Goal: Task Accomplishment & Management: Manage account settings

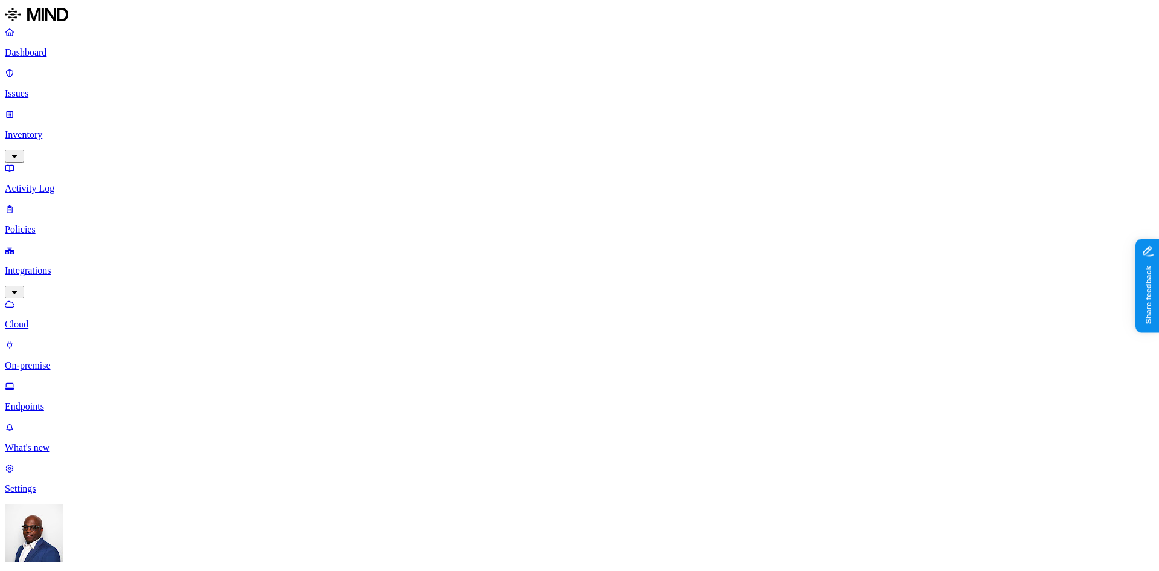
click at [57, 360] on p "On-premise" at bounding box center [580, 365] width 1150 height 11
click at [57, 401] on p "Endpoints" at bounding box center [580, 406] width 1150 height 11
click at [28, 88] on p "Issues" at bounding box center [580, 93] width 1150 height 11
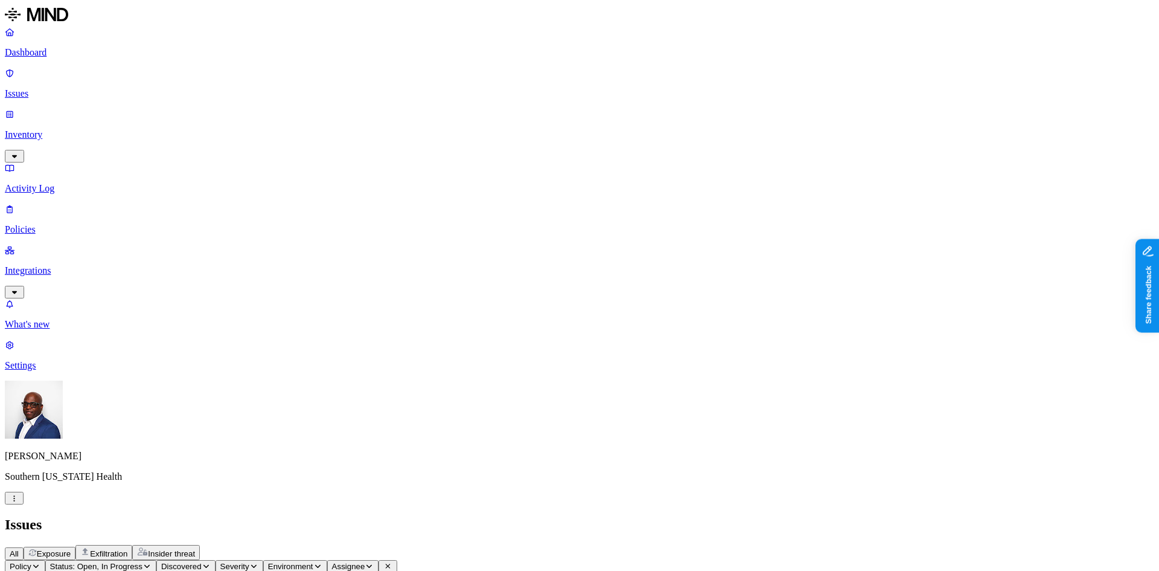
click at [59, 56] on p "Dashboard" at bounding box center [580, 52] width 1150 height 11
click at [54, 48] on p "Dashboard" at bounding box center [580, 52] width 1150 height 11
click at [71, 549] on span "Exposure" at bounding box center [54, 553] width 34 height 9
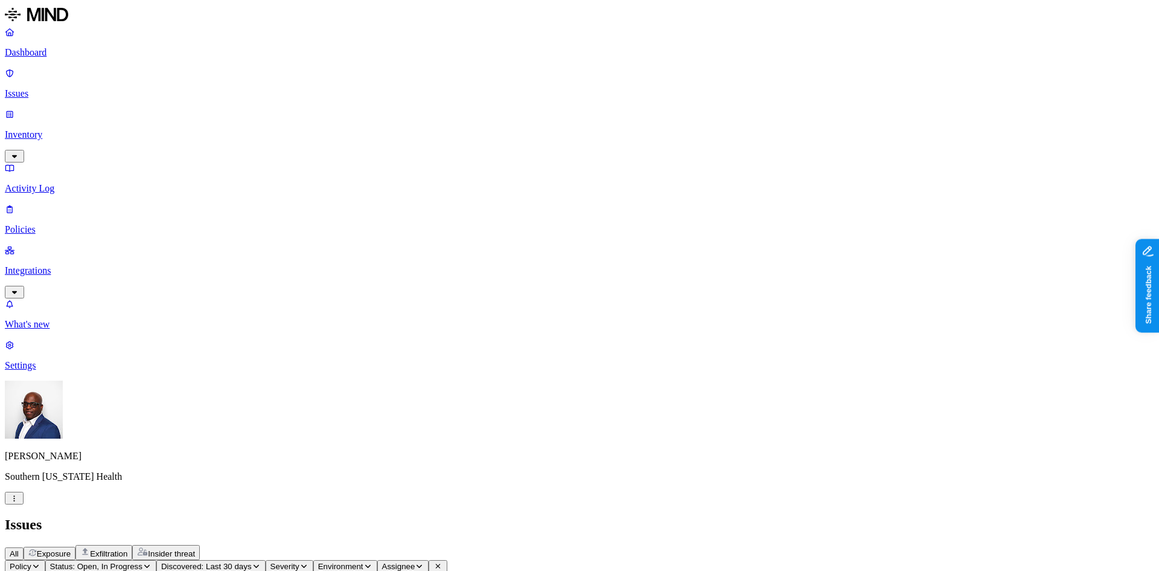
click at [563, 562] on icon at bounding box center [558, 565] width 9 height 7
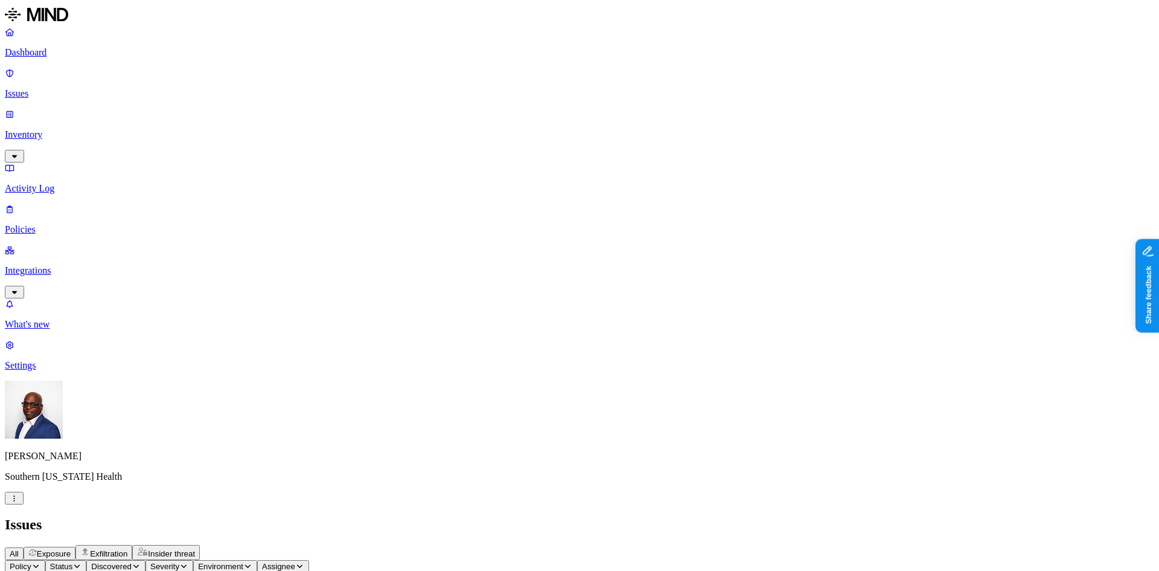
scroll to position [121, 0]
click at [45, 54] on p "Dashboard" at bounding box center [580, 52] width 1150 height 11
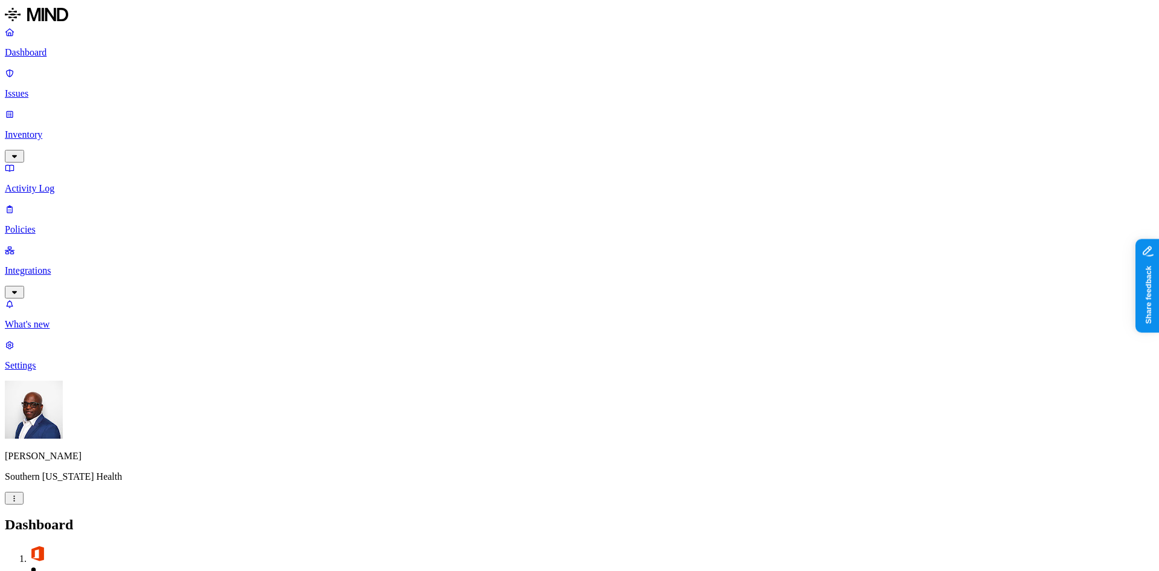
drag, startPoint x: 955, startPoint y: 174, endPoint x: 1021, endPoint y: 183, distance: 66.4
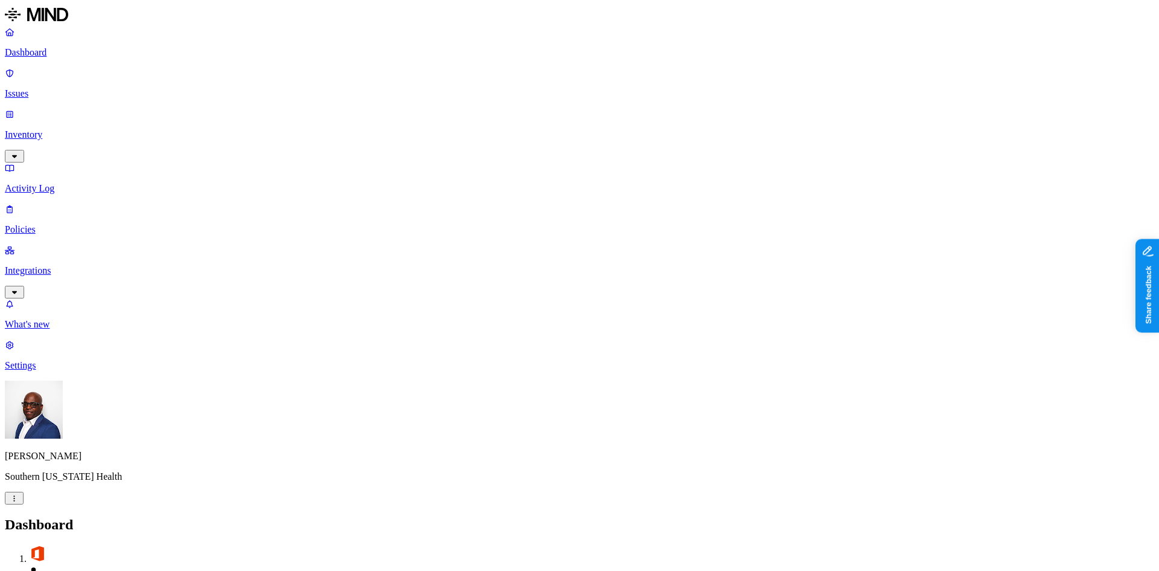
drag, startPoint x: 389, startPoint y: 363, endPoint x: 429, endPoint y: 368, distance: 40.2
drag, startPoint x: 274, startPoint y: 358, endPoint x: 299, endPoint y: 355, distance: 24.9
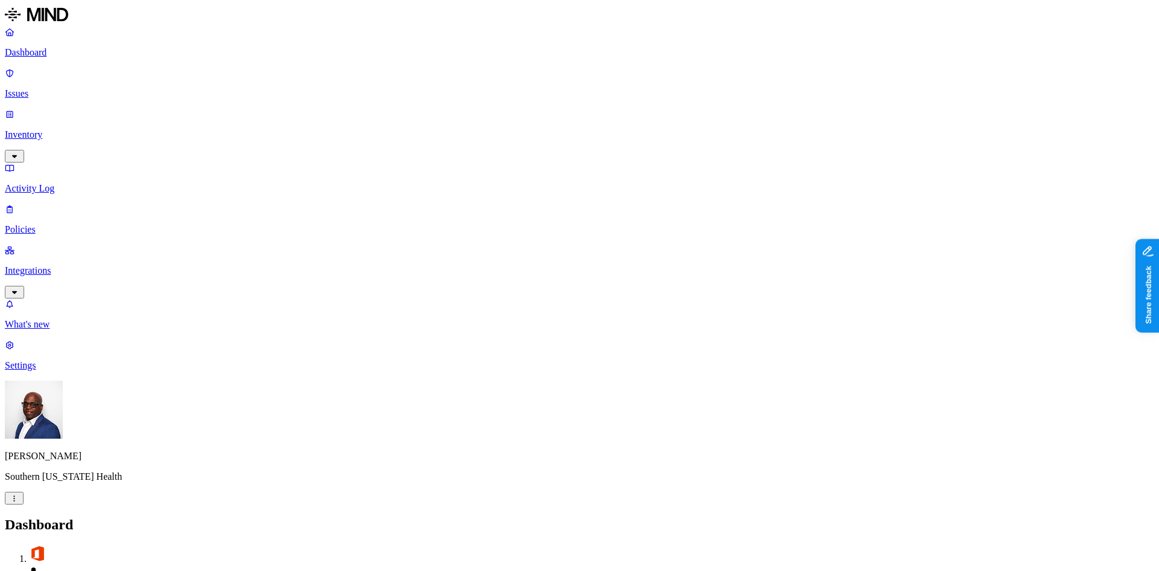
drag, startPoint x: 450, startPoint y: 362, endPoint x: 519, endPoint y: 375, distance: 70.0
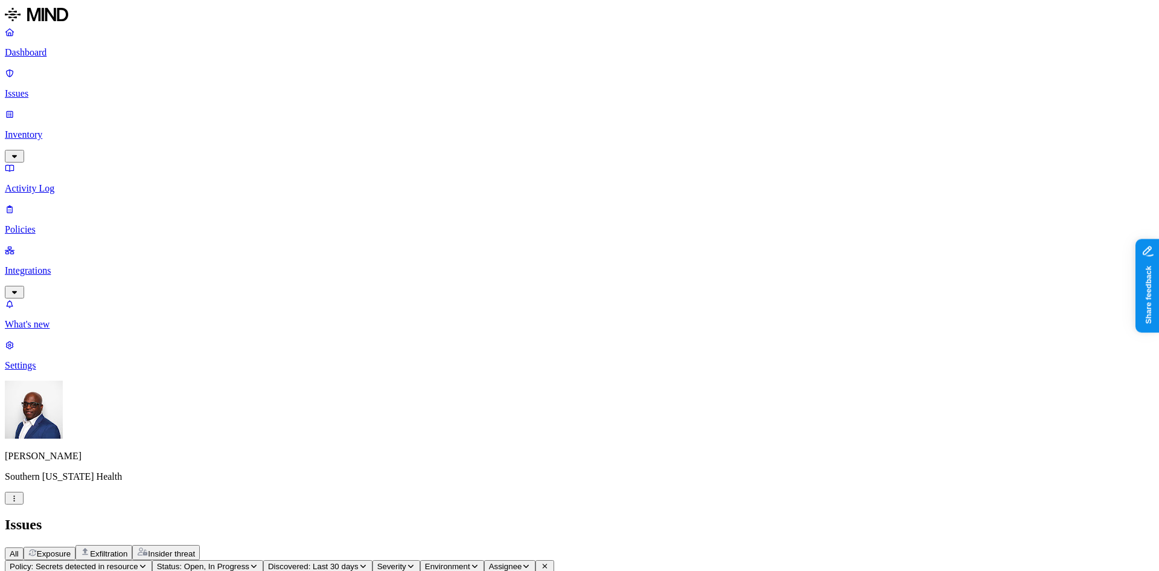
drag, startPoint x: 537, startPoint y: 97, endPoint x: 597, endPoint y: 90, distance: 60.1
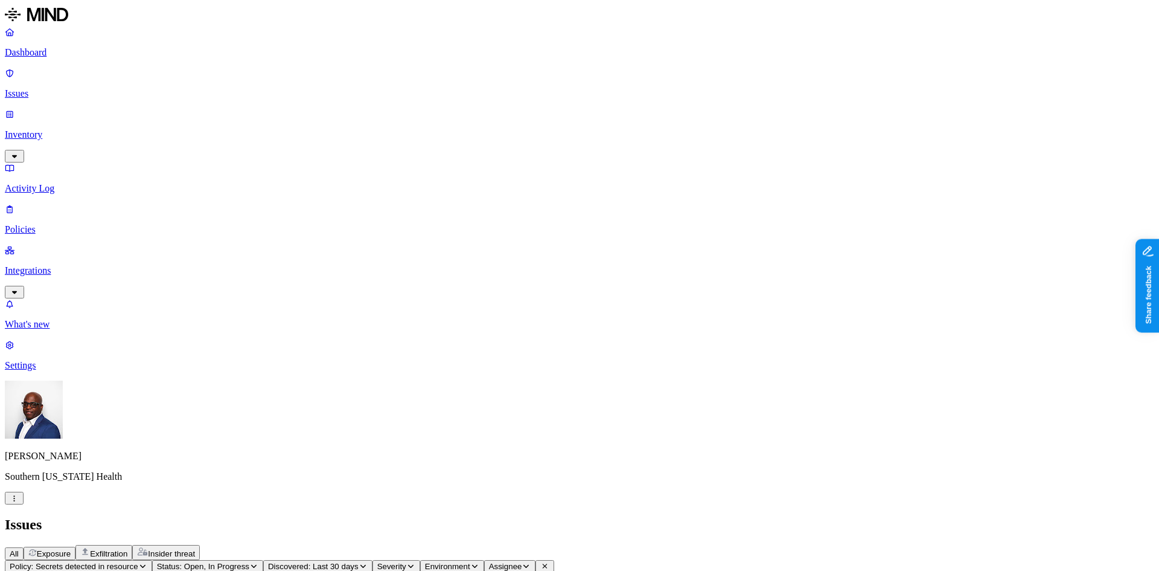
scroll to position [0, 0]
click at [71, 549] on span "Exposure" at bounding box center [54, 553] width 34 height 9
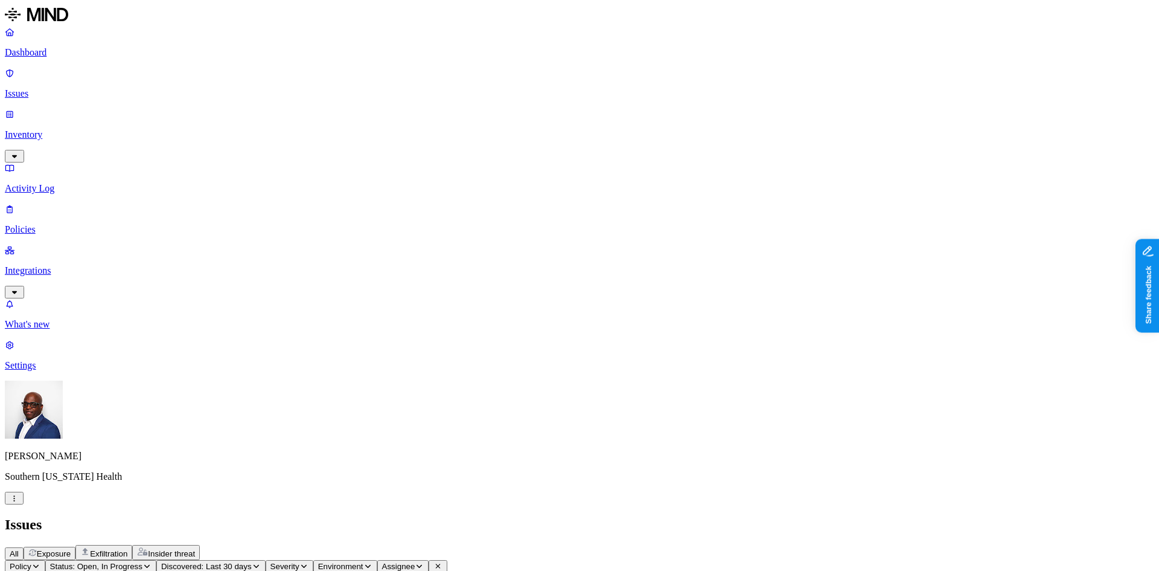
click at [37, 88] on p "Issues" at bounding box center [580, 93] width 1150 height 11
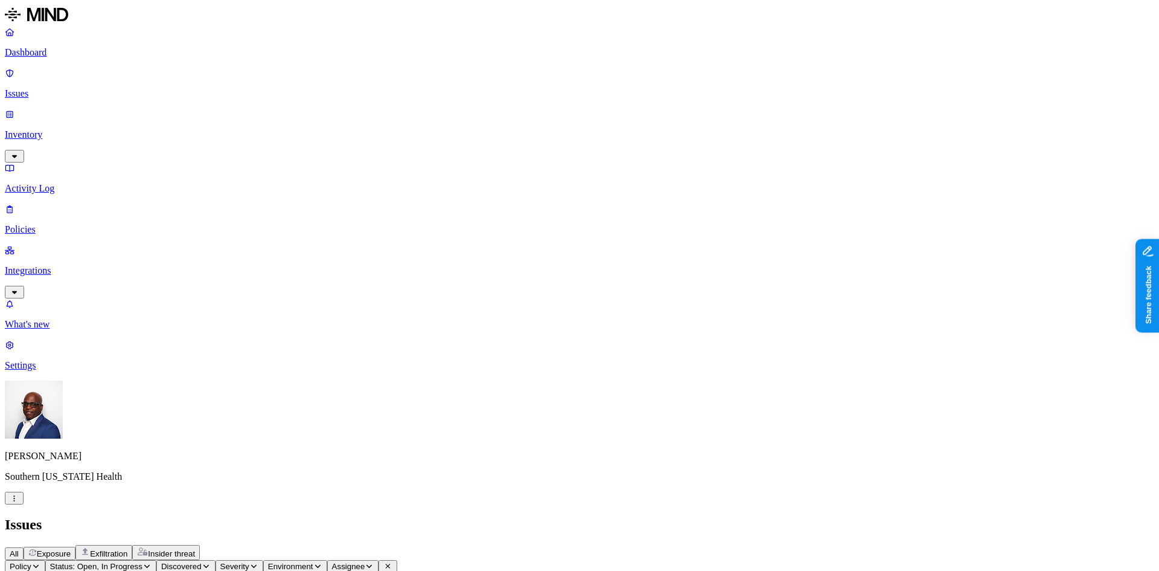
click at [46, 49] on p "Dashboard" at bounding box center [580, 52] width 1150 height 11
click at [66, 88] on p "Issues" at bounding box center [580, 93] width 1150 height 11
click at [71, 549] on span "Exposure" at bounding box center [54, 553] width 34 height 9
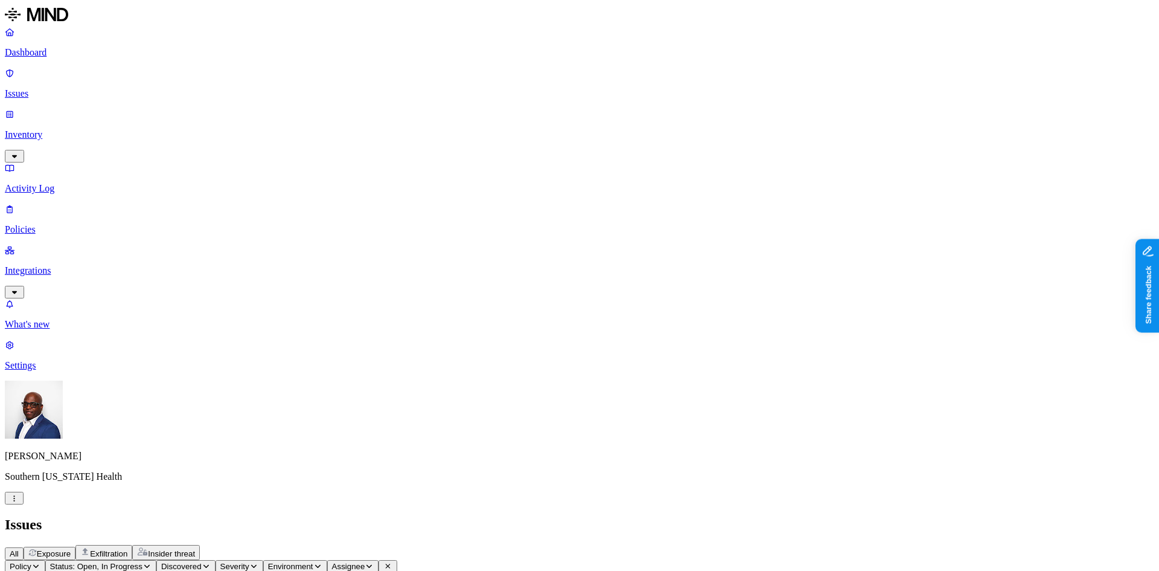
click at [71, 549] on span "Exposure" at bounding box center [54, 553] width 34 height 9
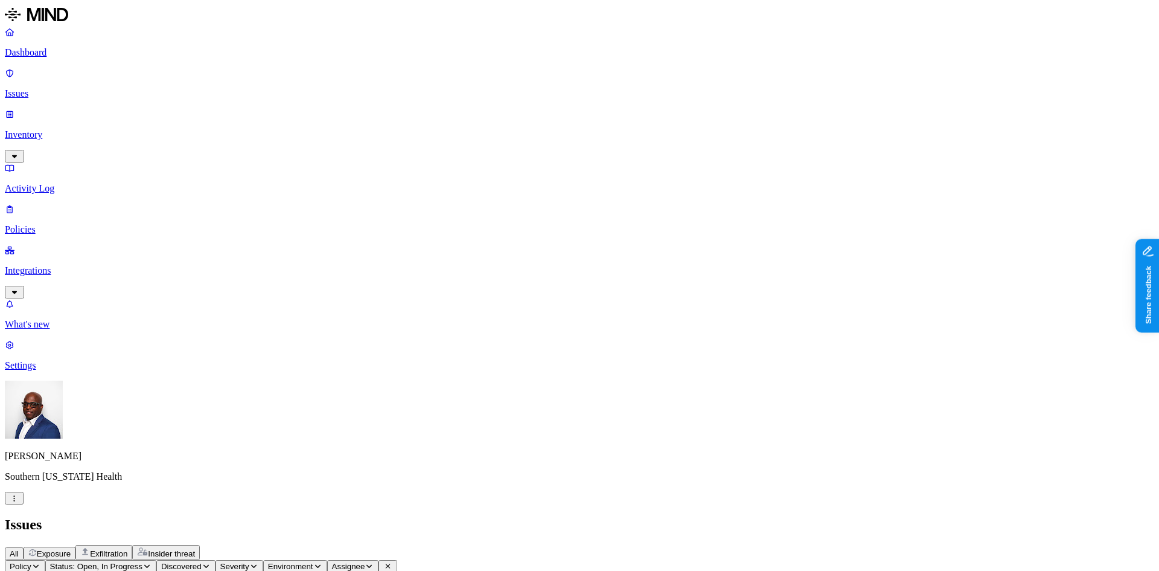
scroll to position [318, 0]
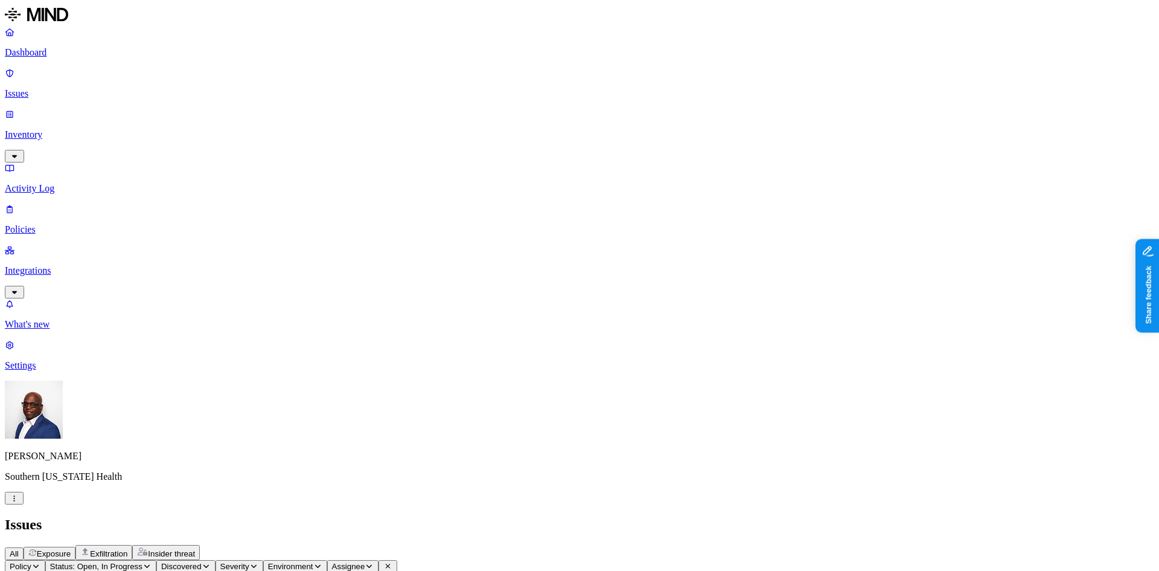
click at [195, 549] on span "Insider threat" at bounding box center [171, 553] width 47 height 9
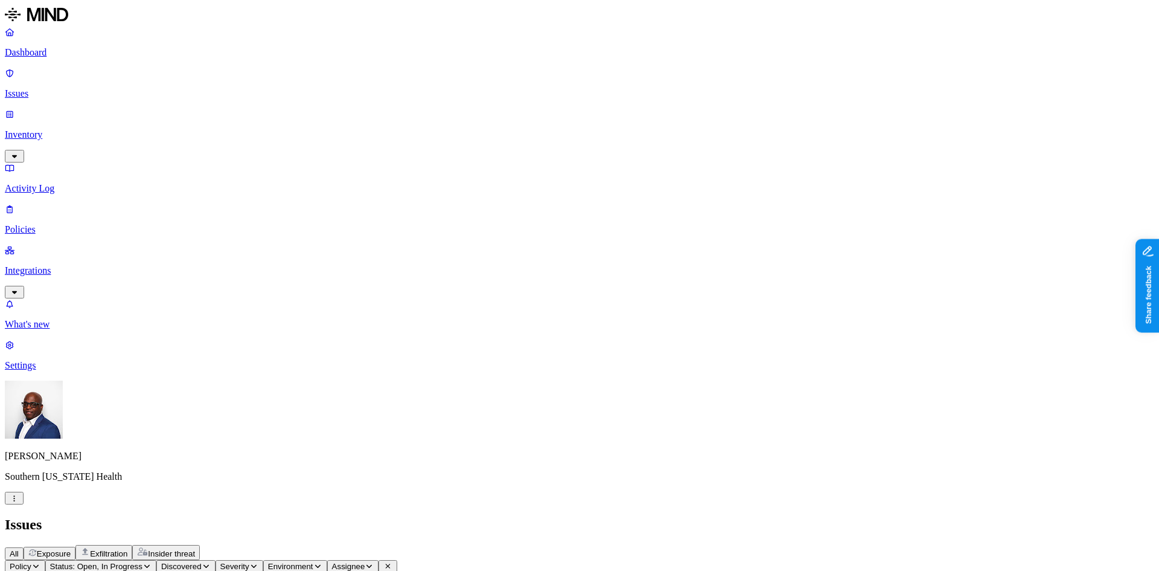
scroll to position [63, 0]
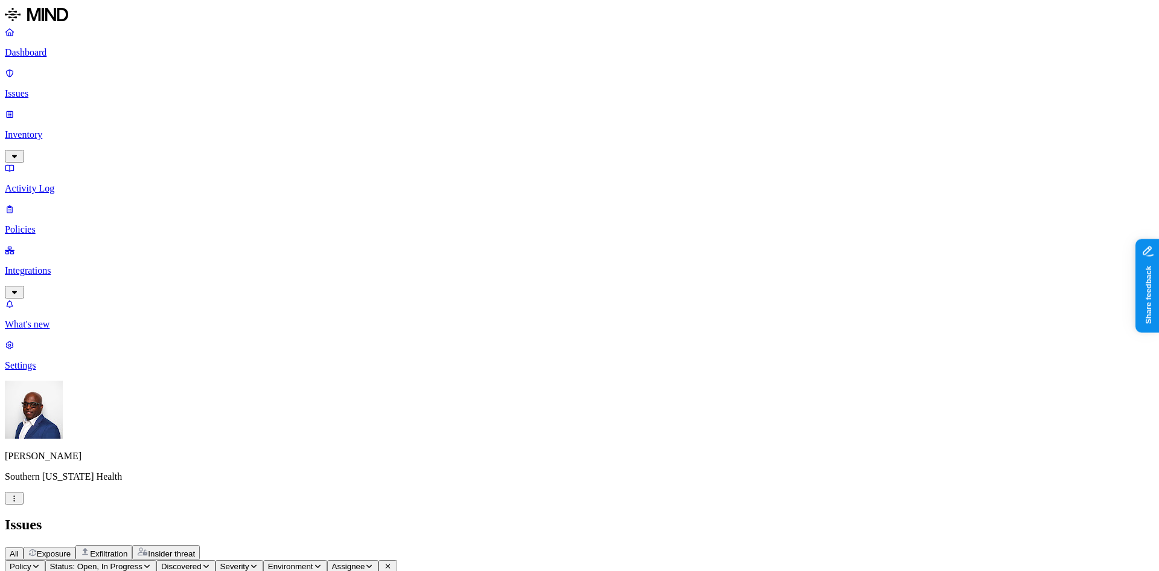
drag, startPoint x: 889, startPoint y: 242, endPoint x: 994, endPoint y: 156, distance: 134.7
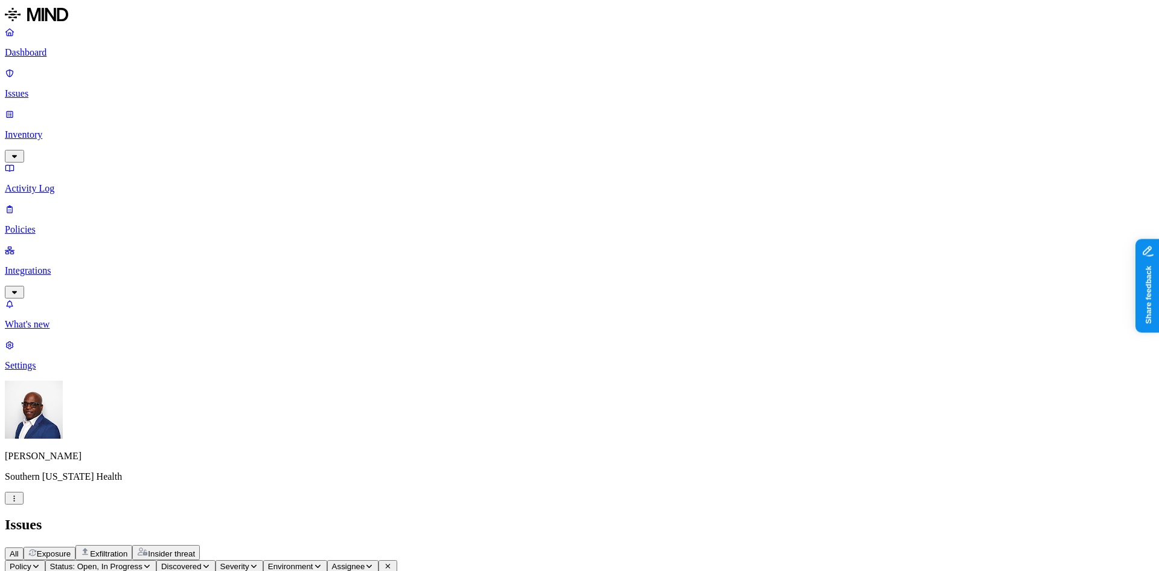
scroll to position [129, 0]
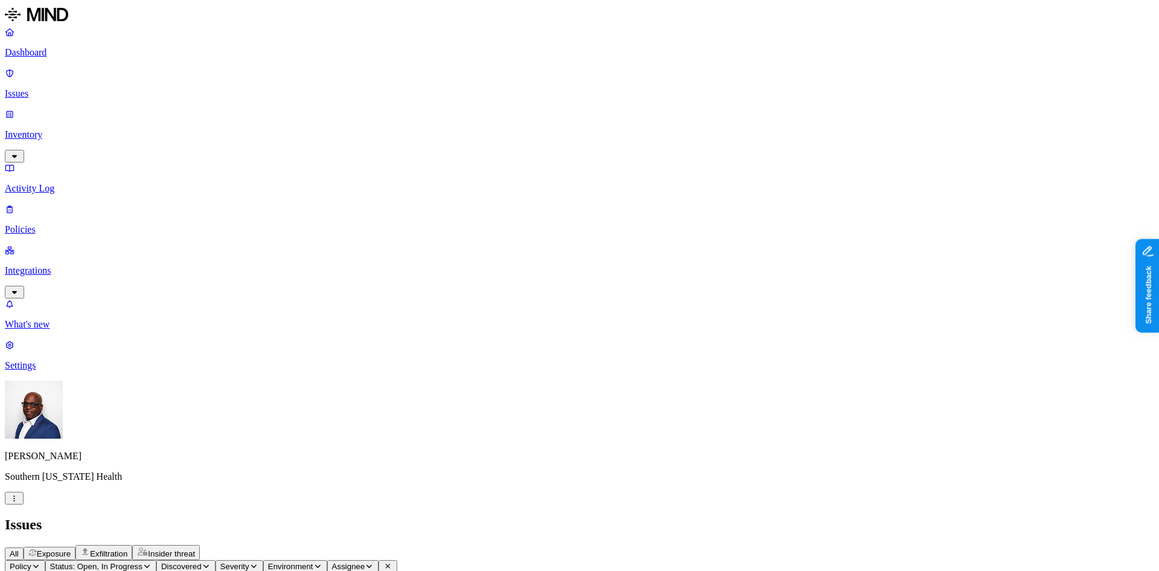
drag, startPoint x: 840, startPoint y: 100, endPoint x: 853, endPoint y: 101, distance: 12.7
drag, startPoint x: 853, startPoint y: 98, endPoint x: 844, endPoint y: 96, distance: 9.2
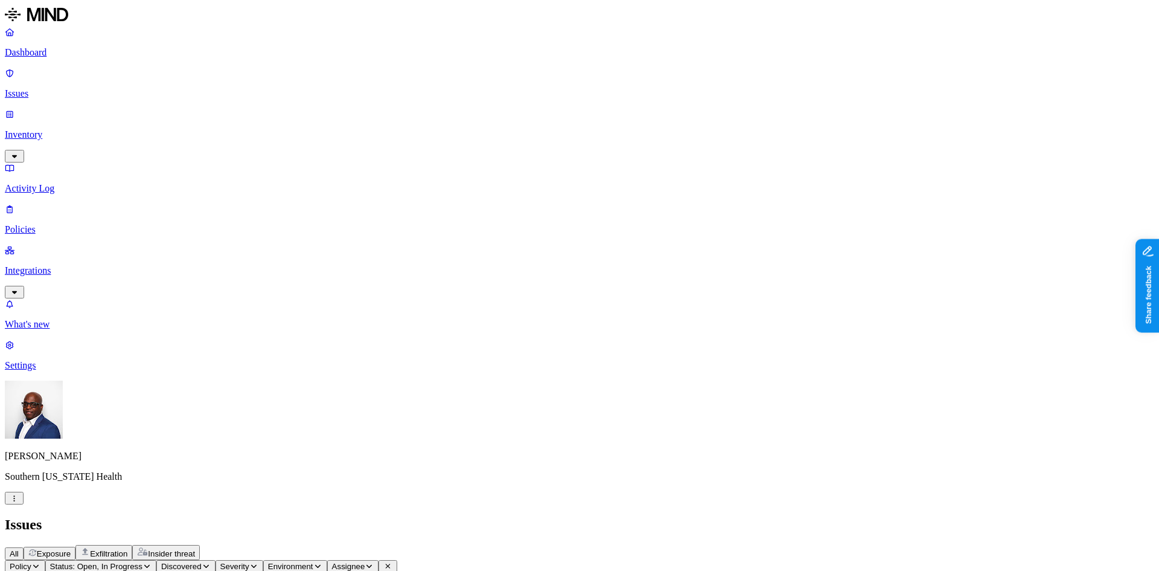
click at [56, 129] on p "Inventory" at bounding box center [580, 134] width 1150 height 11
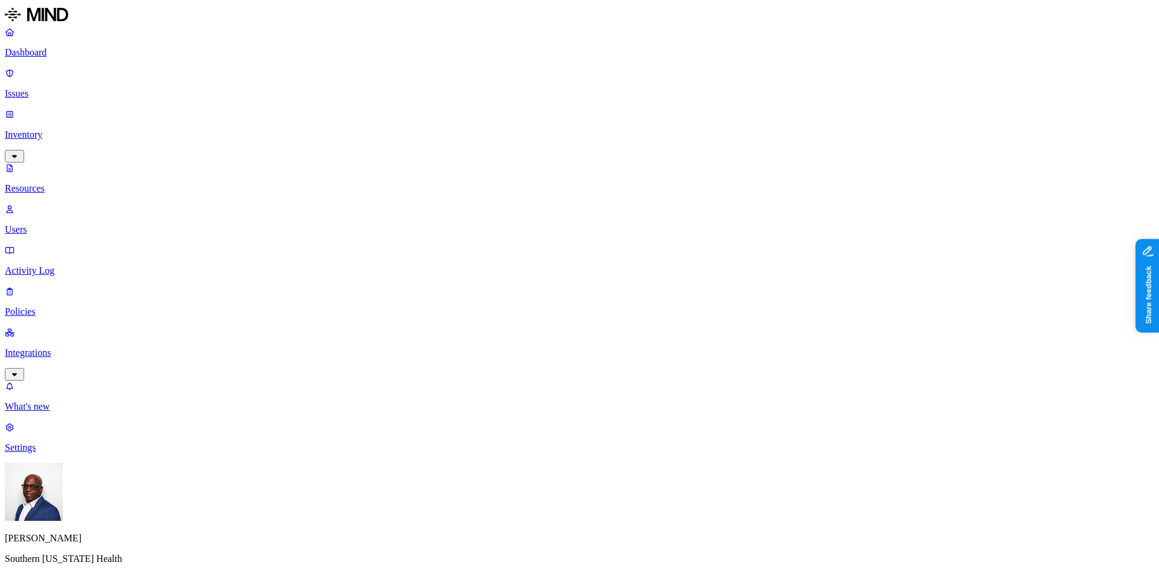
click at [543, 168] on button "button" at bounding box center [548, 169] width 10 height 4
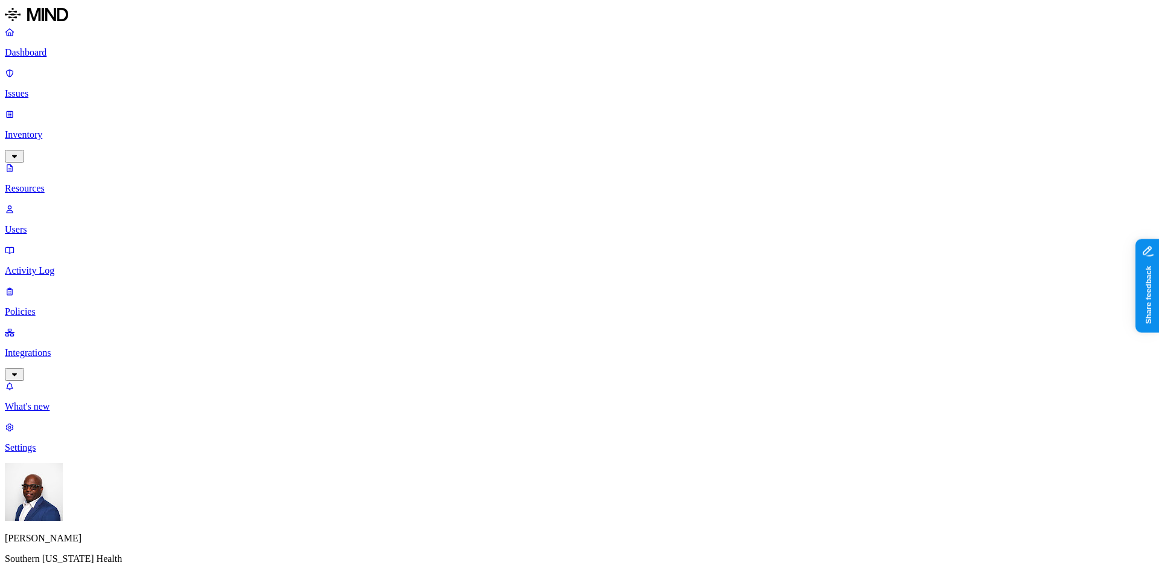
scroll to position [175, 0]
drag, startPoint x: 811, startPoint y: 9, endPoint x: 724, endPoint y: 132, distance: 151.1
click at [51, 224] on p "Users" at bounding box center [580, 229] width 1150 height 11
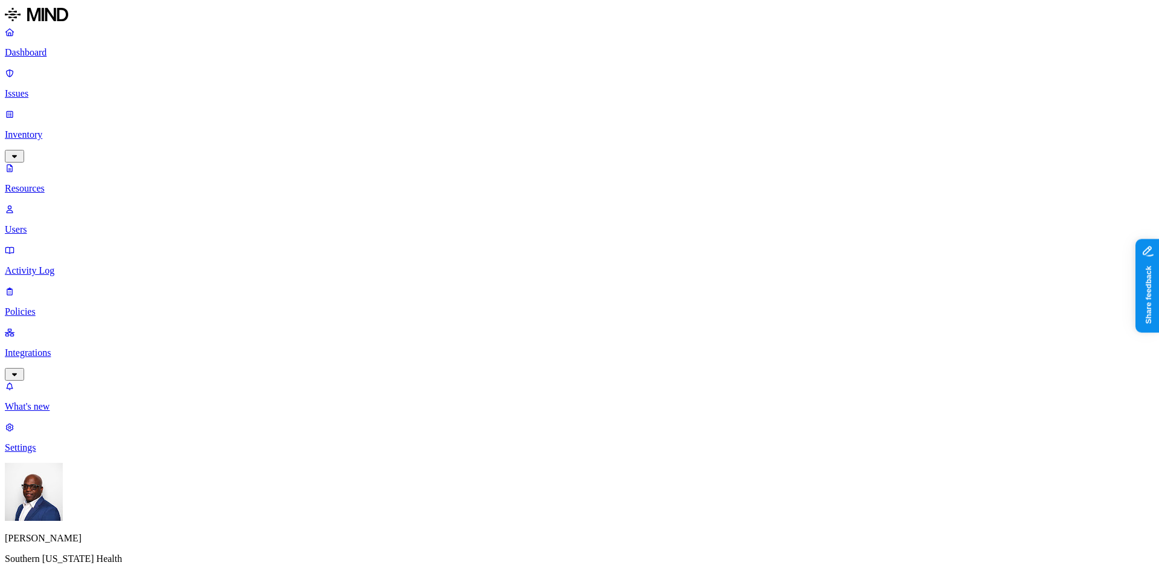
click at [74, 265] on p "Activity Log" at bounding box center [580, 270] width 1150 height 11
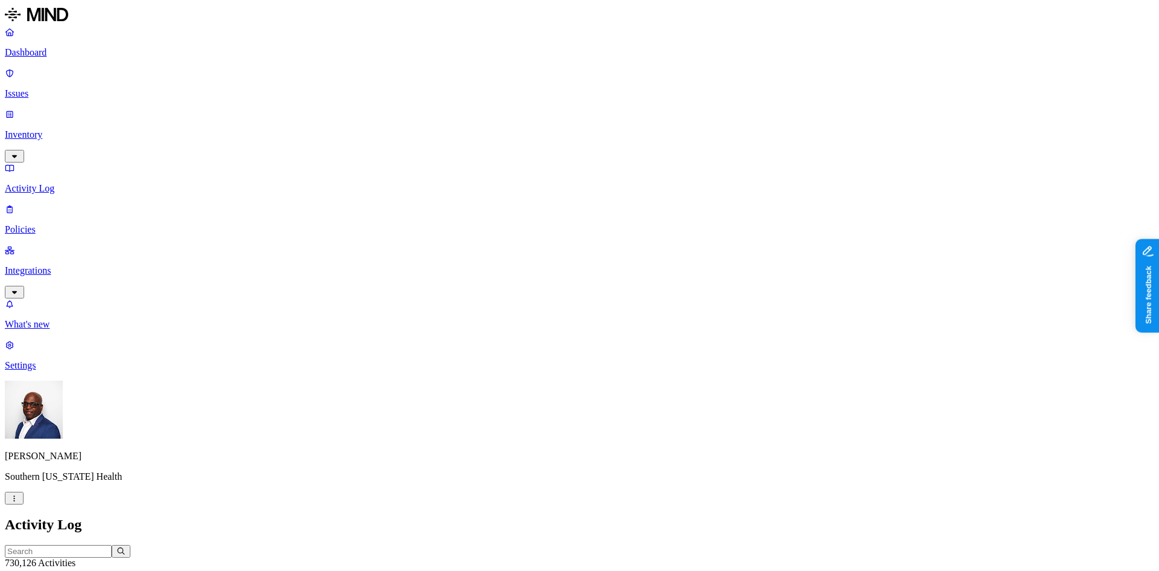
click at [50, 224] on p "Policies" at bounding box center [580, 229] width 1150 height 11
drag, startPoint x: 382, startPoint y: 71, endPoint x: 434, endPoint y: 68, distance: 51.4
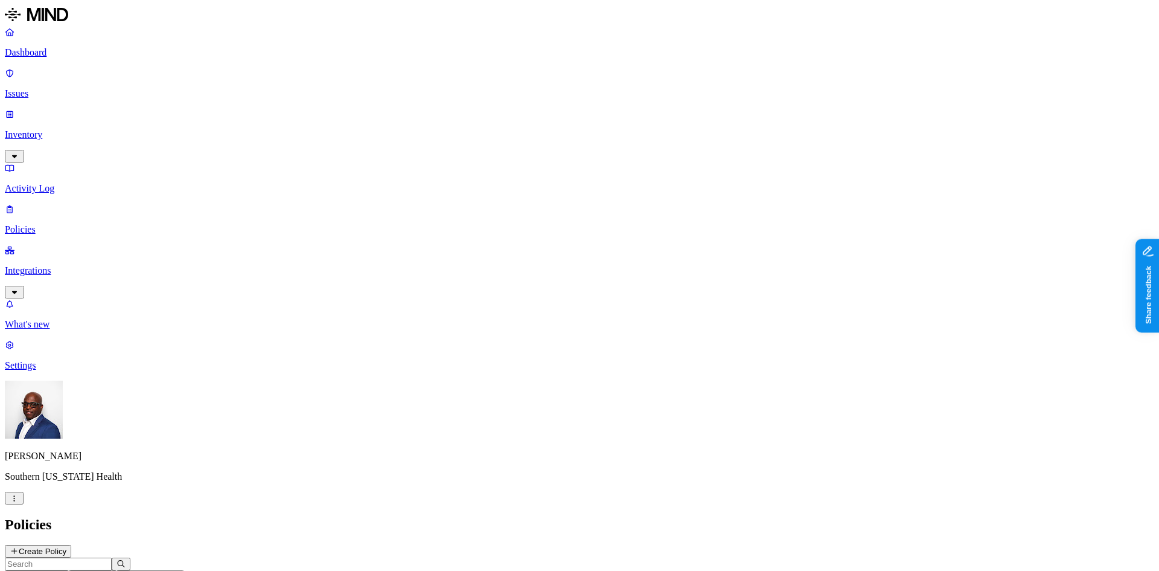
click at [59, 224] on p "Policies" at bounding box center [580, 229] width 1150 height 11
click at [51, 265] on p "Integrations" at bounding box center [580, 270] width 1150 height 11
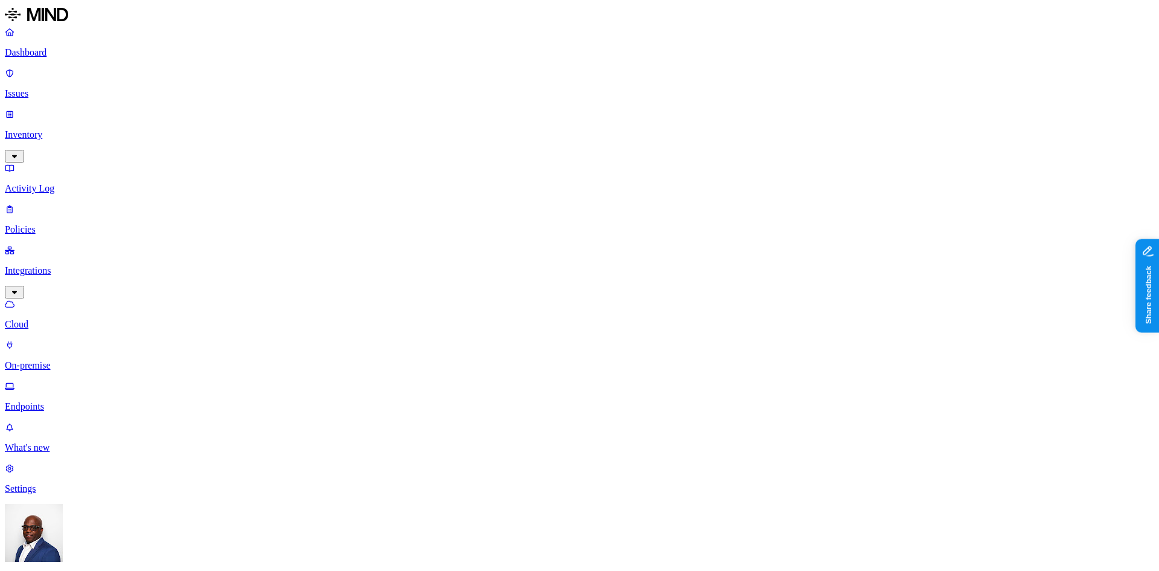
click at [47, 224] on p "Policies" at bounding box center [580, 229] width 1150 height 11
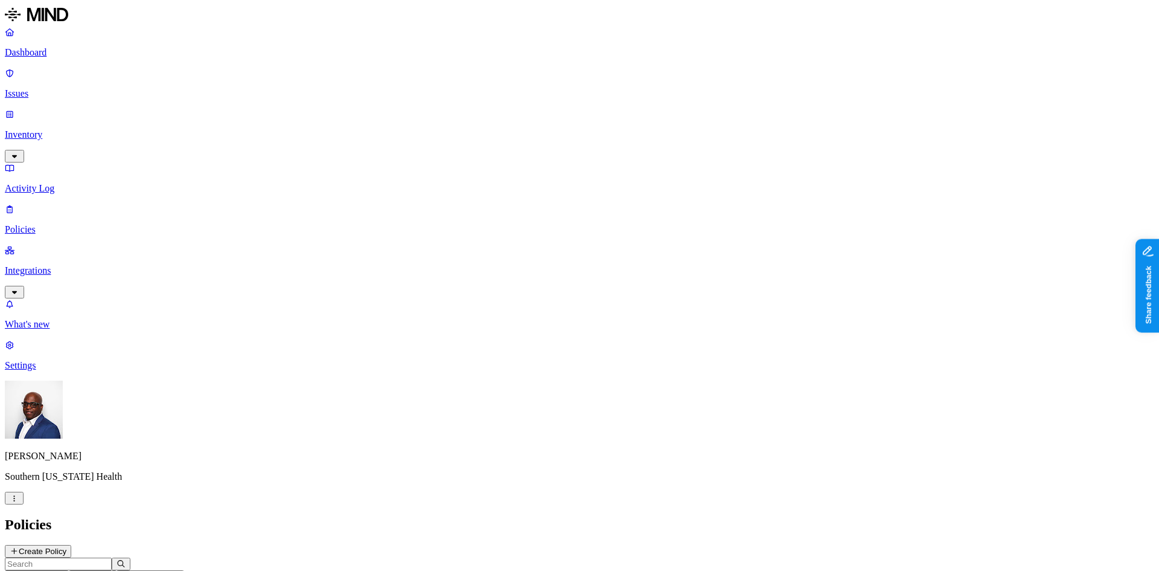
click at [47, 224] on p "Policies" at bounding box center [580, 229] width 1150 height 11
click at [170, 570] on span "Risk category" at bounding box center [145, 576] width 49 height 9
click at [386, 127] on button "button" at bounding box center [391, 125] width 10 height 4
click at [565, 557] on header "Environment Severity Risk category: Exfiltration 3 Rules" at bounding box center [580, 575] width 1150 height 36
click at [221, 570] on icon "button" at bounding box center [216, 575] width 9 height 7
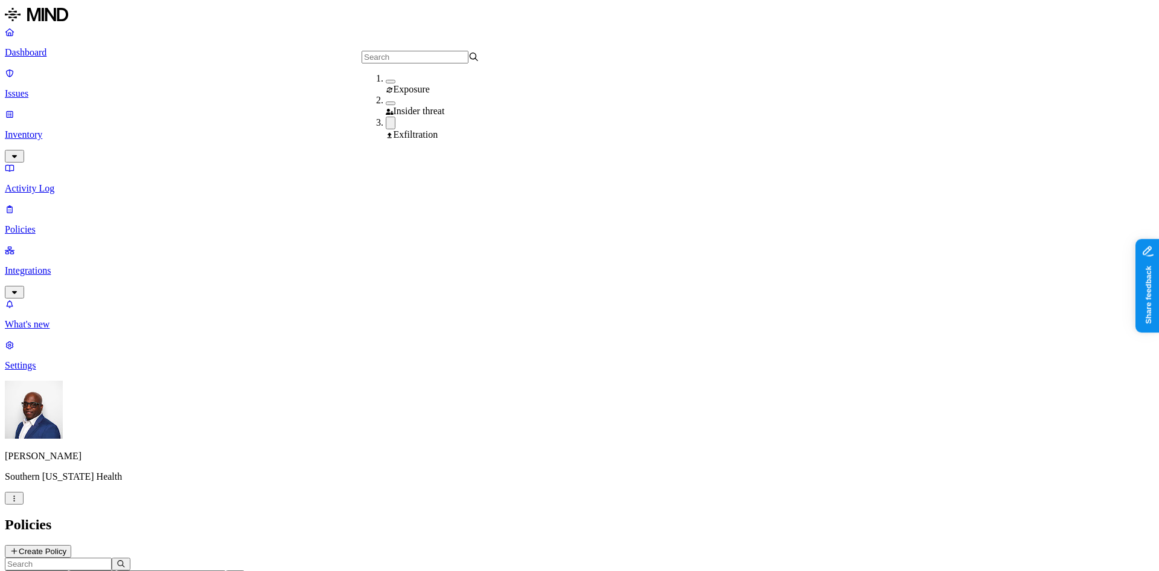
click at [386, 105] on button "button" at bounding box center [391, 103] width 10 height 4
click at [526, 516] on h2 "Policies" at bounding box center [580, 524] width 1150 height 16
click at [292, 570] on icon at bounding box center [289, 576] width 5 height 5
click at [71, 545] on button "Create Policy" at bounding box center [38, 551] width 66 height 13
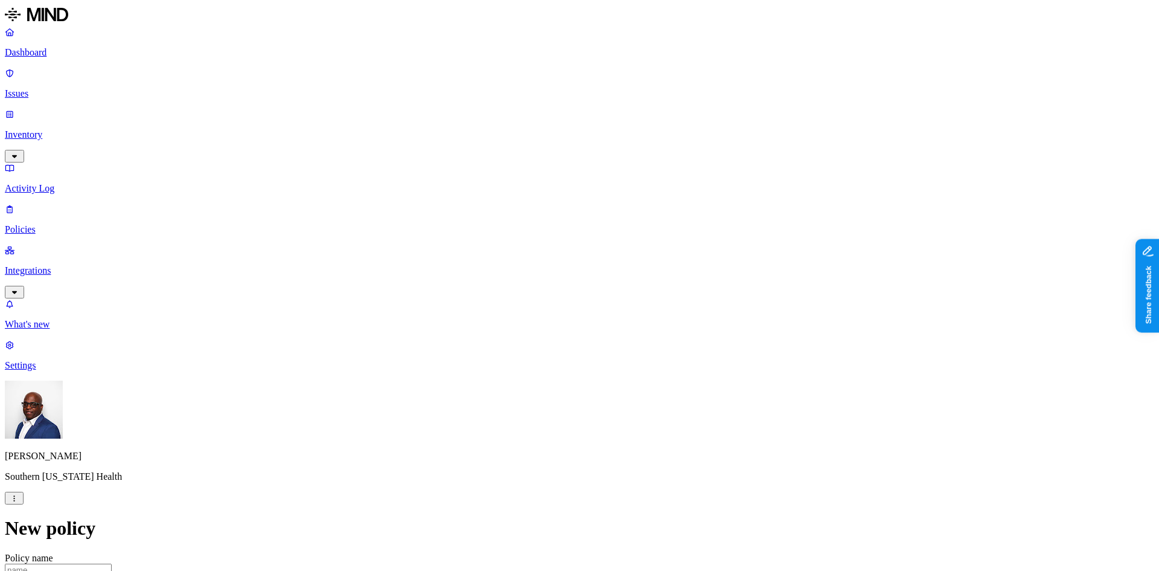
scroll to position [242, 0]
click at [531, 306] on label "Classification" at bounding box center [515, 300] width 53 height 10
drag, startPoint x: 831, startPoint y: 353, endPoint x: 770, endPoint y: 302, distance: 78.9
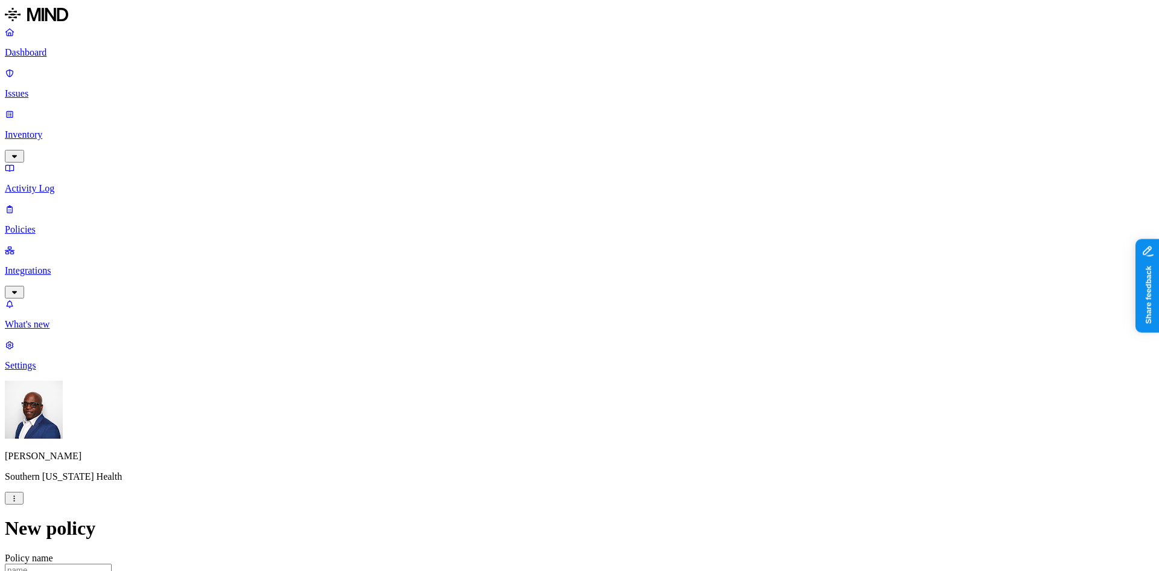
click at [507, 328] on label "Data type" at bounding box center [498, 325] width 18 height 21
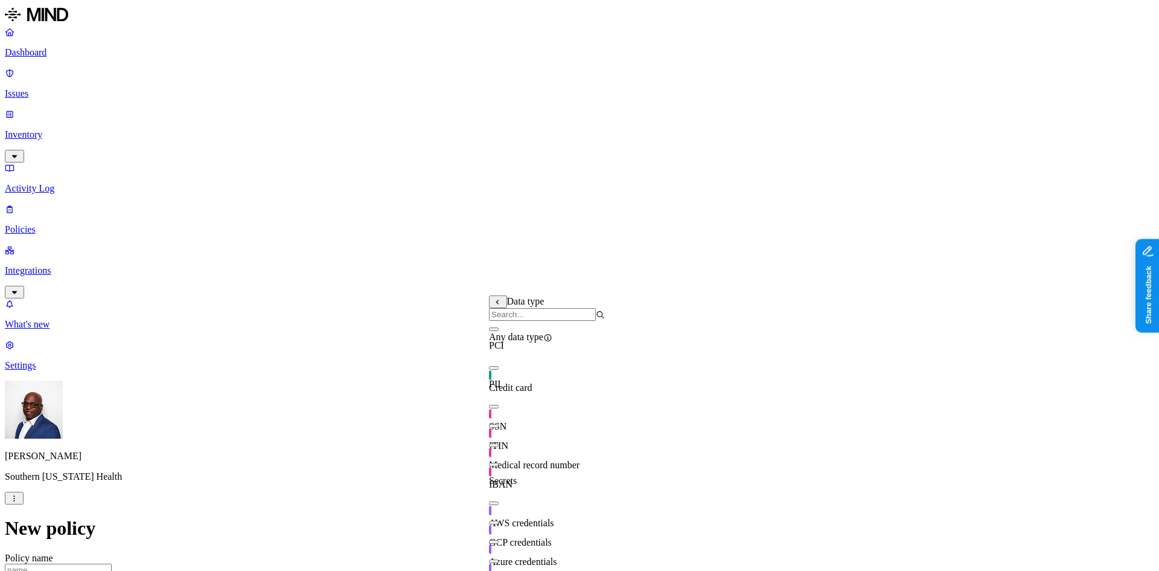
scroll to position [40, 0]
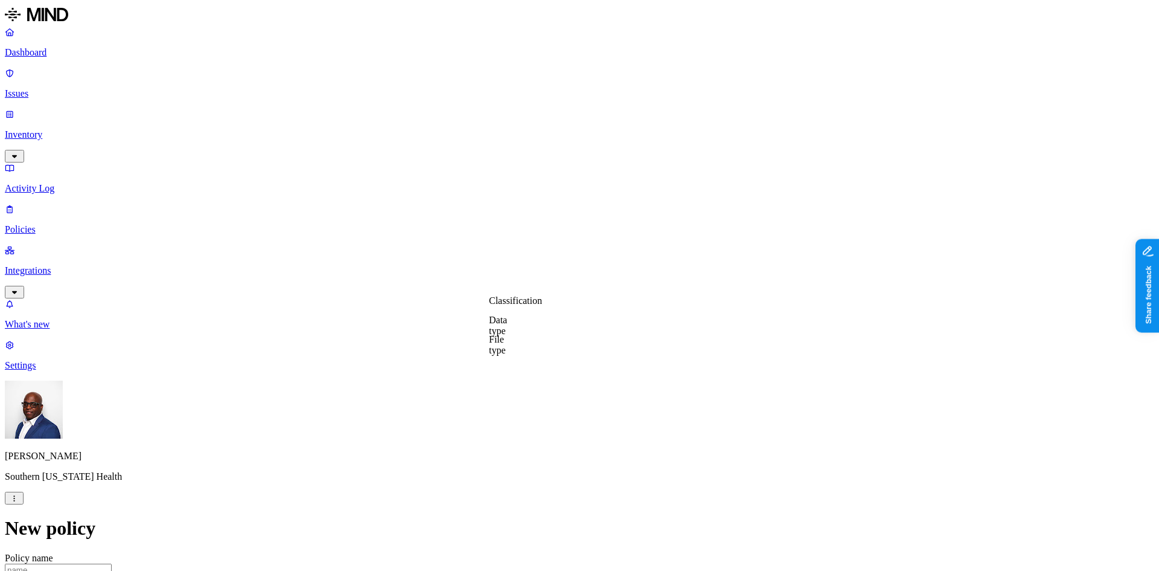
click at [506, 344] on label "File type" at bounding box center [497, 344] width 17 height 21
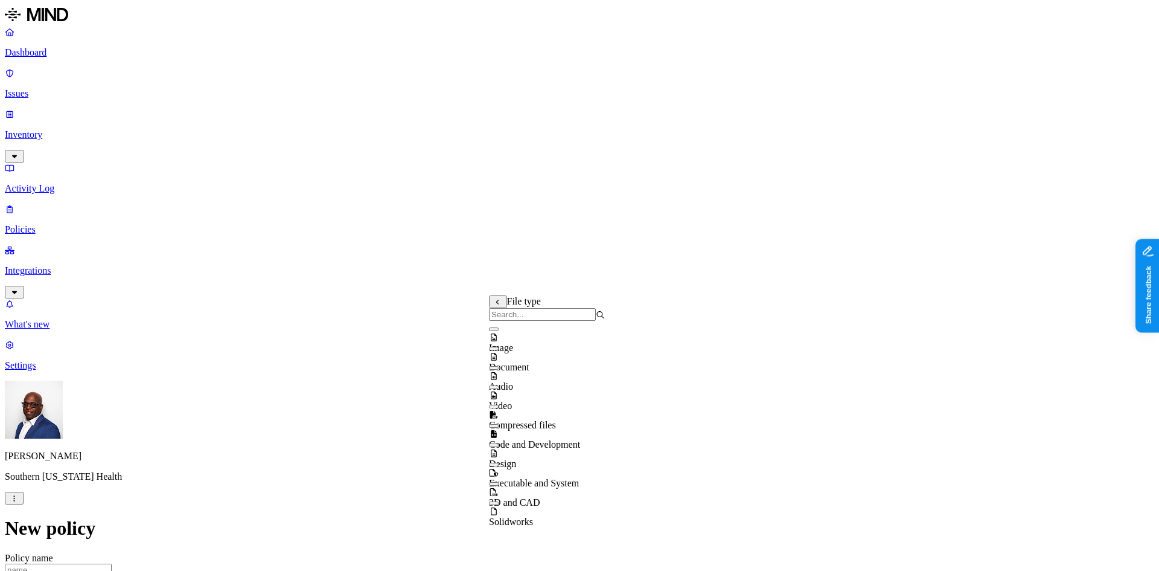
scroll to position [0, 0]
click at [499, 331] on button "button" at bounding box center [494, 329] width 10 height 4
drag, startPoint x: 714, startPoint y: 338, endPoint x: 717, endPoint y: 322, distance: 16.0
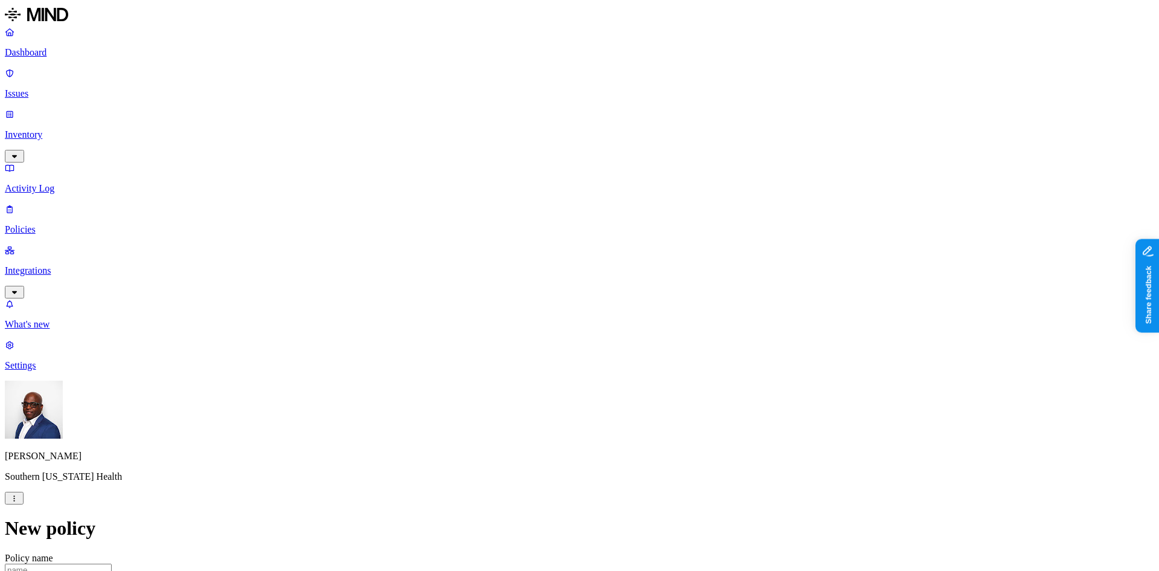
click at [542, 378] on label "Web Domain" at bounding box center [526, 375] width 31 height 21
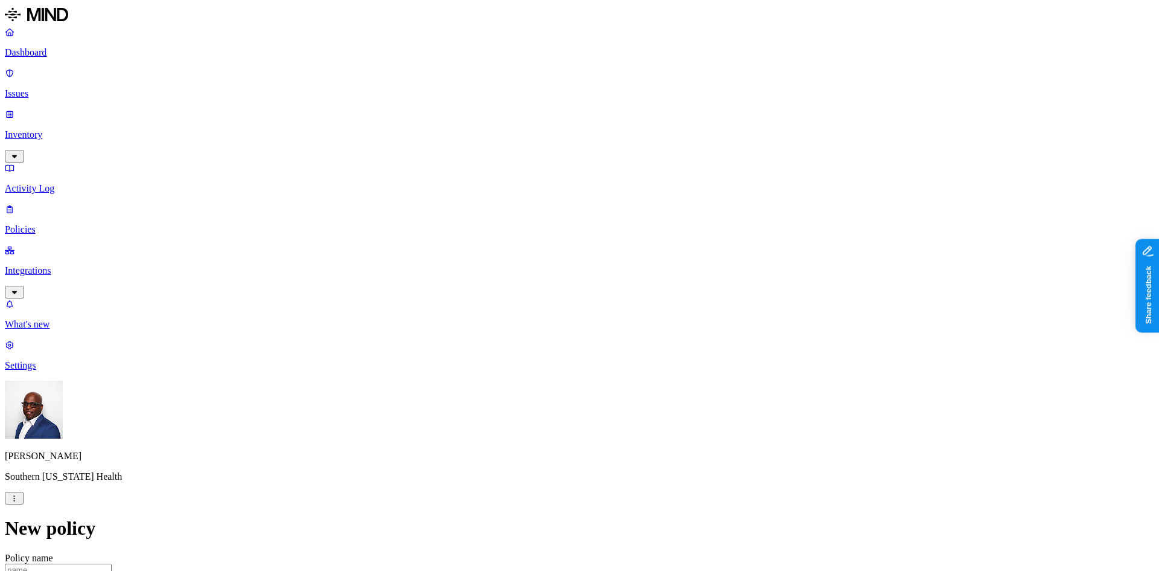
click at [37, 57] on p "Dashboard" at bounding box center [580, 52] width 1150 height 11
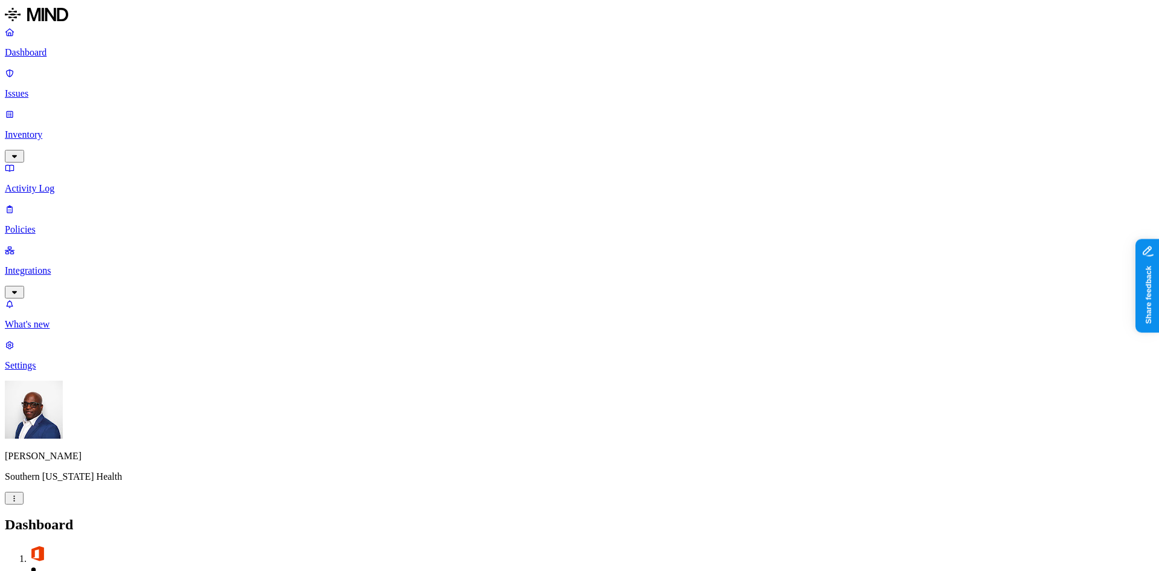
drag, startPoint x: 388, startPoint y: 358, endPoint x: 440, endPoint y: 360, distance: 52.0
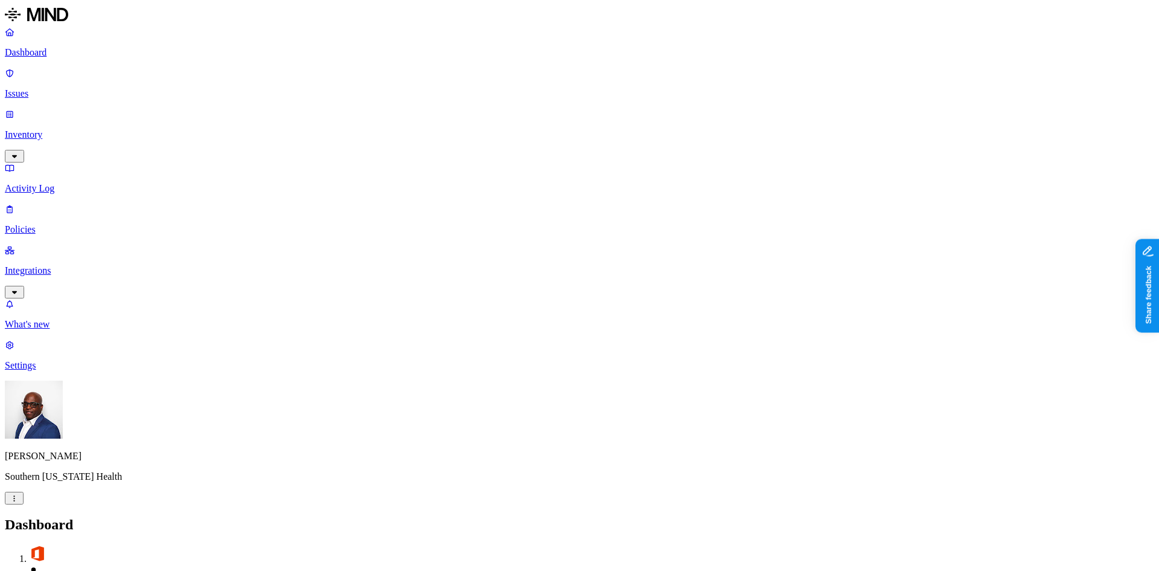
drag, startPoint x: 704, startPoint y: 526, endPoint x: 744, endPoint y: 510, distance: 43.8
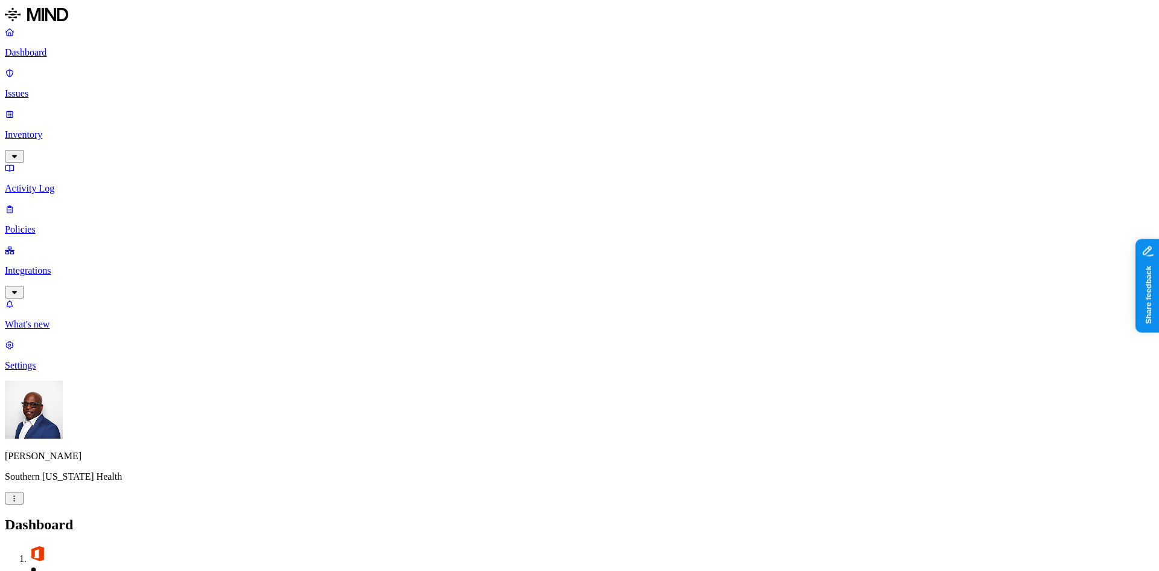
scroll to position [117, 0]
drag, startPoint x: 956, startPoint y: 222, endPoint x: 1038, endPoint y: 214, distance: 81.9
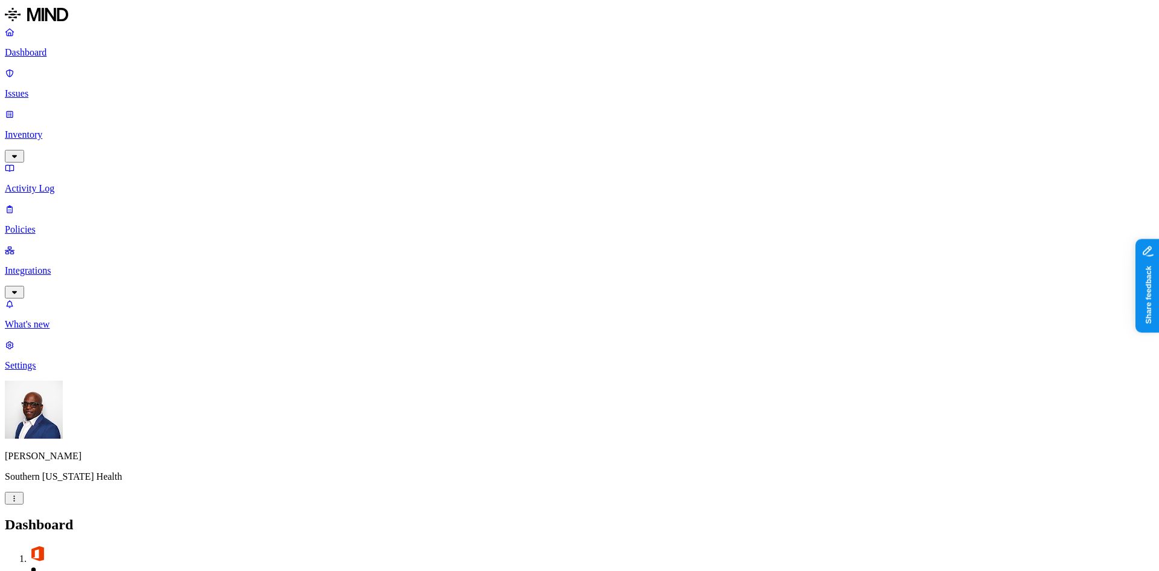
drag, startPoint x: 1035, startPoint y: 216, endPoint x: 1020, endPoint y: 219, distance: 14.8
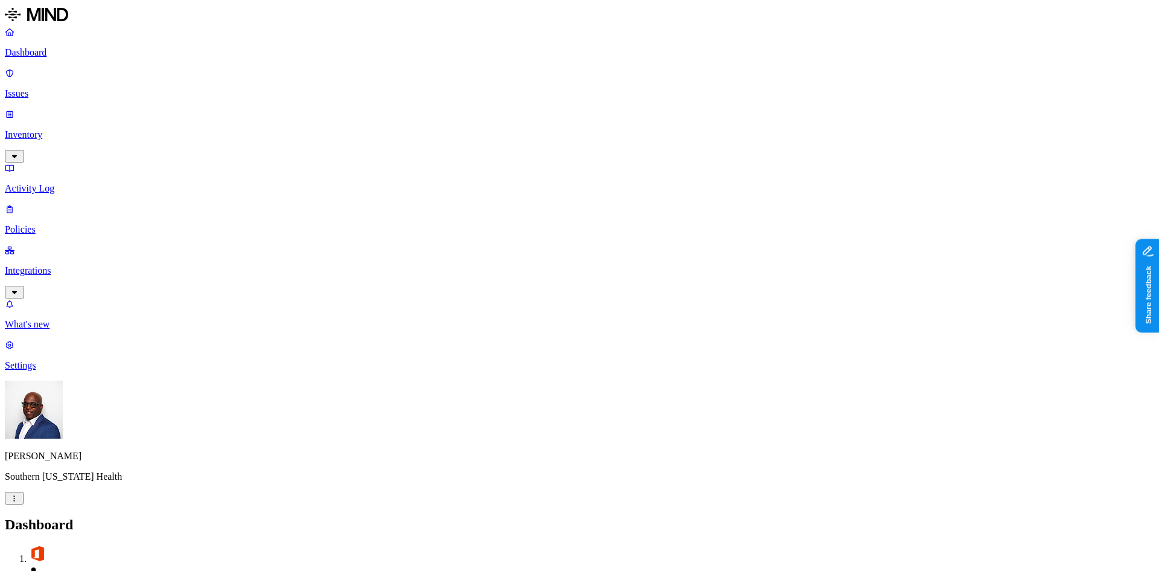
click at [45, 265] on p "Integrations" at bounding box center [580, 270] width 1150 height 11
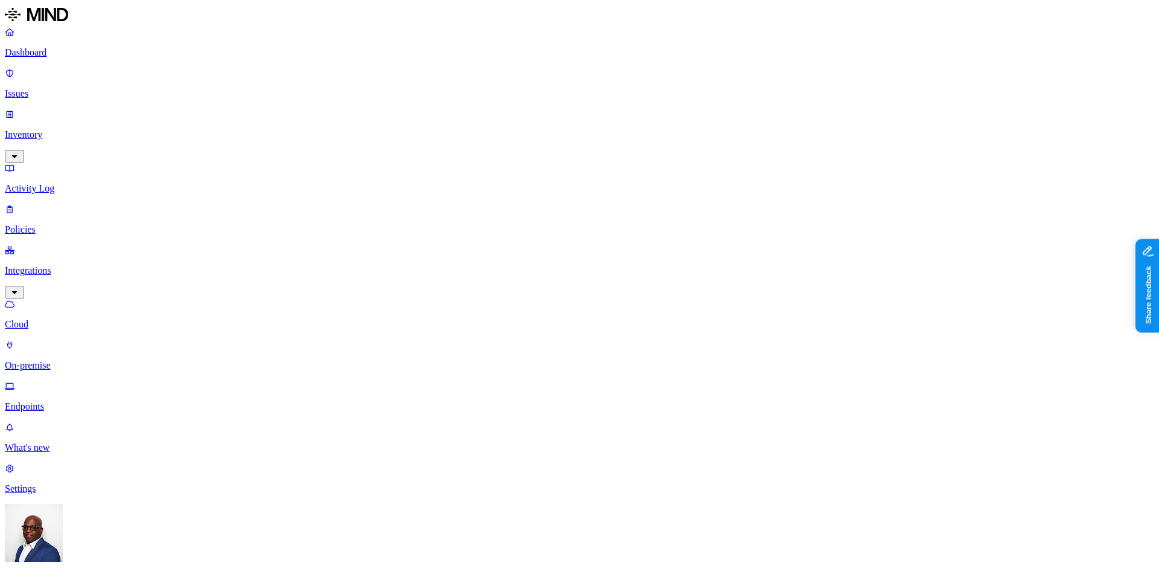
click at [52, 360] on p "On-premise" at bounding box center [580, 365] width 1150 height 11
click at [71, 360] on p "On-premise" at bounding box center [580, 365] width 1150 height 11
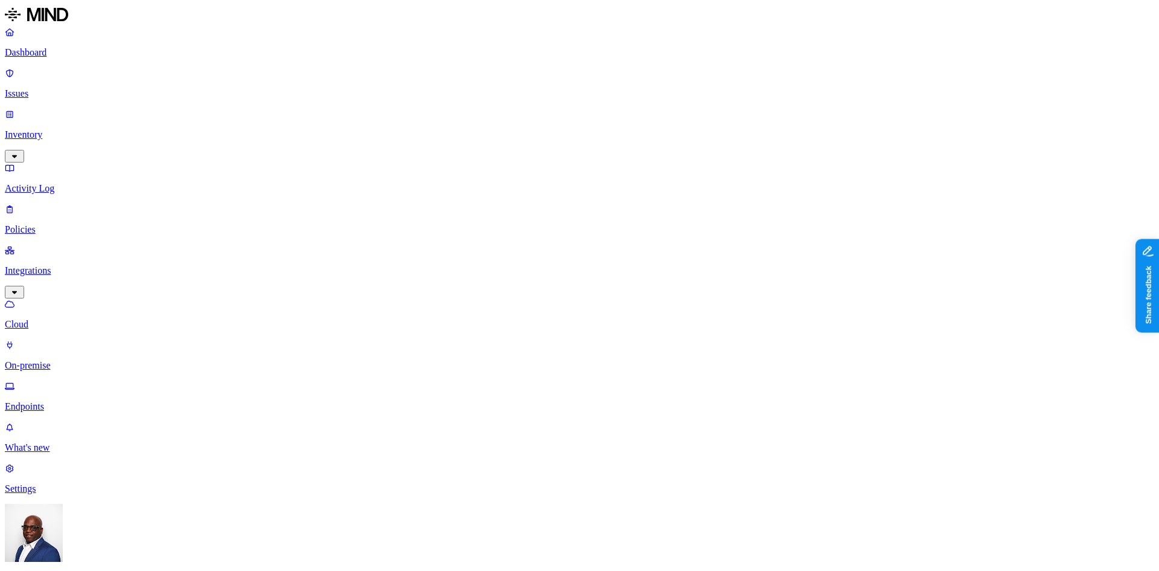
click at [46, 319] on p "Cloud" at bounding box center [580, 324] width 1150 height 11
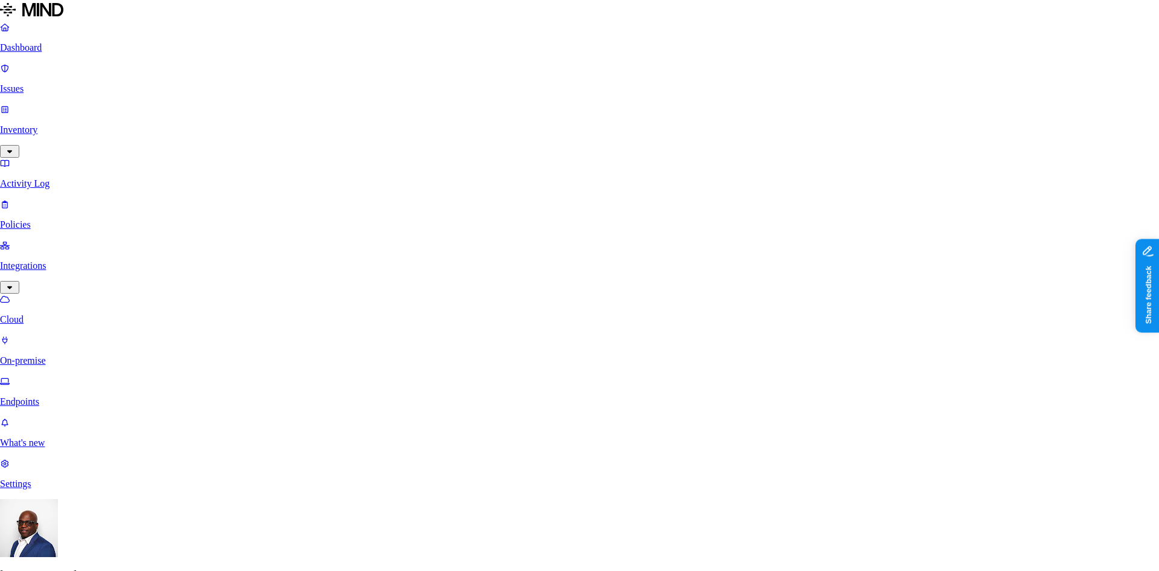
drag, startPoint x: 882, startPoint y: 82, endPoint x: 942, endPoint y: 86, distance: 60.6
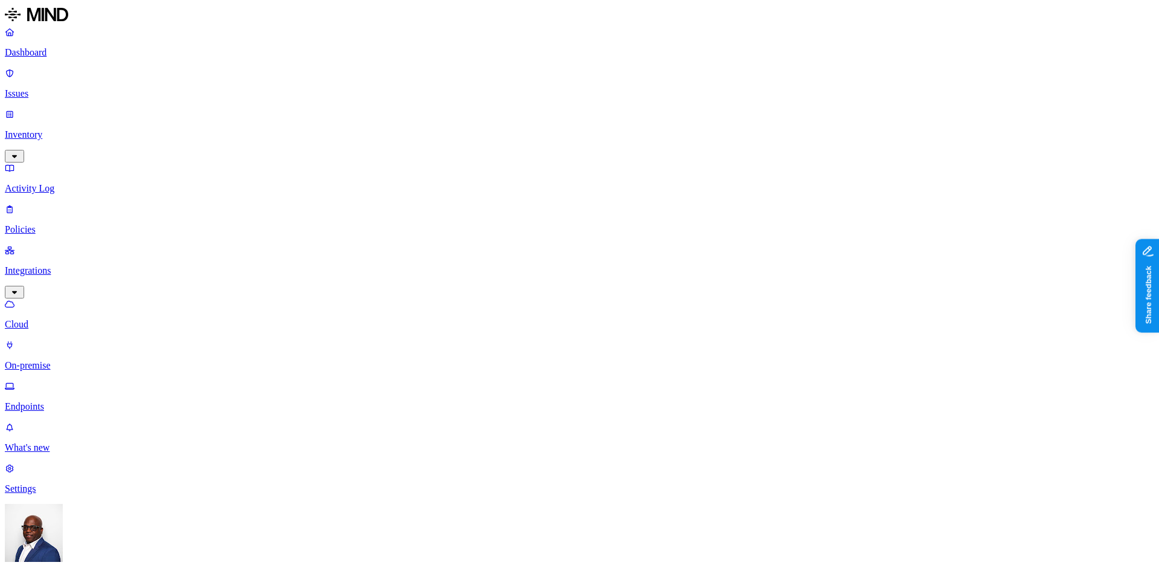
click at [52, 51] on p "Dashboard" at bounding box center [580, 52] width 1150 height 11
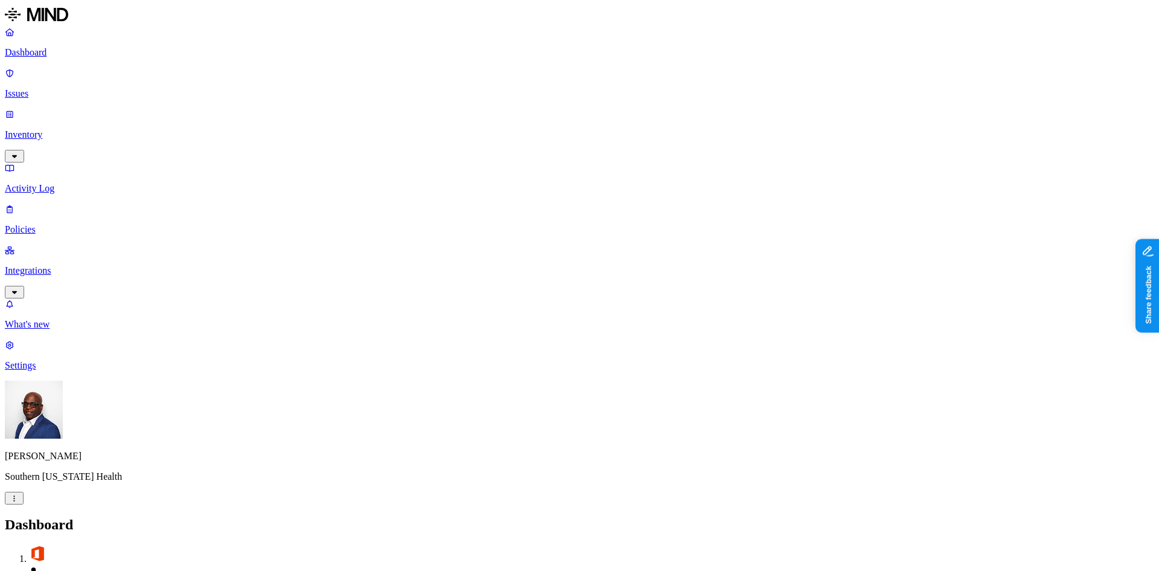
click at [48, 51] on p "Dashboard" at bounding box center [580, 52] width 1150 height 11
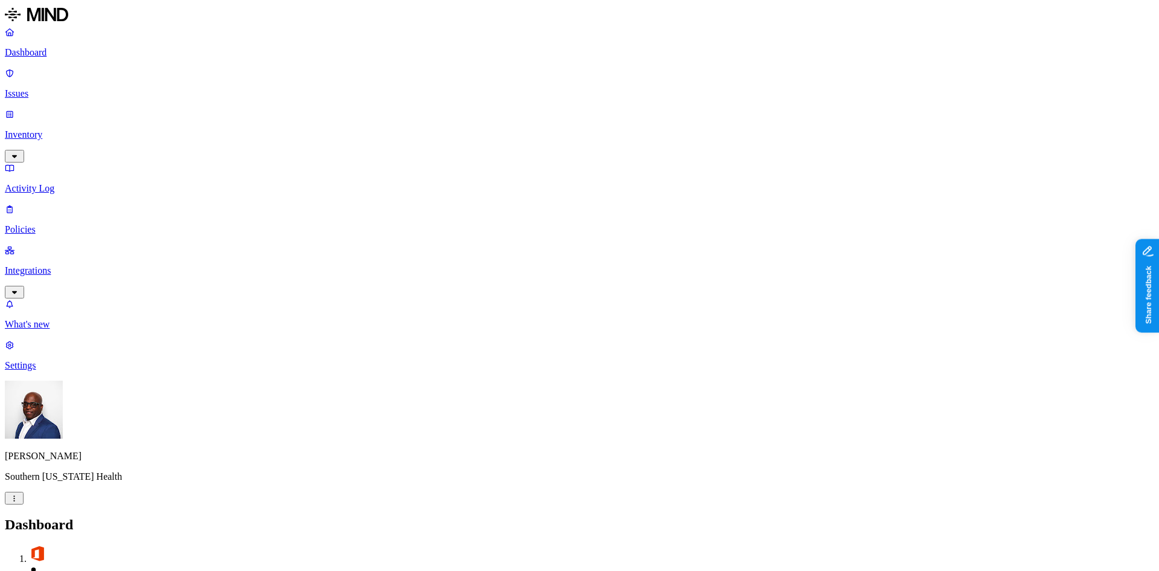
drag, startPoint x: 952, startPoint y: 174, endPoint x: 999, endPoint y: 170, distance: 46.7
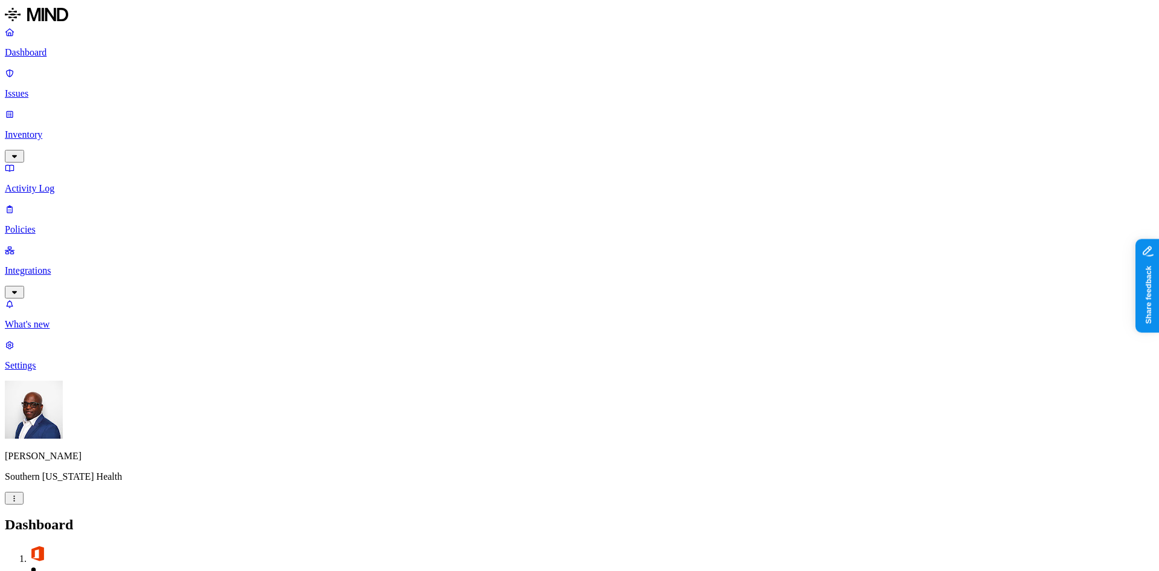
click at [66, 265] on p "Integrations" at bounding box center [580, 270] width 1150 height 11
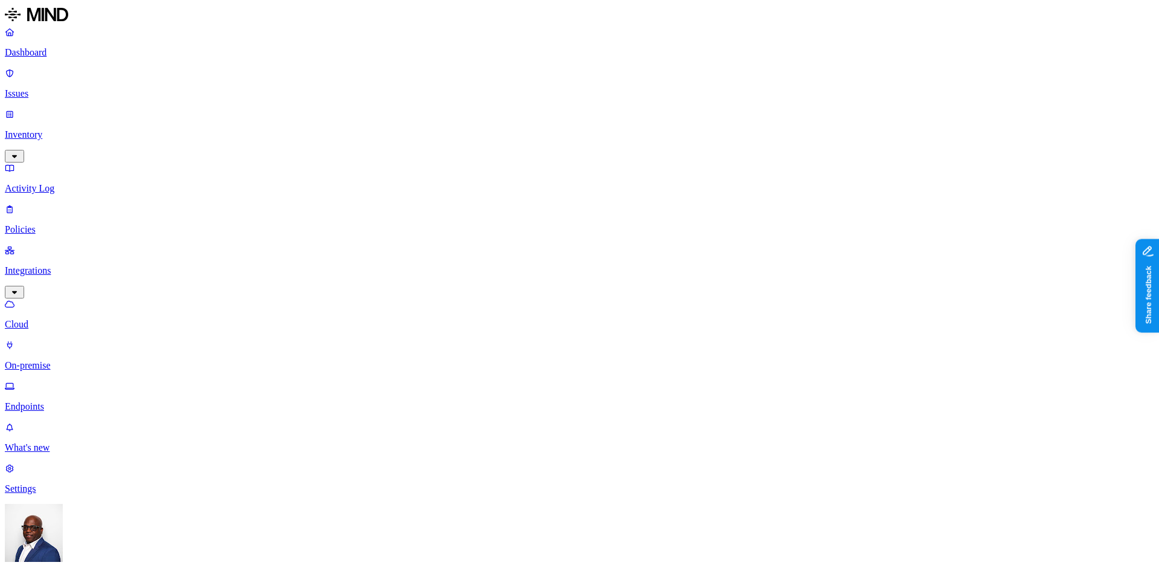
click at [46, 360] on p "On-premise" at bounding box center [580, 365] width 1150 height 11
click at [65, 51] on p "Dashboard" at bounding box center [580, 52] width 1150 height 11
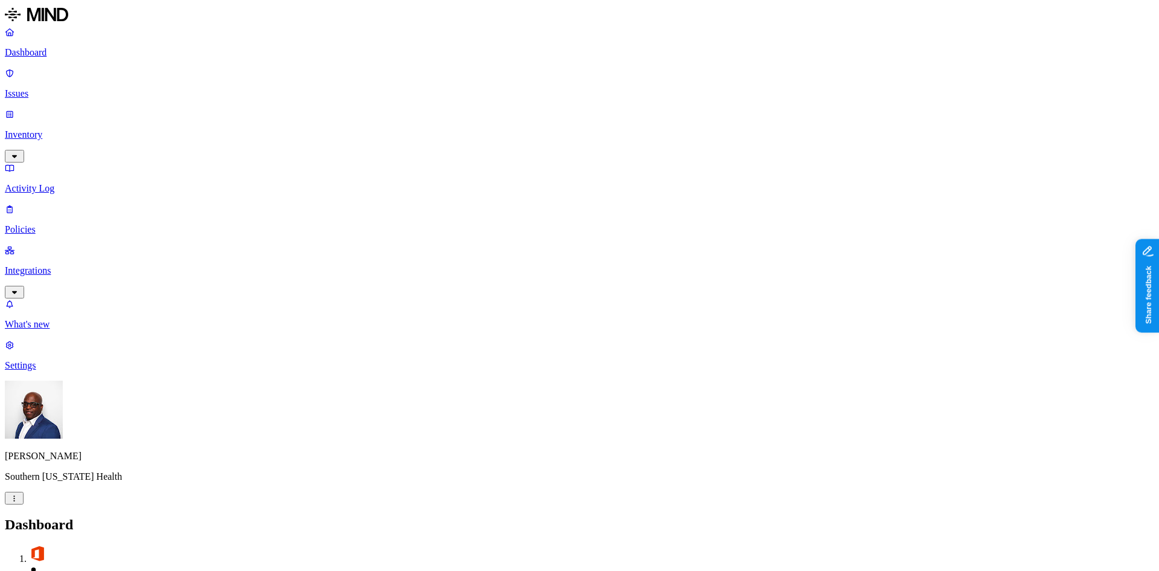
click at [57, 371] on p "Settings" at bounding box center [580, 365] width 1150 height 11
click at [174, 545] on p "Known entities" at bounding box center [580, 550] width 1150 height 11
click at [51, 51] on p "Dashboard" at bounding box center [580, 52] width 1150 height 11
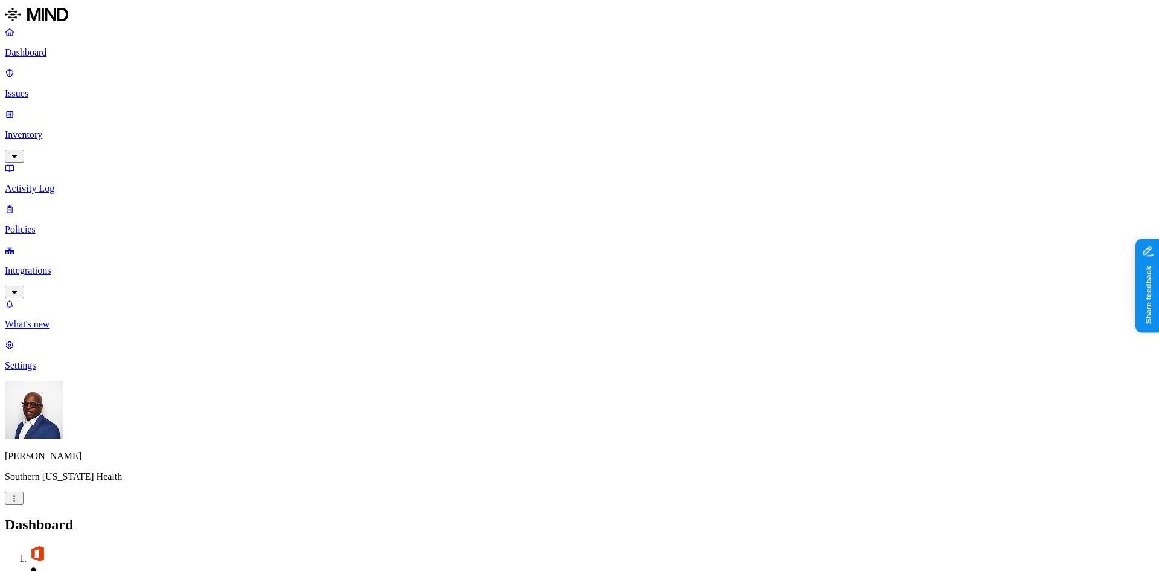
drag, startPoint x: 310, startPoint y: 245, endPoint x: 396, endPoint y: 246, distance: 85.7
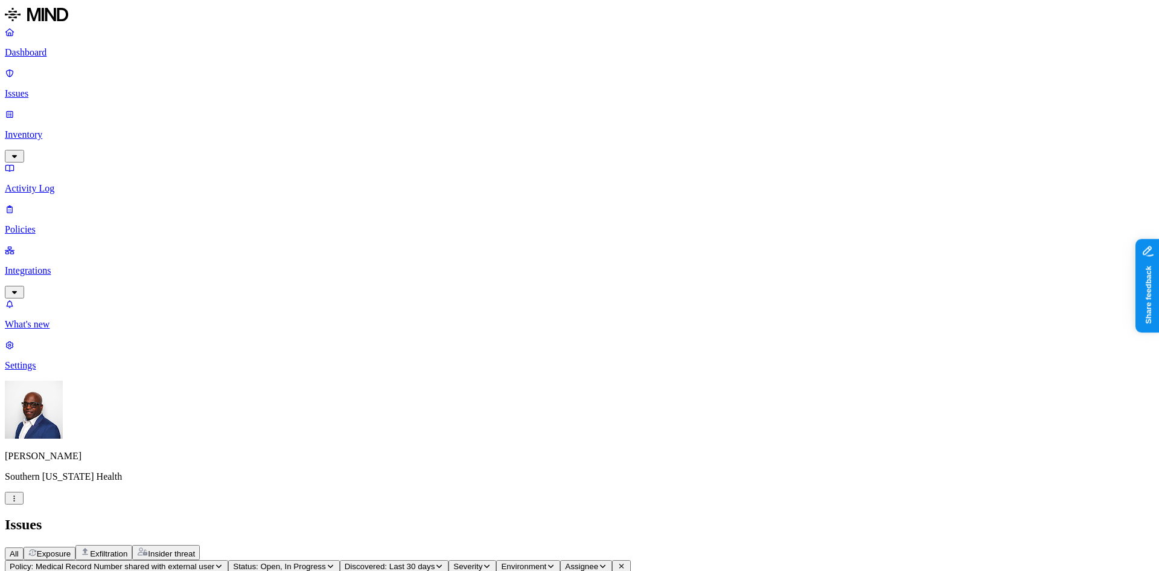
scroll to position [137, 0]
click at [46, 129] on p "Inventory" at bounding box center [580, 134] width 1150 height 11
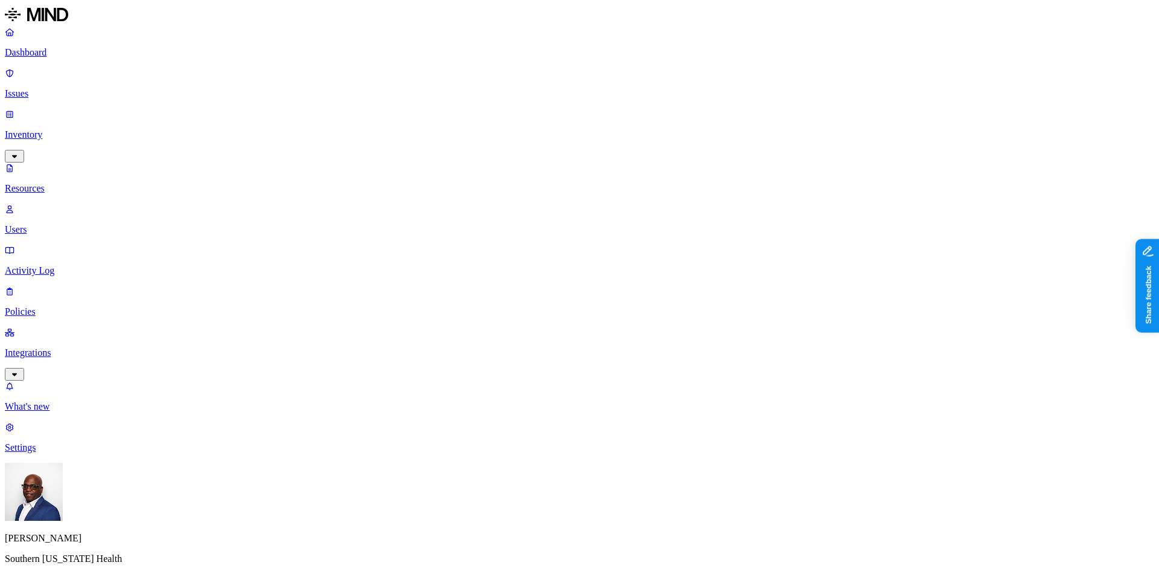
click at [360, 109] on button "button" at bounding box center [365, 107] width 10 height 4
click at [571, 149] on button "button" at bounding box center [576, 147] width 10 height 4
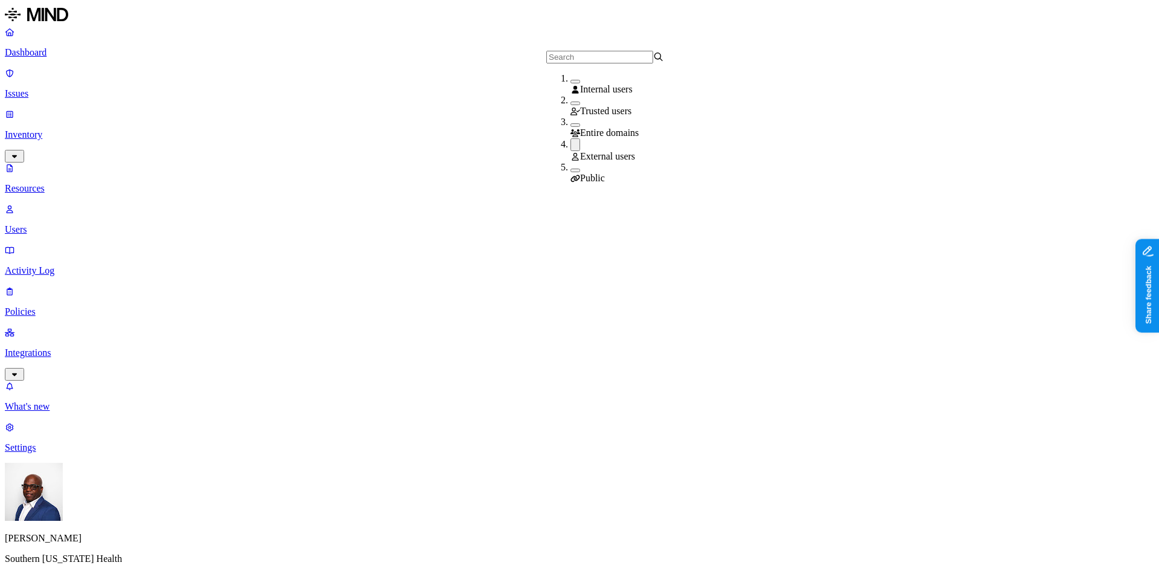
click at [571, 168] on button "button" at bounding box center [576, 170] width 10 height 4
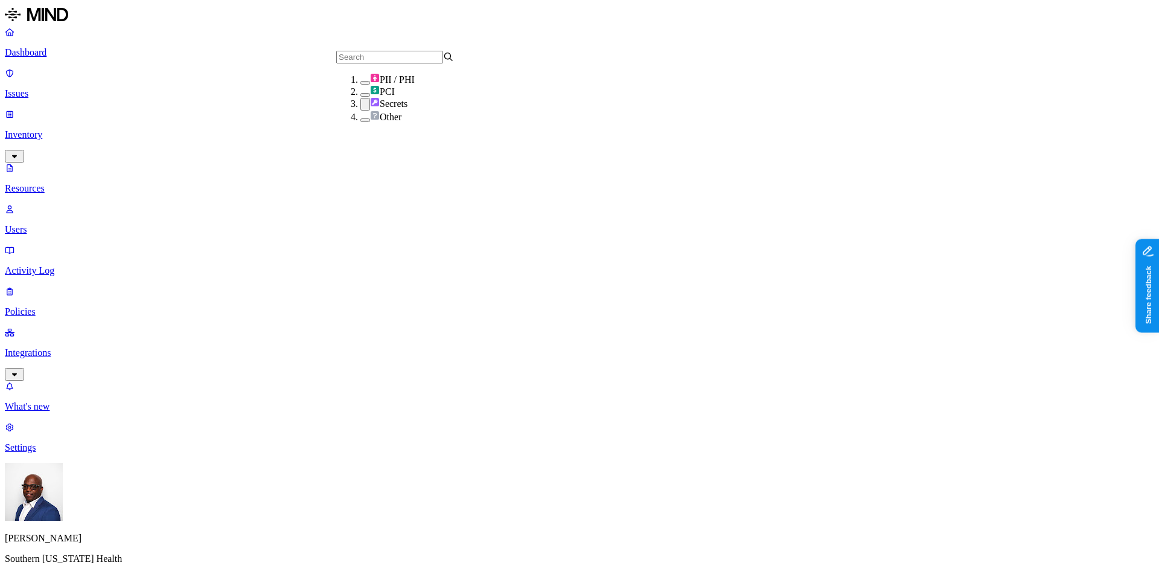
click at [360, 85] on button "button" at bounding box center [365, 83] width 10 height 4
click at [360, 112] on div "Secrets" at bounding box center [419, 104] width 118 height 13
click at [51, 88] on p "Issues" at bounding box center [580, 93] width 1150 height 11
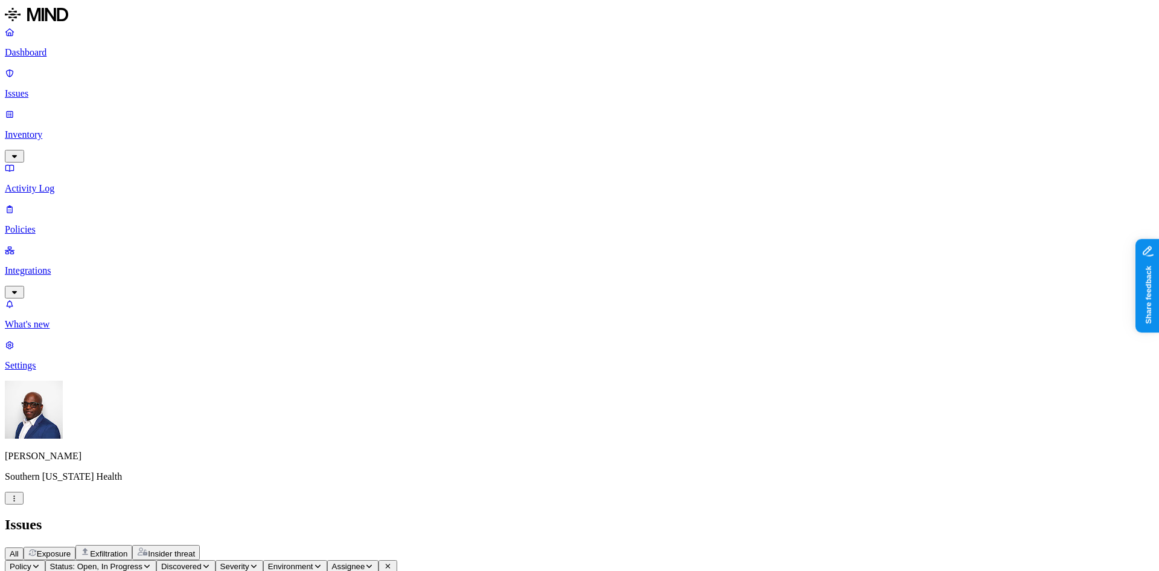
click at [71, 549] on span "Exposure" at bounding box center [54, 553] width 34 height 9
click at [195, 549] on span "Insider threat" at bounding box center [171, 553] width 47 height 9
click at [62, 53] on p "Dashboard" at bounding box center [580, 52] width 1150 height 11
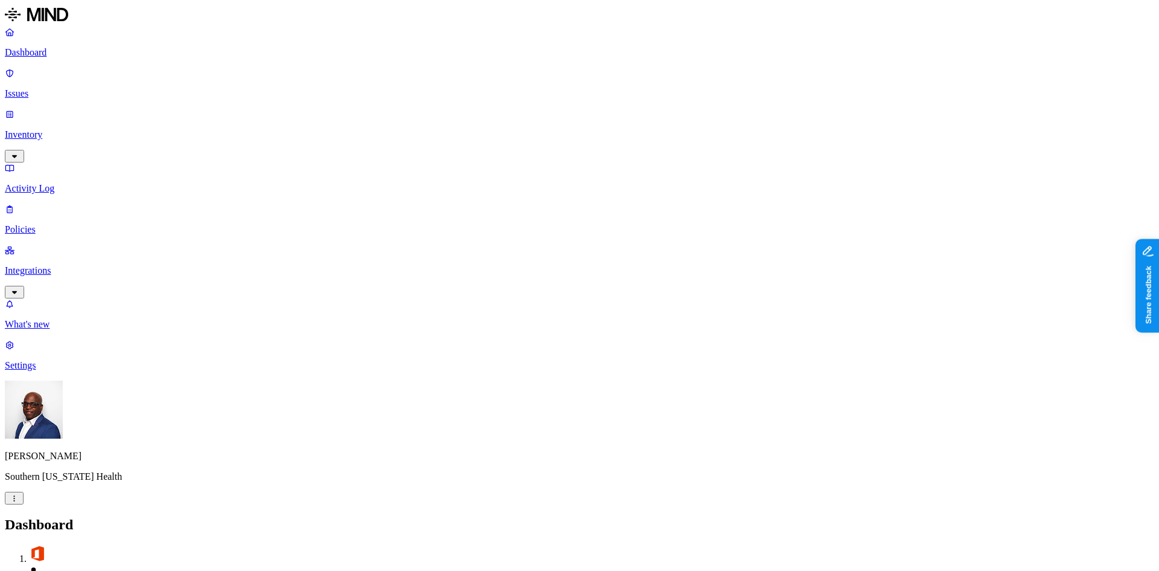
drag, startPoint x: 956, startPoint y: 218, endPoint x: 1023, endPoint y: 215, distance: 67.1
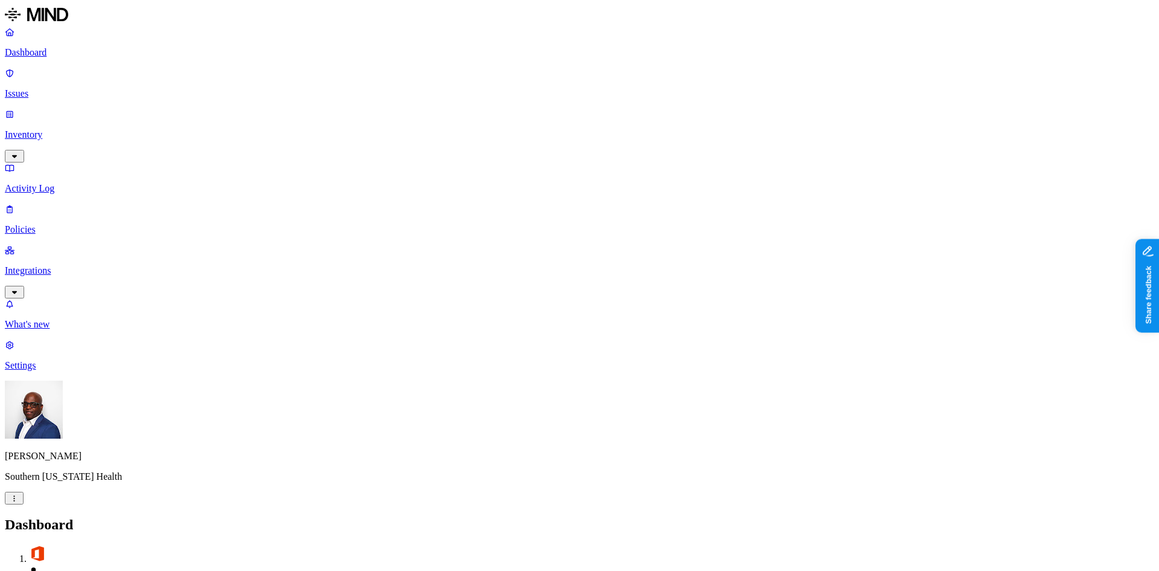
scroll to position [4, 0]
click at [52, 265] on p "Integrations" at bounding box center [580, 270] width 1150 height 11
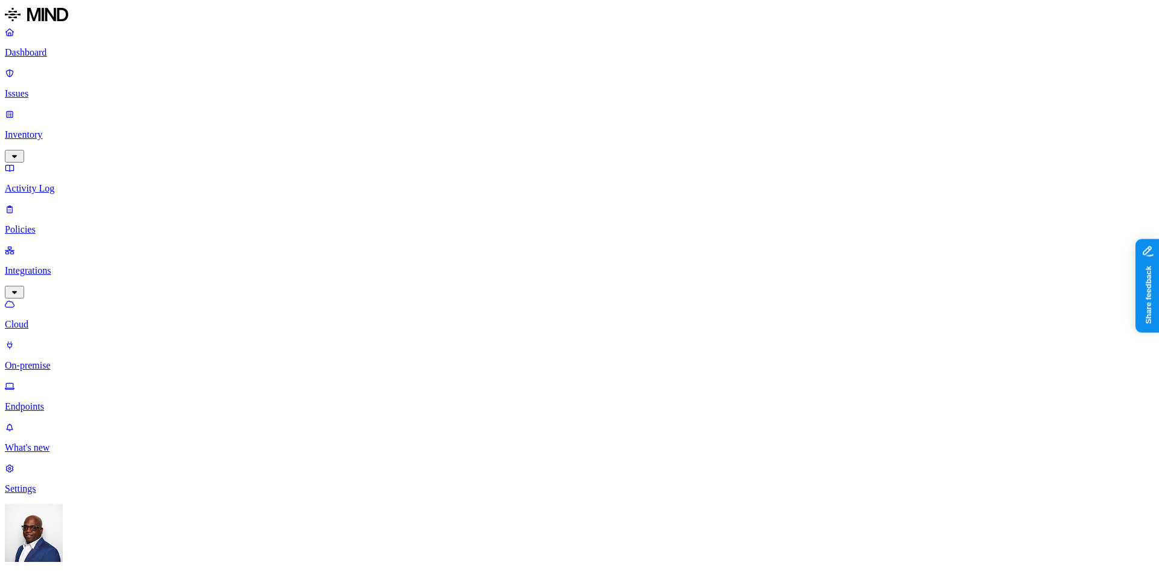
click at [59, 401] on p "Endpoints" at bounding box center [580, 406] width 1150 height 11
click at [45, 224] on p "Policies" at bounding box center [580, 229] width 1150 height 11
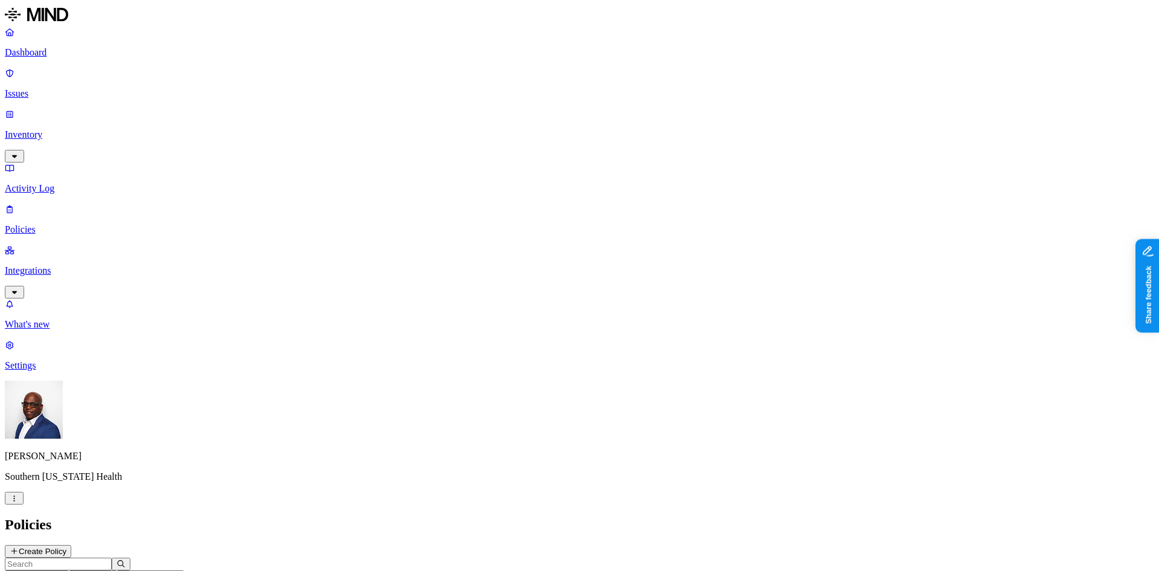
click at [64, 570] on icon "button" at bounding box center [59, 575] width 9 height 7
click at [286, 107] on span "Endpoint" at bounding box center [295, 111] width 36 height 10
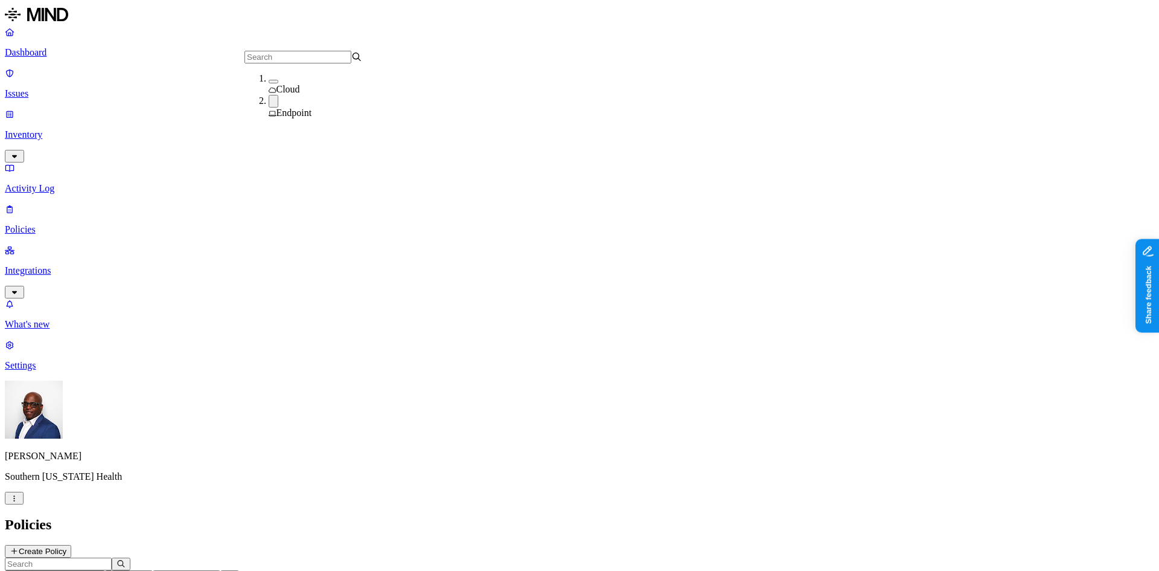
click at [71, 545] on button "Create Policy" at bounding box center [38, 551] width 66 height 13
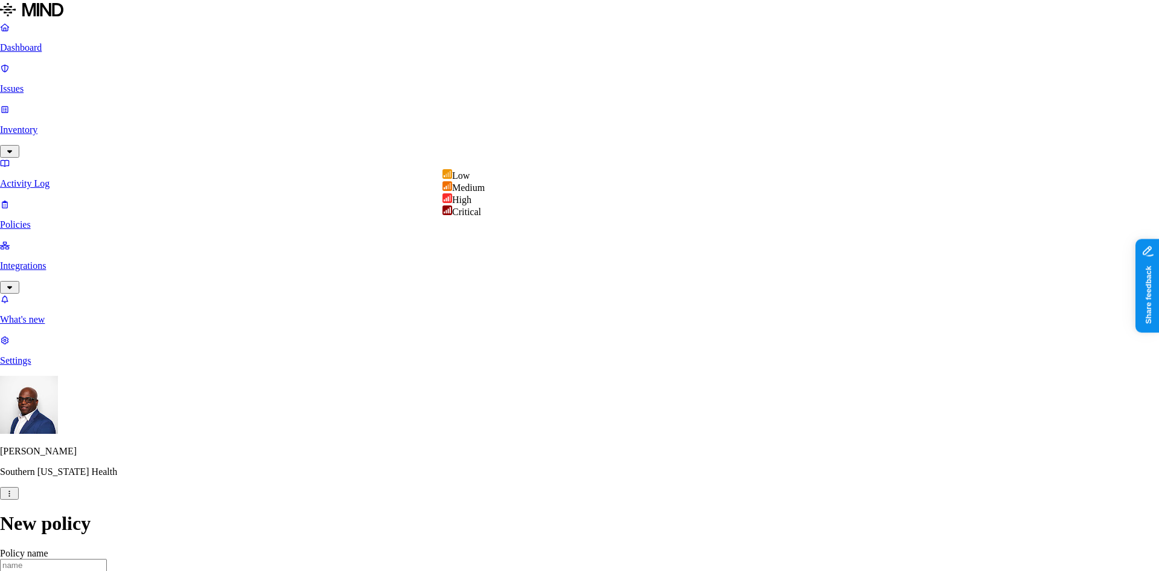
select select "3"
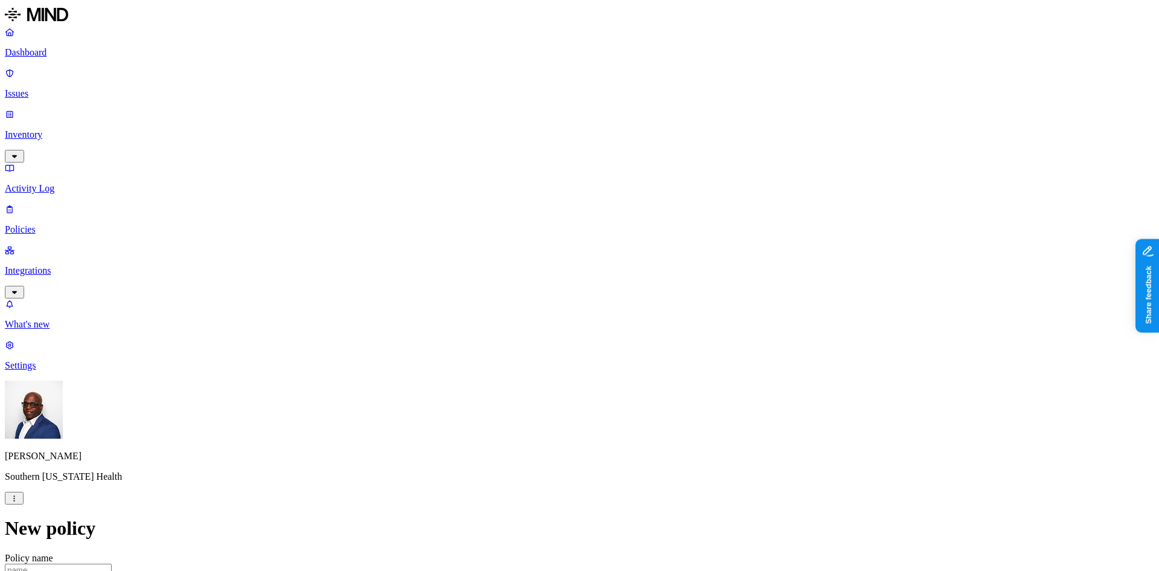
click at [507, 206] on label "Data type" at bounding box center [498, 204] width 18 height 21
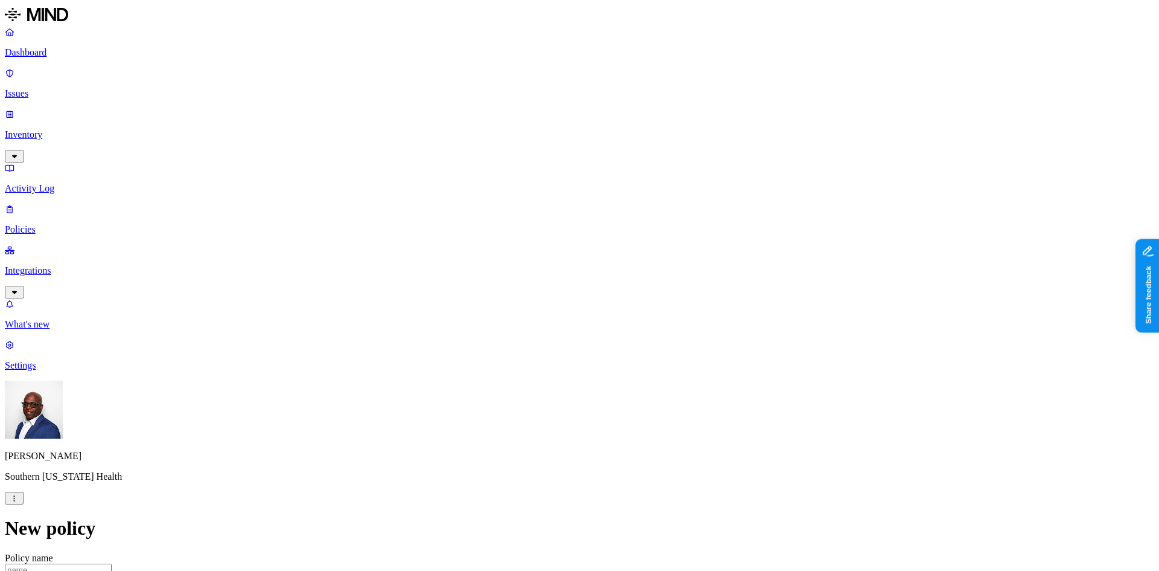
click at [507, 203] on label "Data type" at bounding box center [498, 204] width 18 height 21
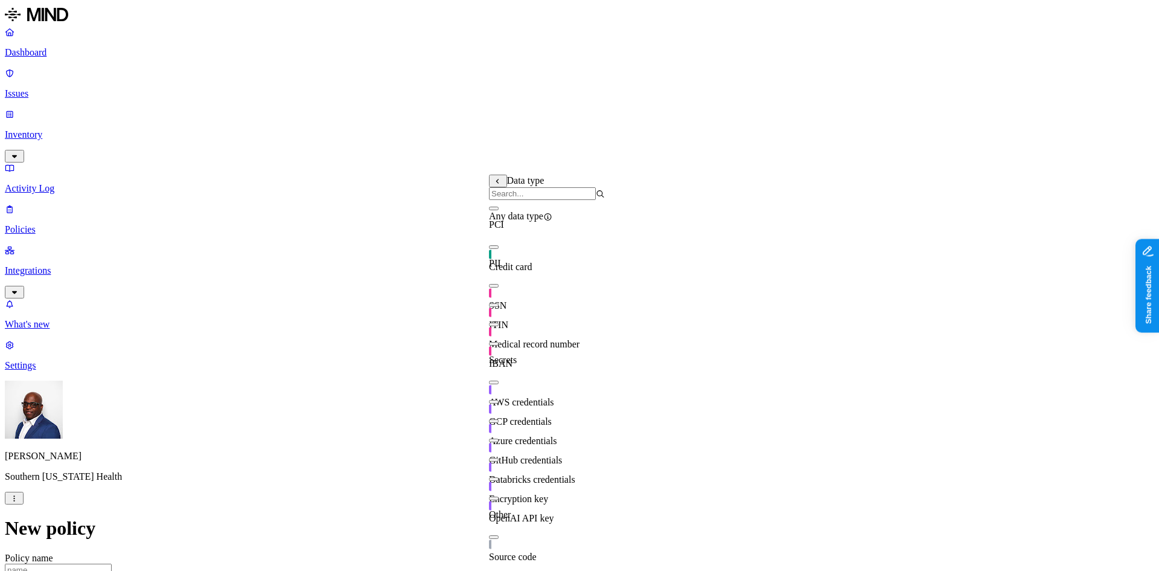
scroll to position [60, 0]
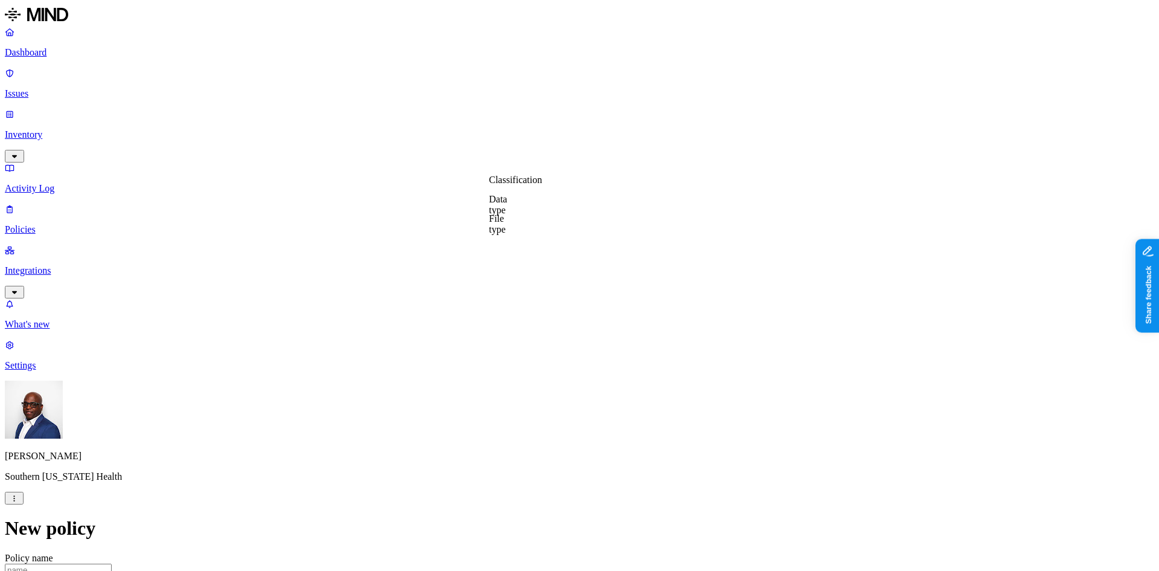
click at [506, 225] on label "File type" at bounding box center [497, 223] width 17 height 21
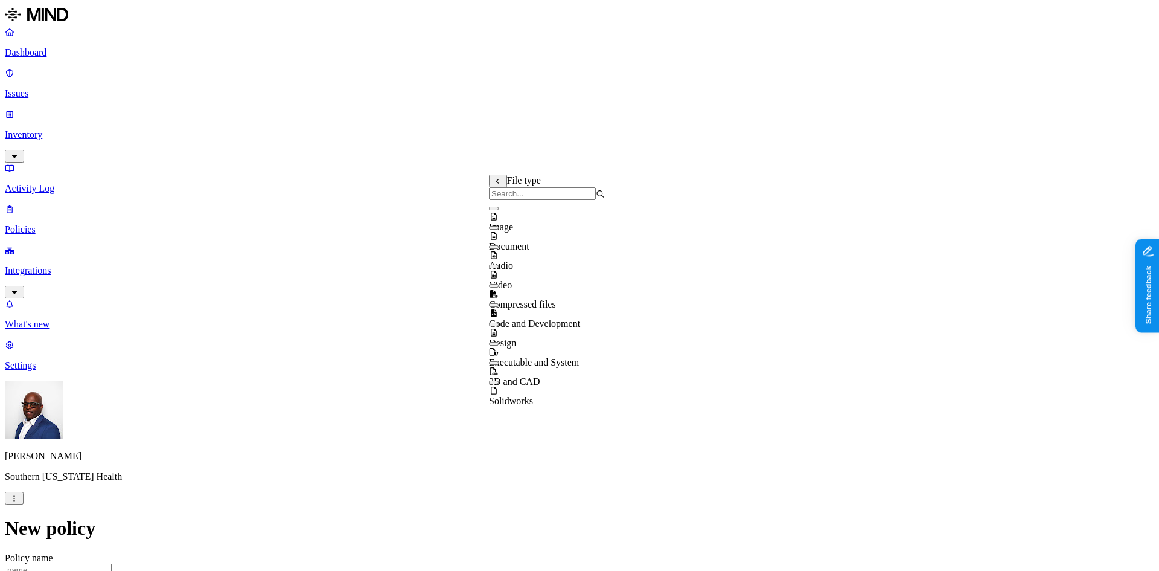
click at [499, 210] on button "button" at bounding box center [494, 208] width 10 height 4
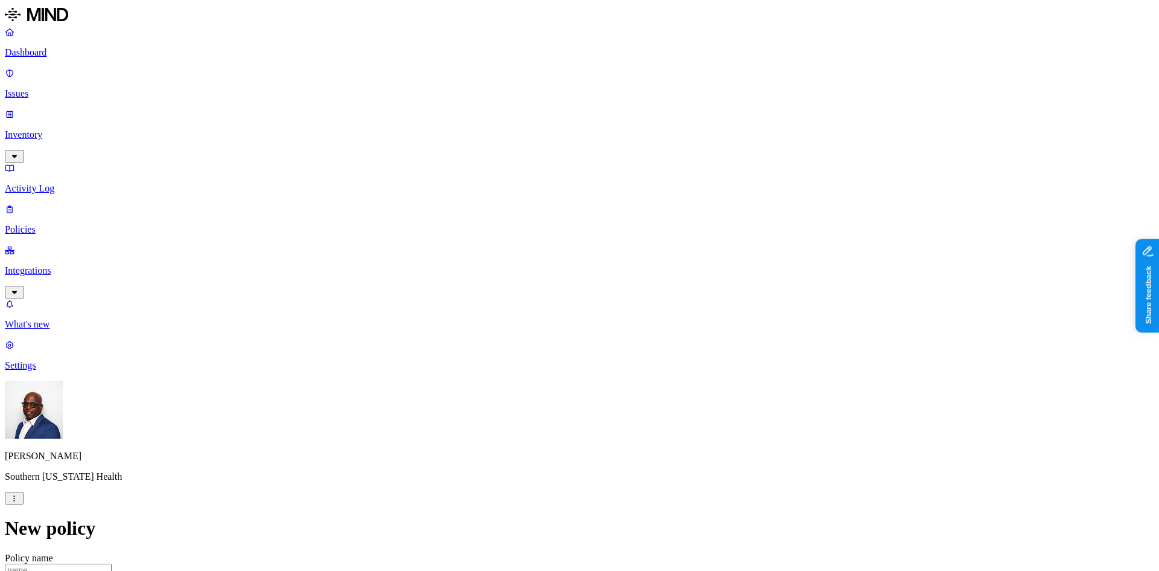
click at [546, 237] on label "Web Category" at bounding box center [529, 235] width 36 height 21
click at [520, 261] on button "button" at bounding box center [516, 259] width 10 height 4
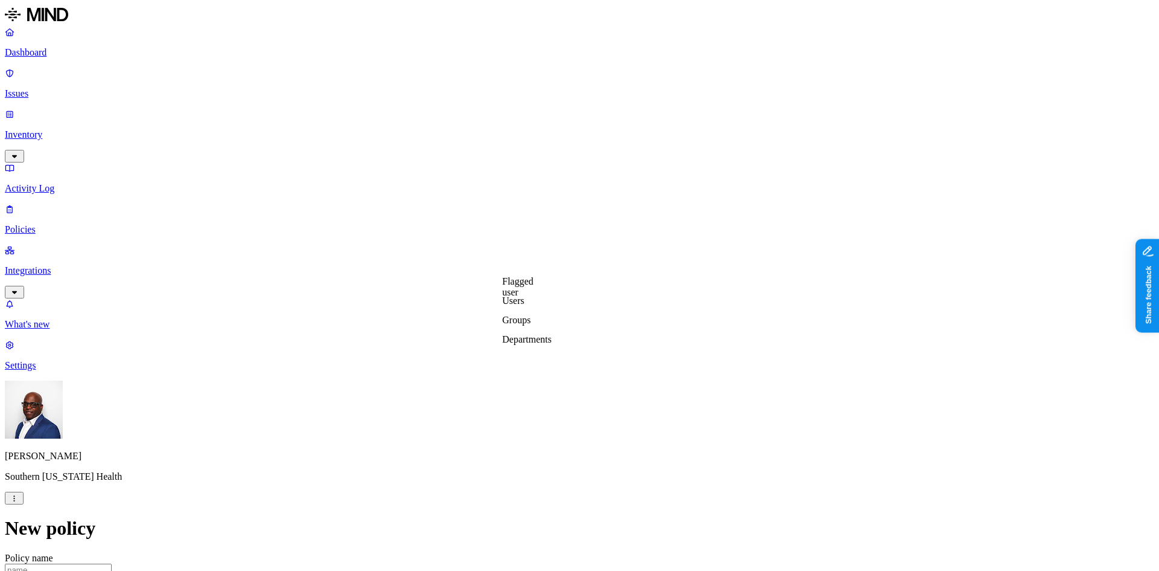
click at [524, 306] on label "Users" at bounding box center [513, 300] width 22 height 10
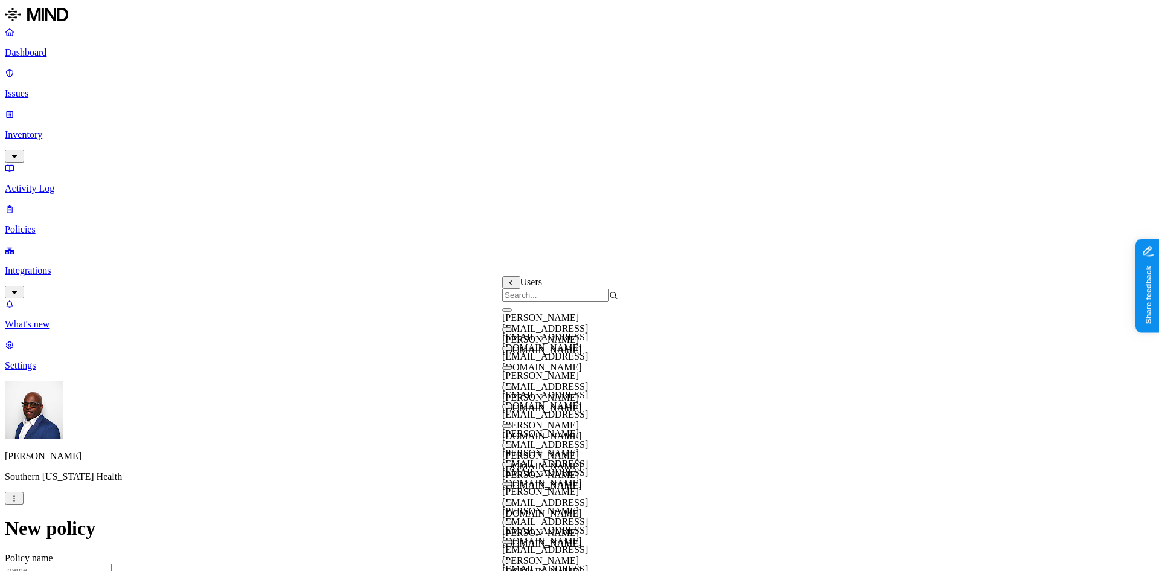
click at [545, 301] on input "search" at bounding box center [555, 295] width 107 height 13
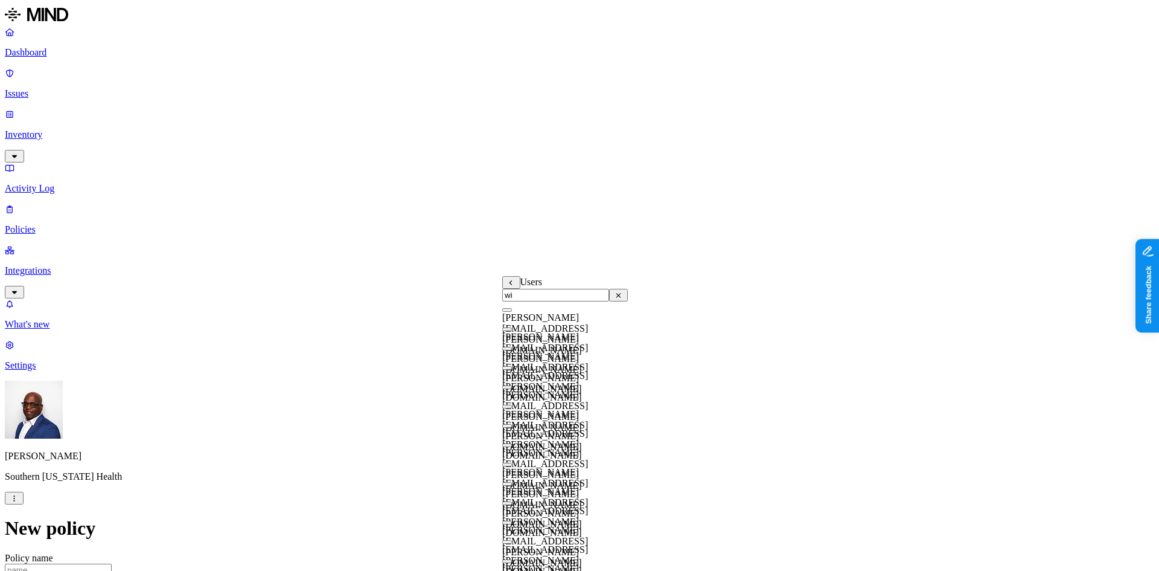
type input "w"
type input "taylor."
click at [512, 389] on button "button" at bounding box center [507, 387] width 10 height 4
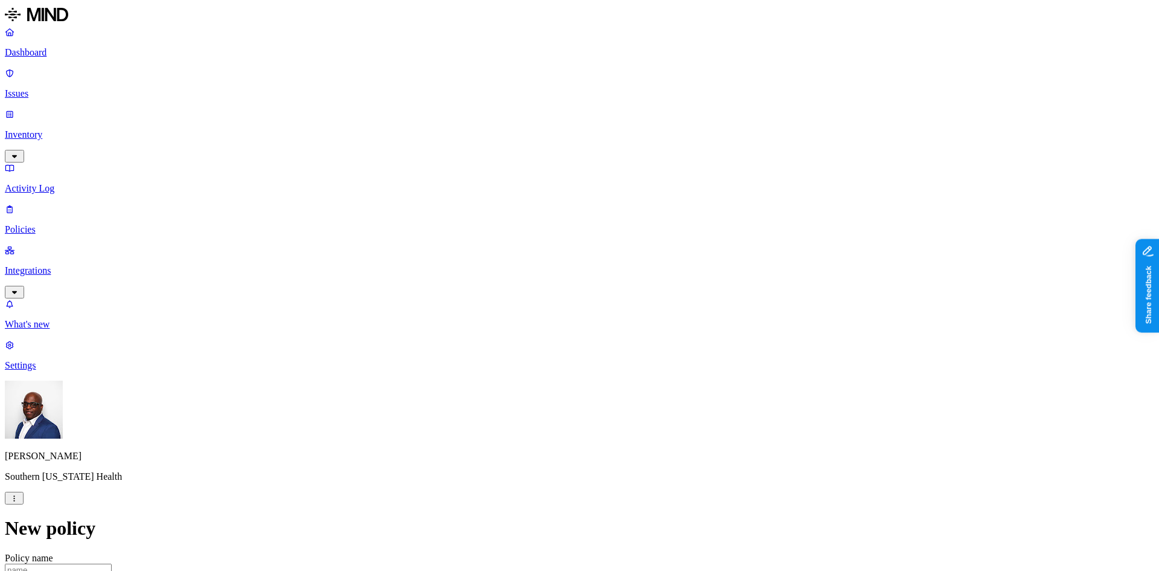
scroll to position [0, 0]
click at [112, 563] on input "Policy name" at bounding box center [58, 569] width 107 height 13
type input "[PERSON_NAME] Test Policy"
type textarea "Test Image to GenAI"
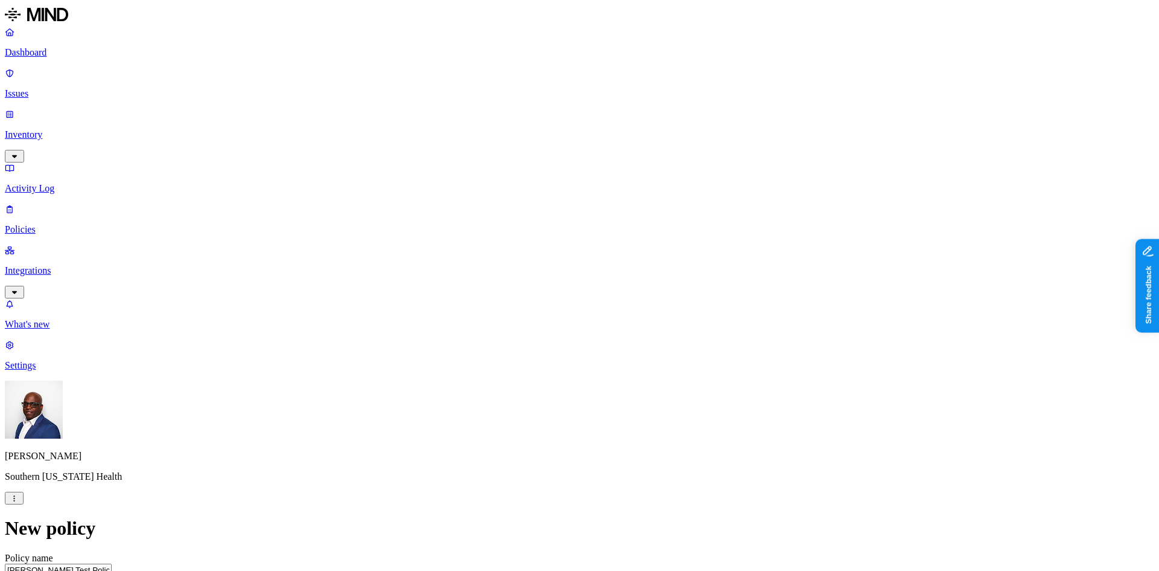
click at [59, 265] on p "Integrations" at bounding box center [580, 270] width 1150 height 11
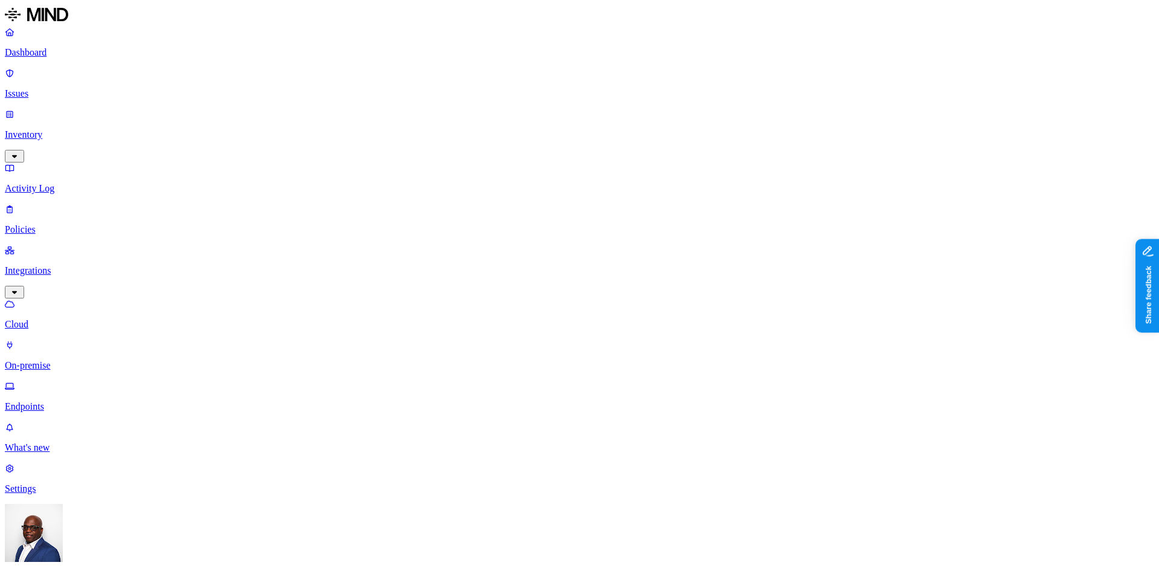
click at [53, 401] on p "Endpoints" at bounding box center [580, 406] width 1150 height 11
click at [71, 88] on p "Issues" at bounding box center [580, 93] width 1150 height 11
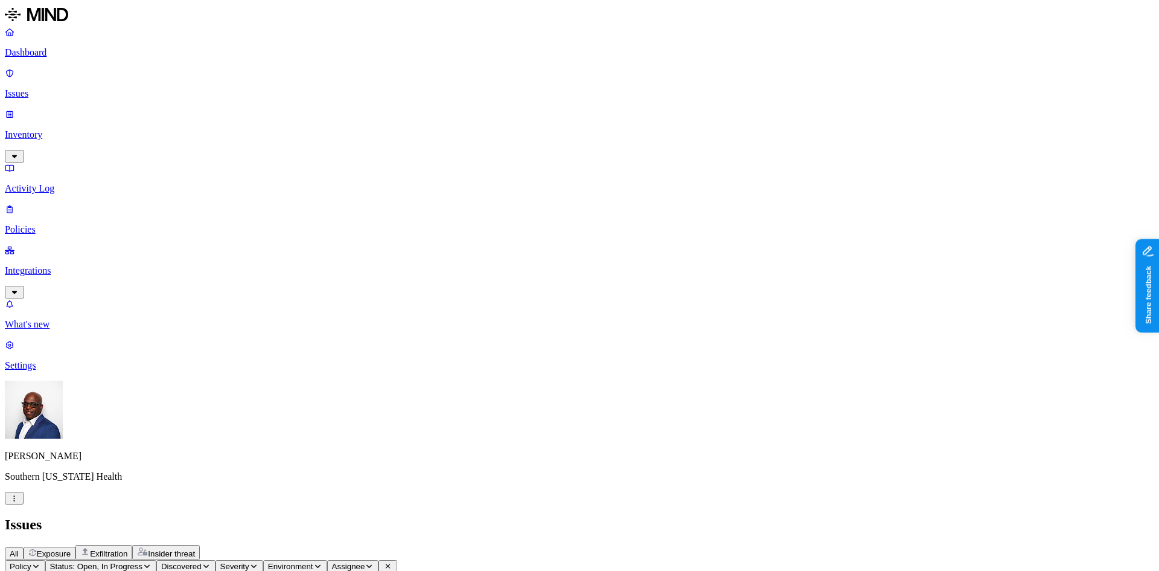
click at [71, 549] on span "Exposure" at bounding box center [54, 553] width 34 height 9
click at [59, 265] on p "Integrations" at bounding box center [580, 270] width 1150 height 11
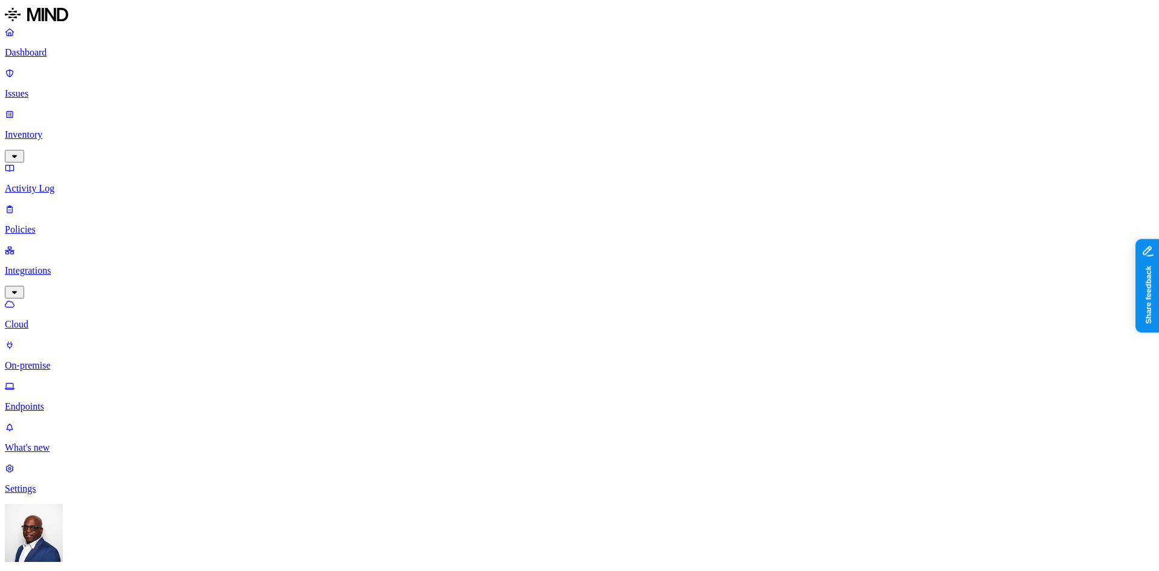
click at [53, 54] on p "Dashboard" at bounding box center [580, 52] width 1150 height 11
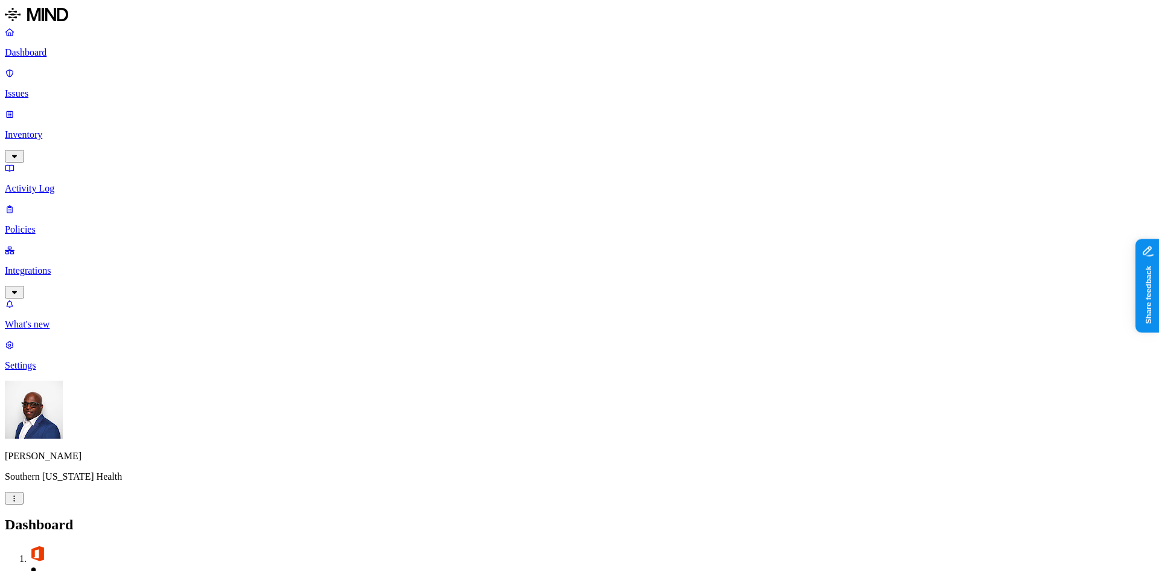
click at [51, 265] on p "Integrations" at bounding box center [580, 270] width 1150 height 11
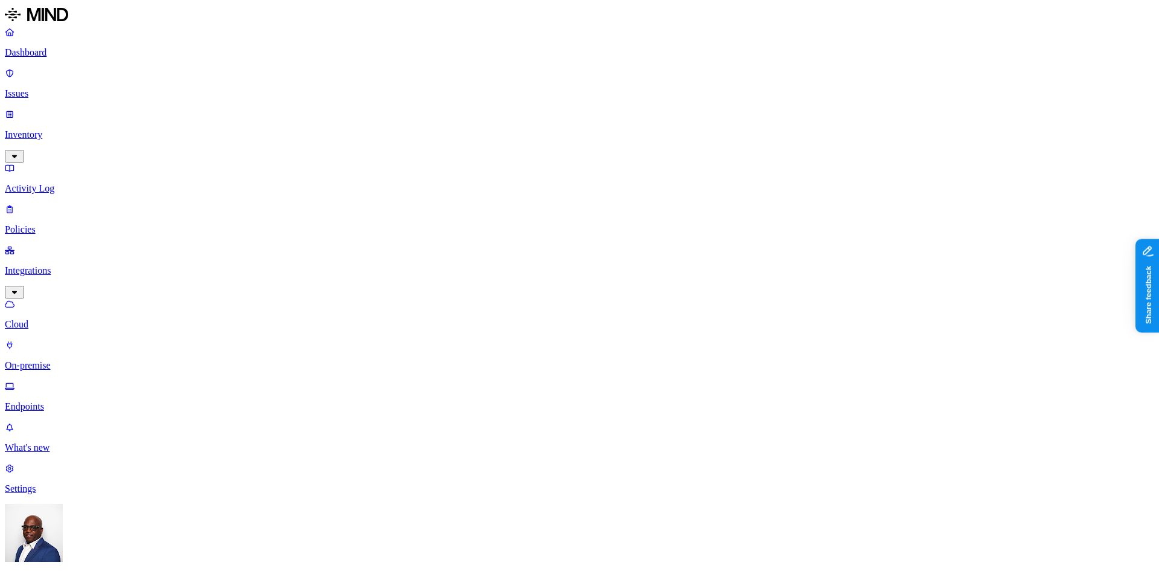
click at [59, 401] on p "Endpoints" at bounding box center [580, 406] width 1150 height 11
click at [63, 52] on p "Dashboard" at bounding box center [580, 52] width 1150 height 11
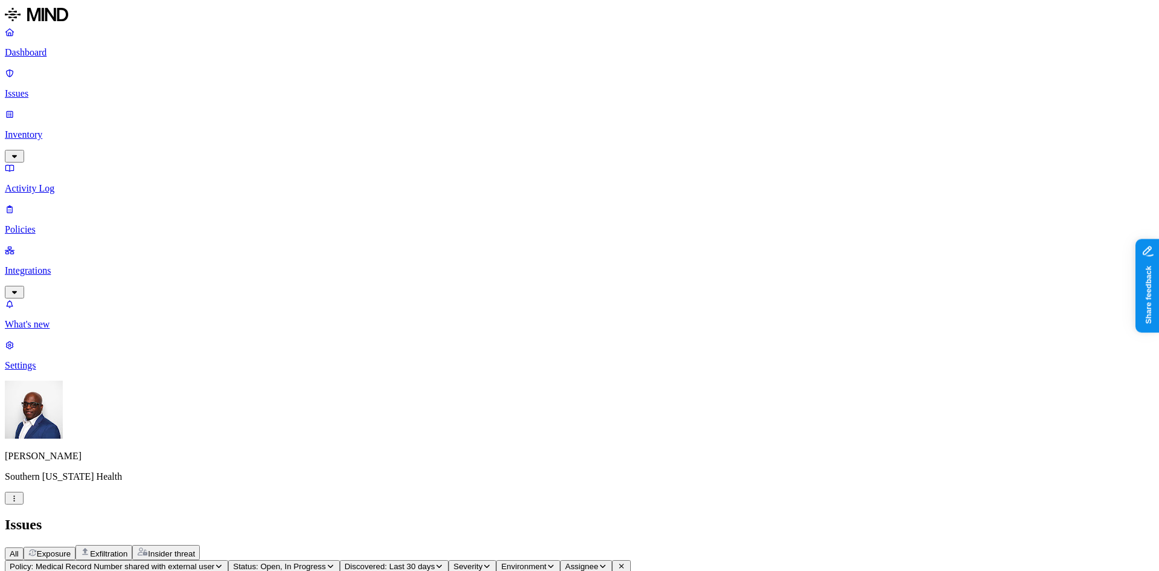
click at [53, 224] on p "Policies" at bounding box center [580, 229] width 1150 height 11
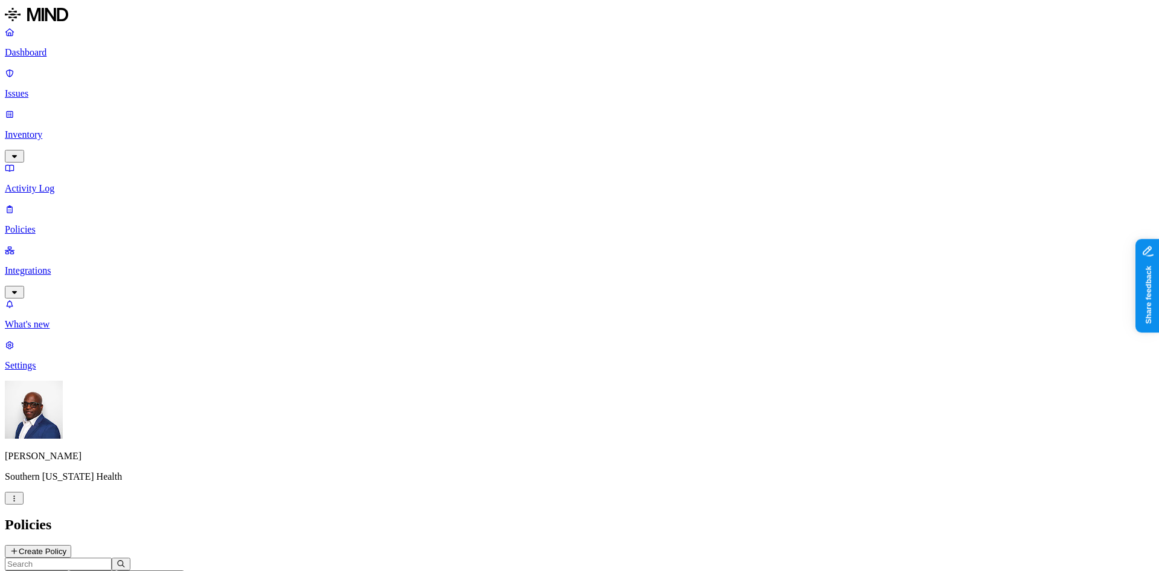
click at [67, 265] on p "Integrations" at bounding box center [580, 270] width 1150 height 11
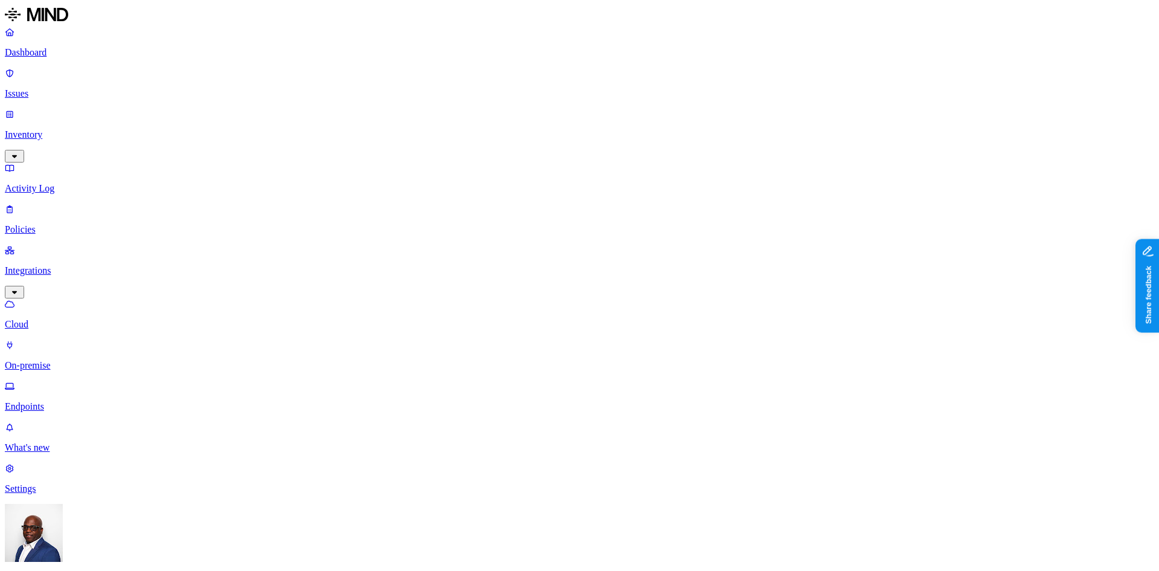
click at [67, 360] on p "On-premise" at bounding box center [580, 365] width 1150 height 11
click at [47, 319] on p "Cloud" at bounding box center [580, 324] width 1150 height 11
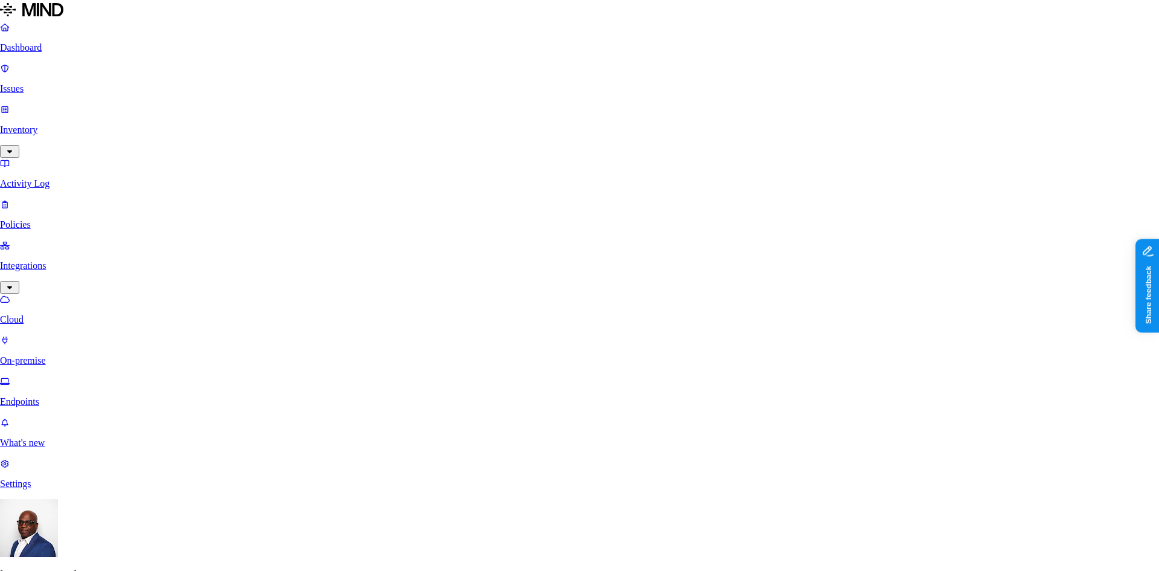
scroll to position [60, 0]
select select "tpt_01K2DFDX9DRHJZ6SMWMPN9N3RR"
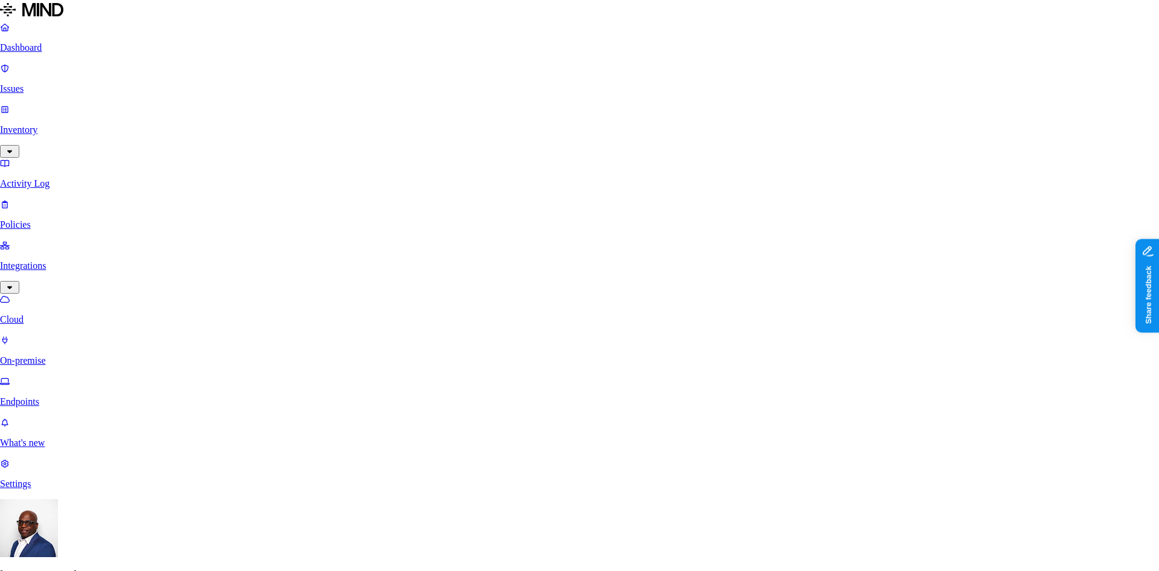
scroll to position [121, 0]
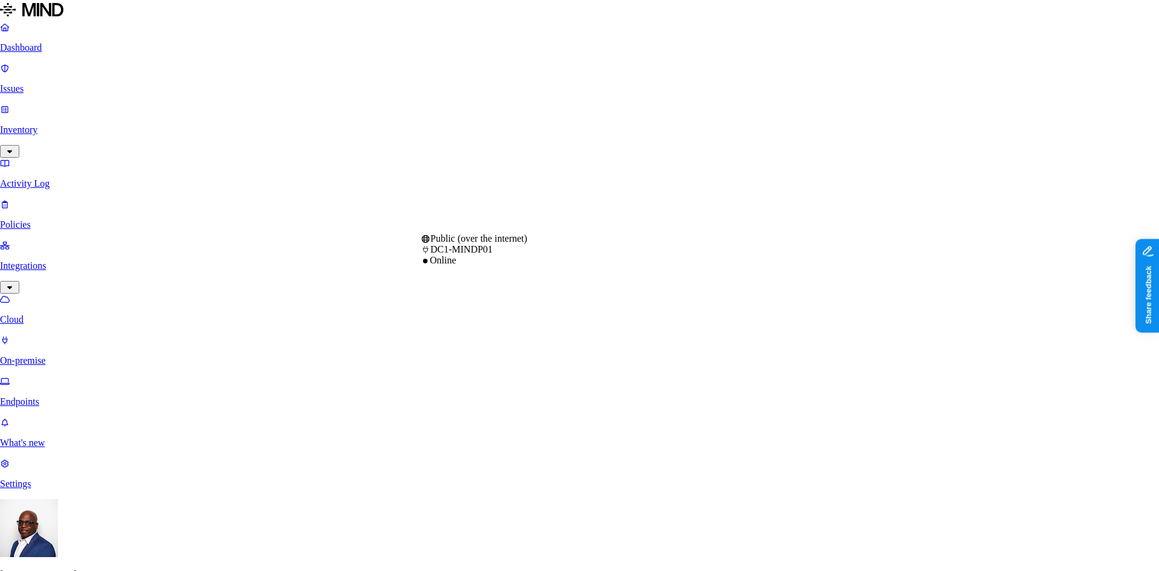
select select "tpt_01K2DFDX9DRHJZ6SMWMPN9N3RR"
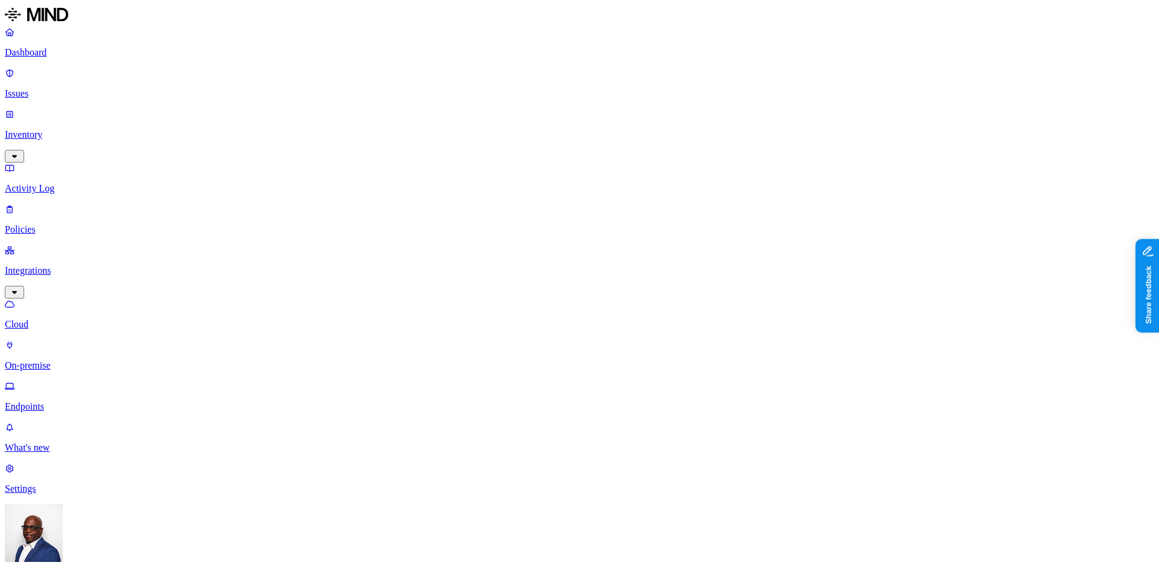
click at [43, 52] on p "Dashboard" at bounding box center [580, 52] width 1150 height 11
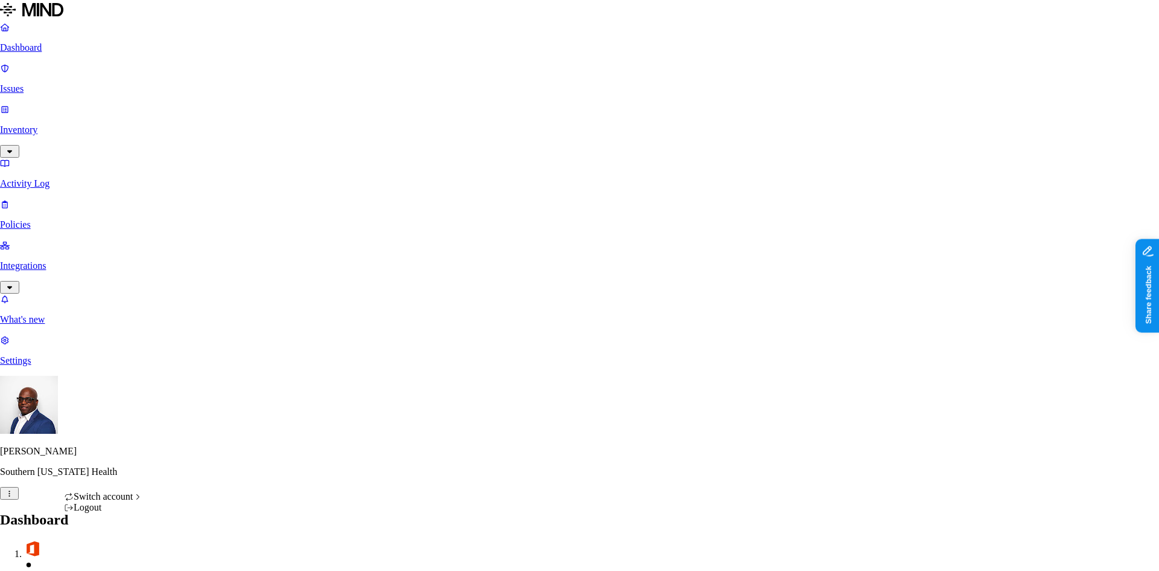
click at [200, 342] on div "ACME" at bounding box center [221, 338] width 117 height 11
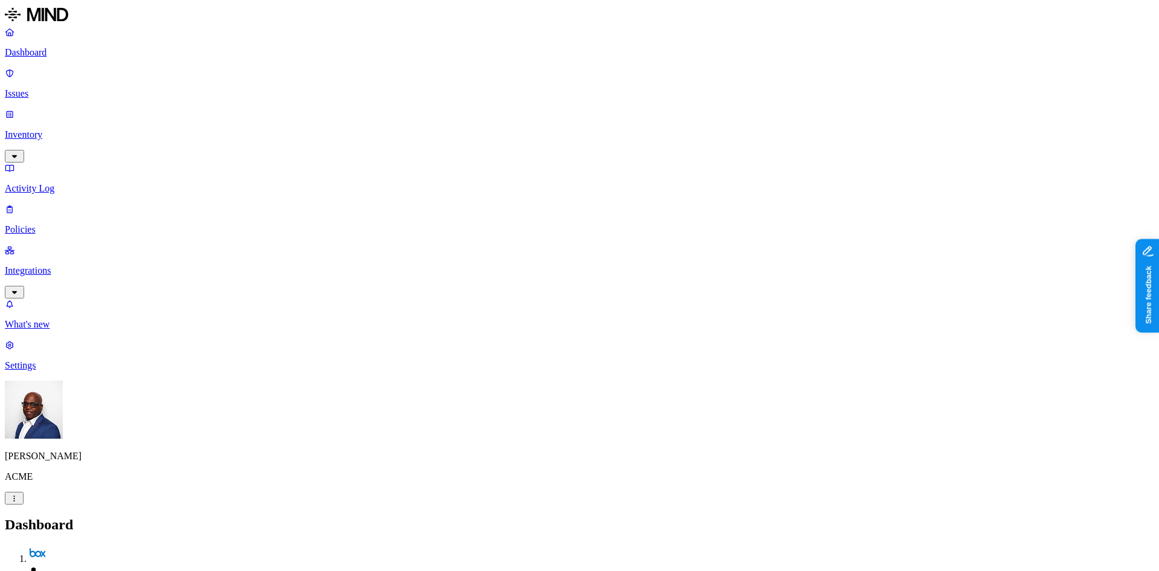
click at [50, 183] on p "Activity Log" at bounding box center [580, 188] width 1150 height 11
click at [45, 183] on p "Activity Log" at bounding box center [580, 188] width 1150 height 11
click at [37, 88] on p "Issues" at bounding box center [580, 93] width 1150 height 11
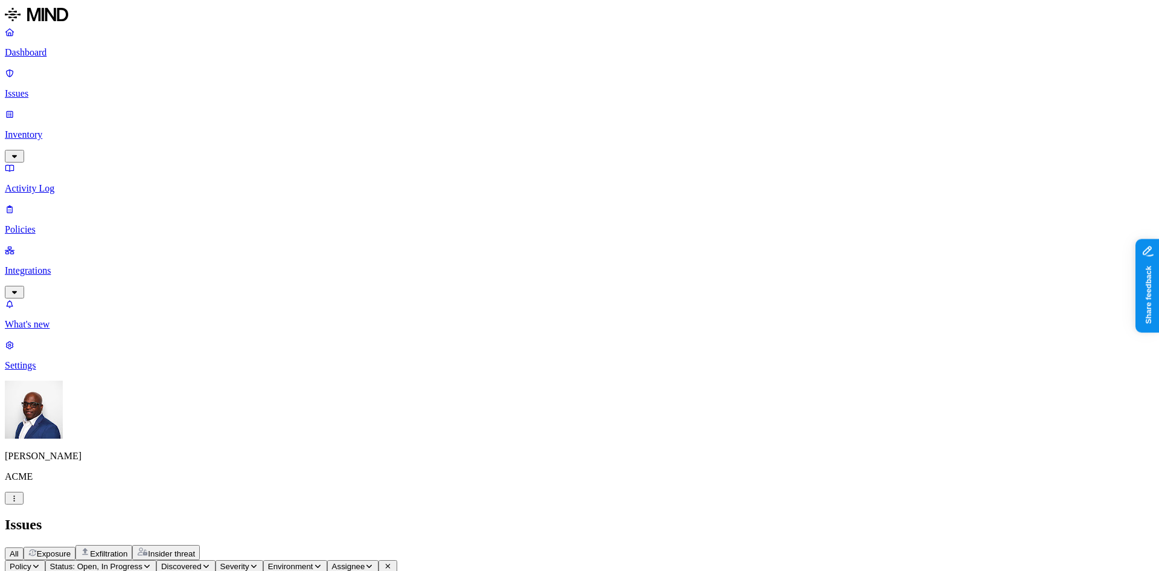
click at [127, 549] on span "Exfiltration" at bounding box center [108, 553] width 37 height 9
click at [69, 50] on p "Dashboard" at bounding box center [580, 52] width 1150 height 11
click at [53, 224] on p "Policies" at bounding box center [580, 229] width 1150 height 11
click at [64, 570] on icon "button" at bounding box center [59, 575] width 9 height 7
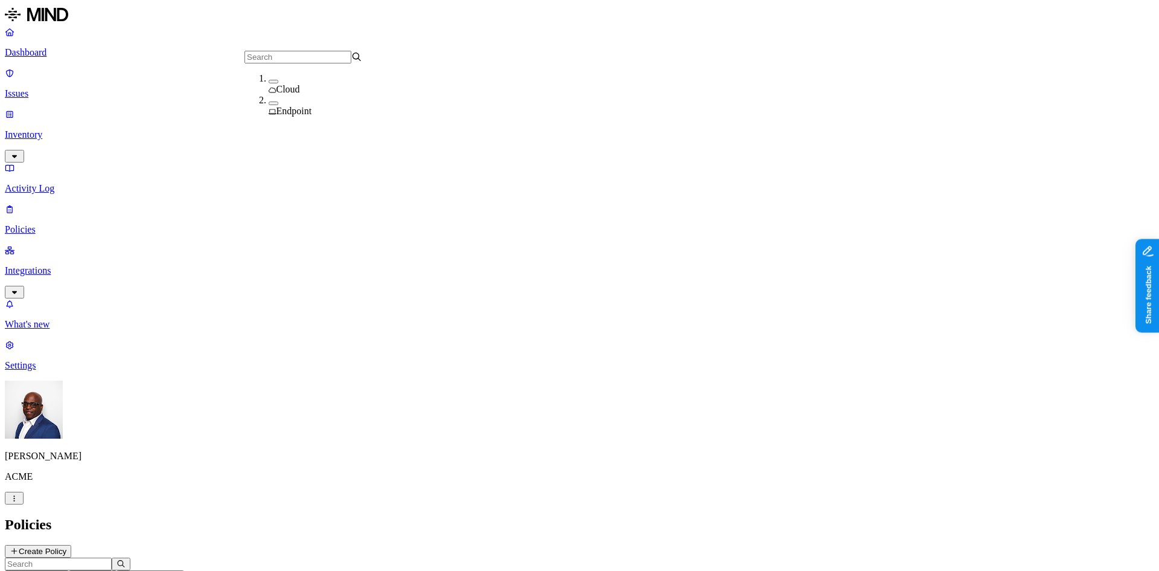
click at [476, 516] on h2 "Policies" at bounding box center [580, 524] width 1150 height 16
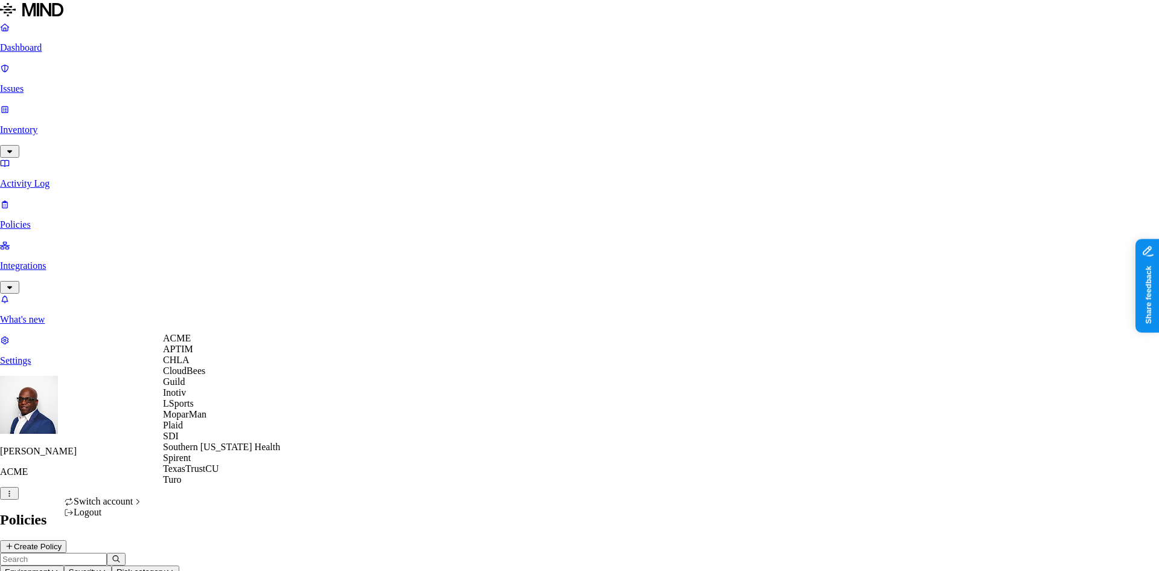
click at [191, 343] on span "ACME" at bounding box center [177, 338] width 28 height 10
click at [203, 452] on span "Southern Illinois Health" at bounding box center [221, 446] width 117 height 10
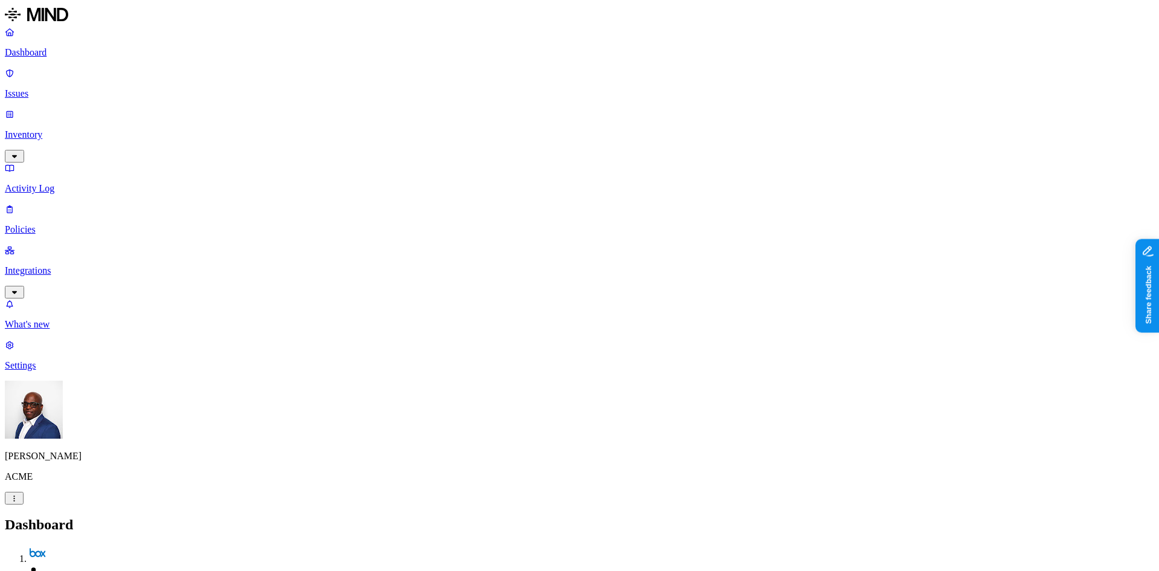
drag, startPoint x: 812, startPoint y: 13, endPoint x: 807, endPoint y: 37, distance: 24.6
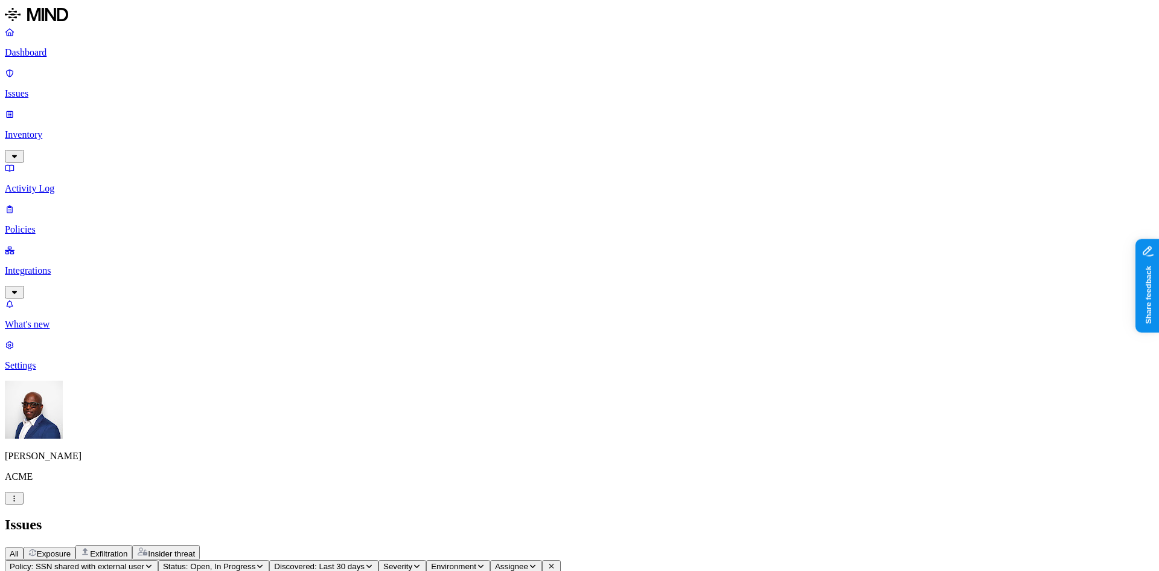
click at [57, 224] on p "Policies" at bounding box center [580, 229] width 1150 height 11
click at [71, 545] on button "Create Policy" at bounding box center [38, 551] width 66 height 13
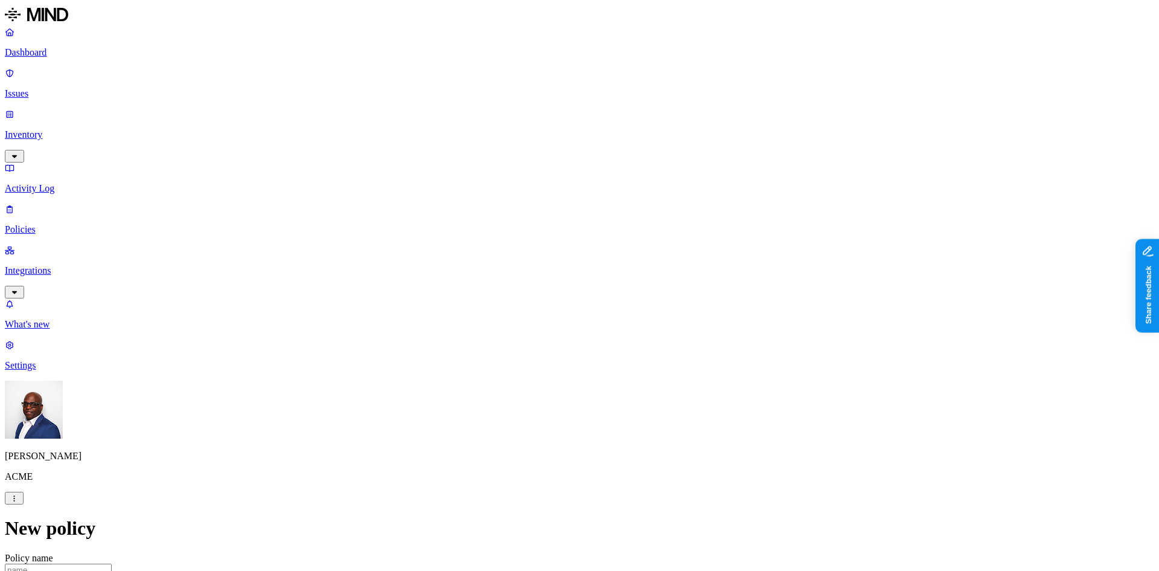
scroll to position [242, 0]
click at [526, 306] on label "Classification" at bounding box center [515, 300] width 53 height 10
click at [499, 350] on button "button" at bounding box center [494, 349] width 10 height 4
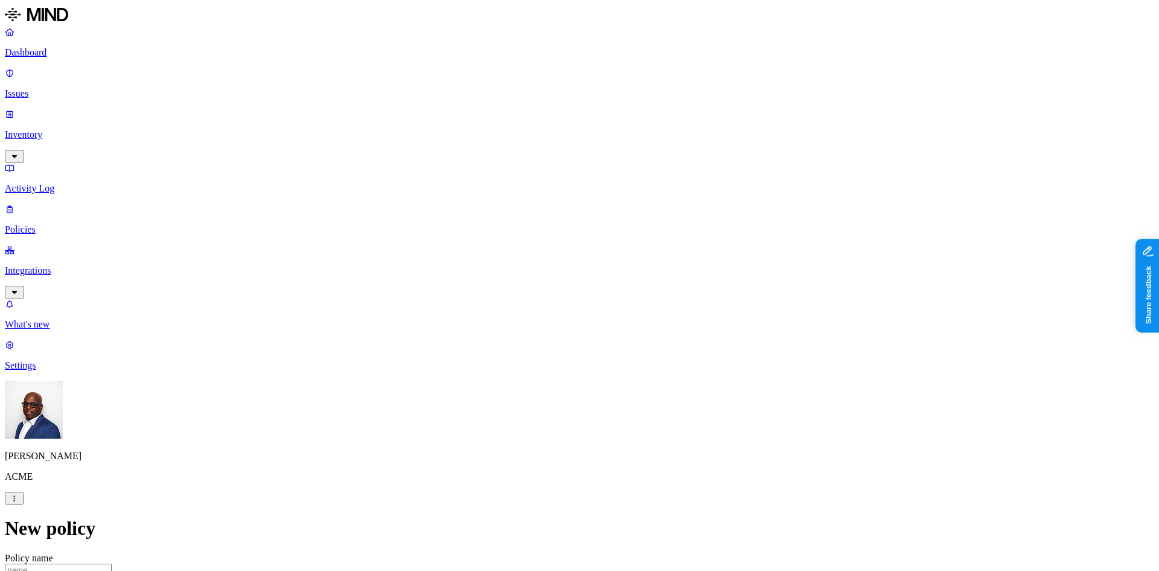
click at [546, 358] on label "Web Category" at bounding box center [529, 356] width 36 height 21
click at [542, 377] on label "Web Domain" at bounding box center [526, 375] width 31 height 21
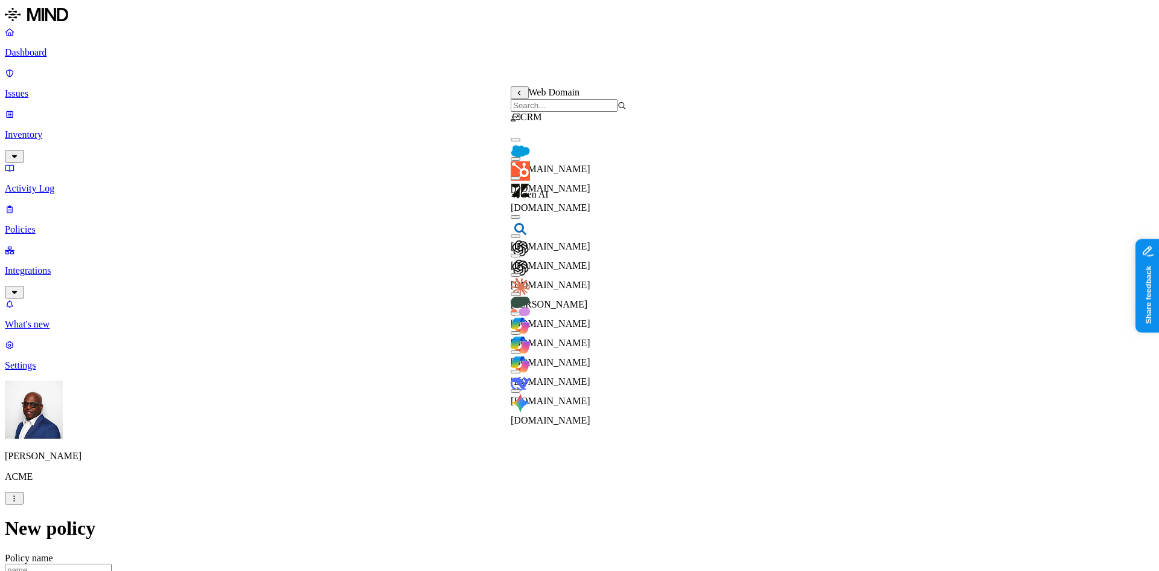
click at [519, 150] on div "salesforce.com" at bounding box center [569, 152] width 116 height 43
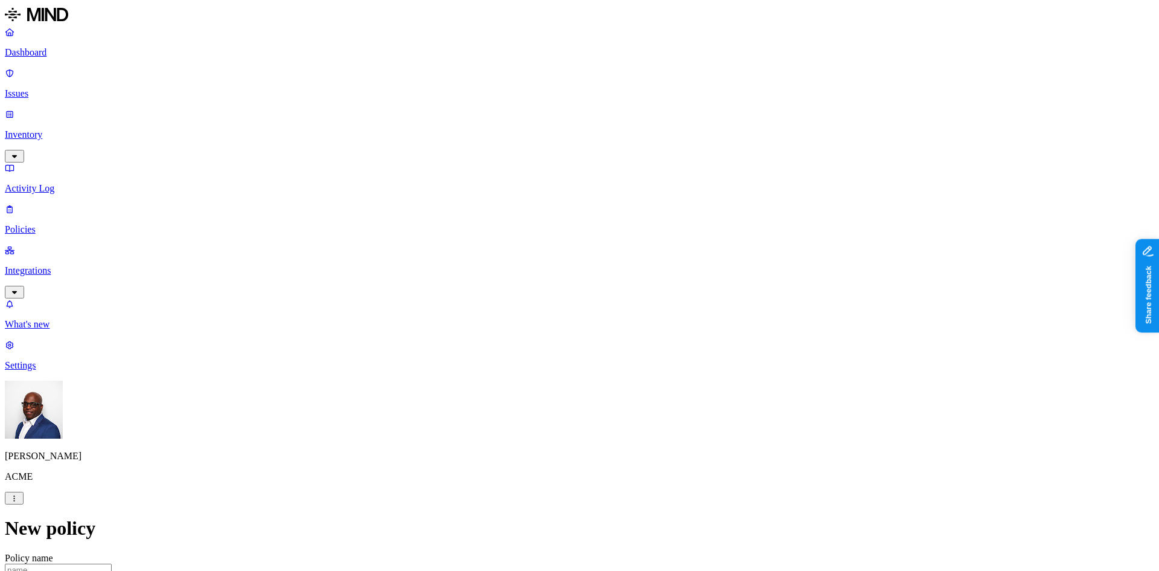
click at [543, 409] on label "Web Category" at bounding box center [529, 407] width 36 height 21
click at [520, 432] on button "button" at bounding box center [516, 431] width 10 height 4
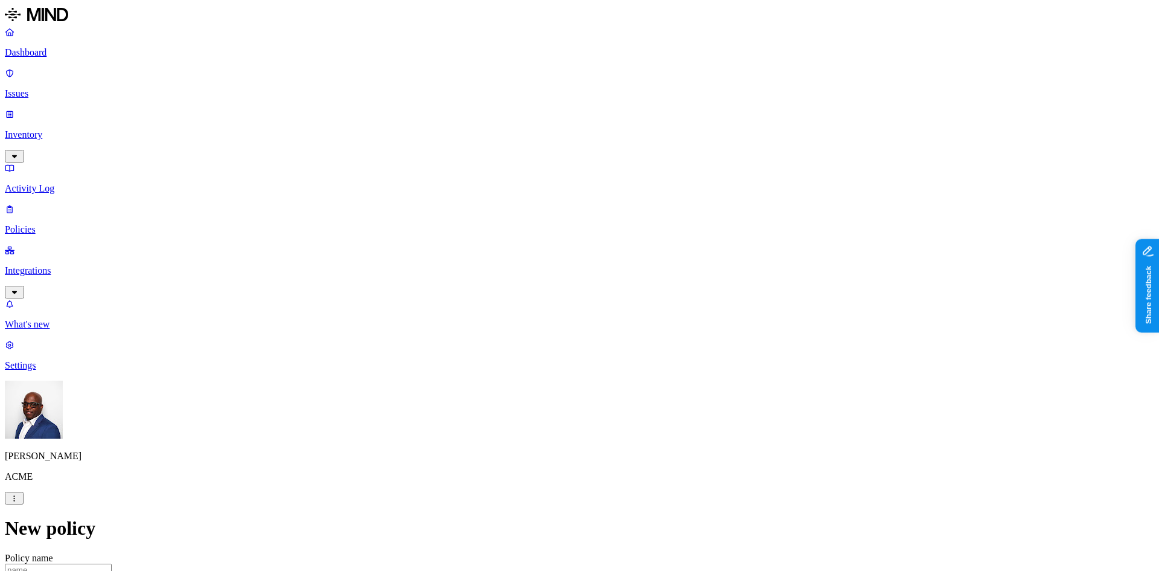
click at [523, 315] on label "Groups" at bounding box center [516, 310] width 28 height 10
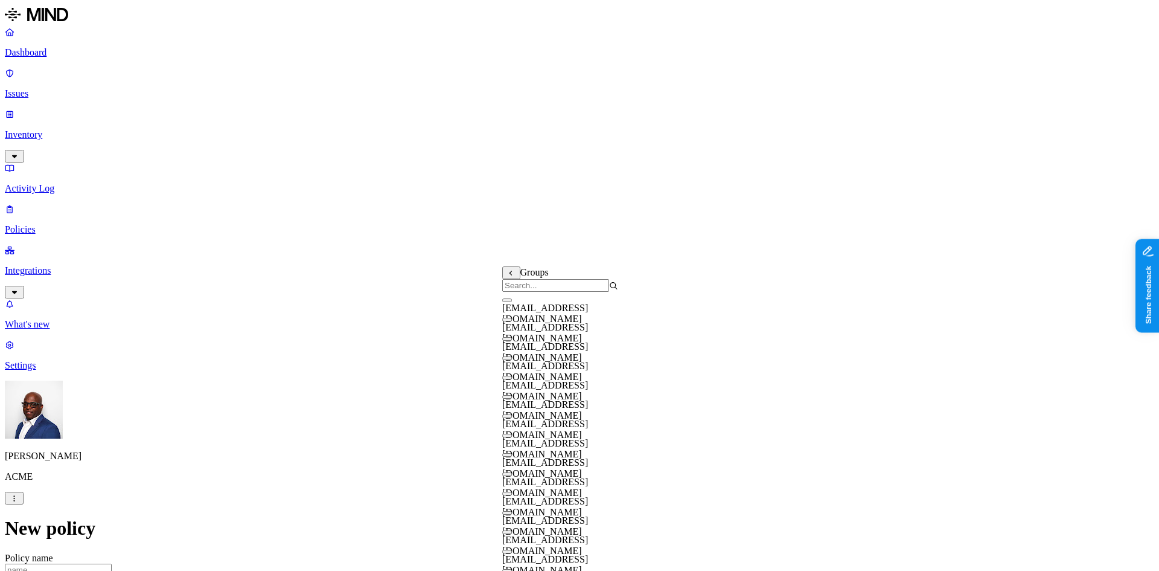
click at [512, 302] on button "button" at bounding box center [507, 300] width 10 height 4
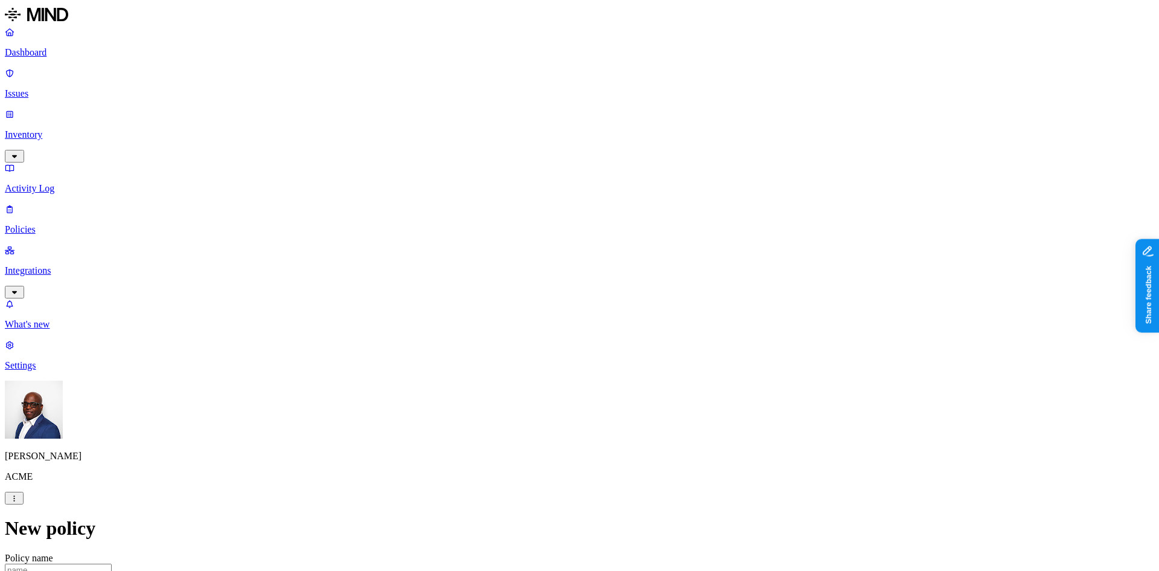
scroll to position [302, 0]
click at [48, 265] on p "Integrations" at bounding box center [580, 270] width 1150 height 11
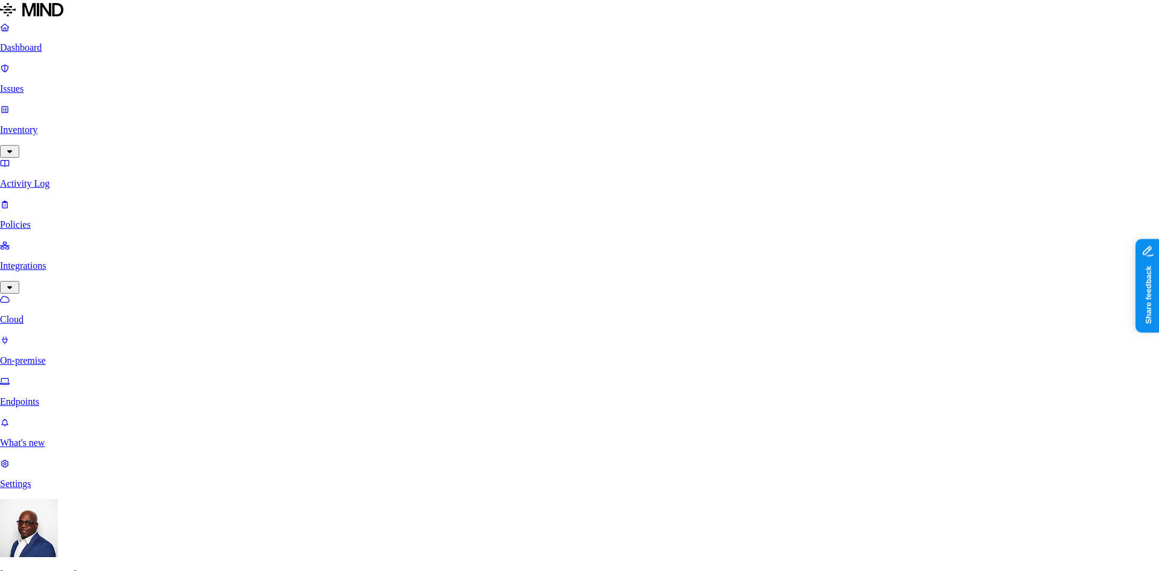
scroll to position [121, 0]
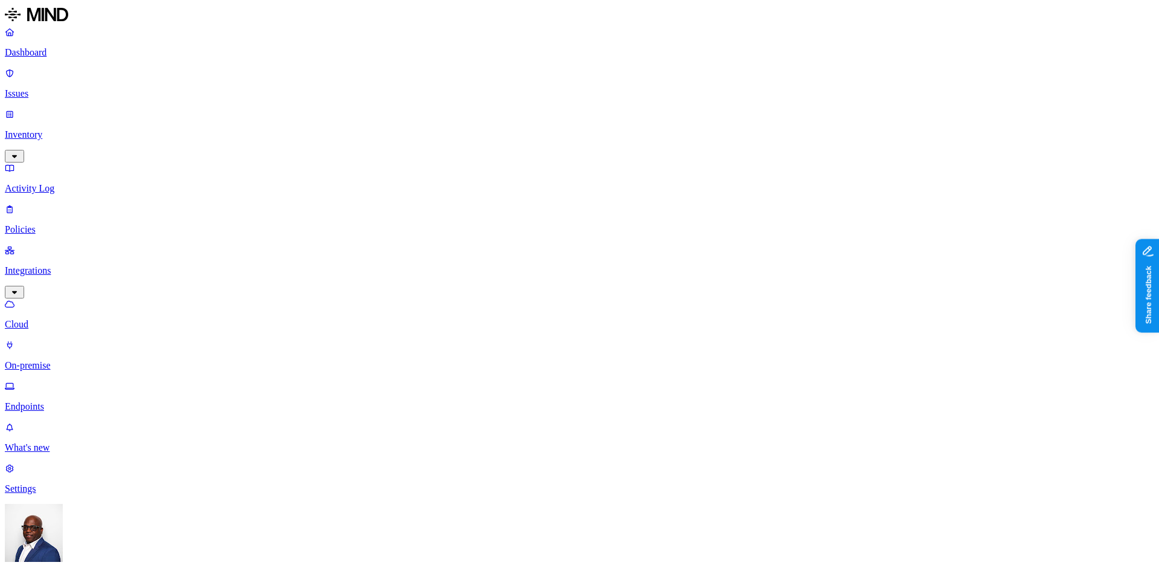
click at [57, 401] on p "Endpoints" at bounding box center [580, 406] width 1150 height 11
click at [55, 48] on p "Dashboard" at bounding box center [580, 52] width 1150 height 11
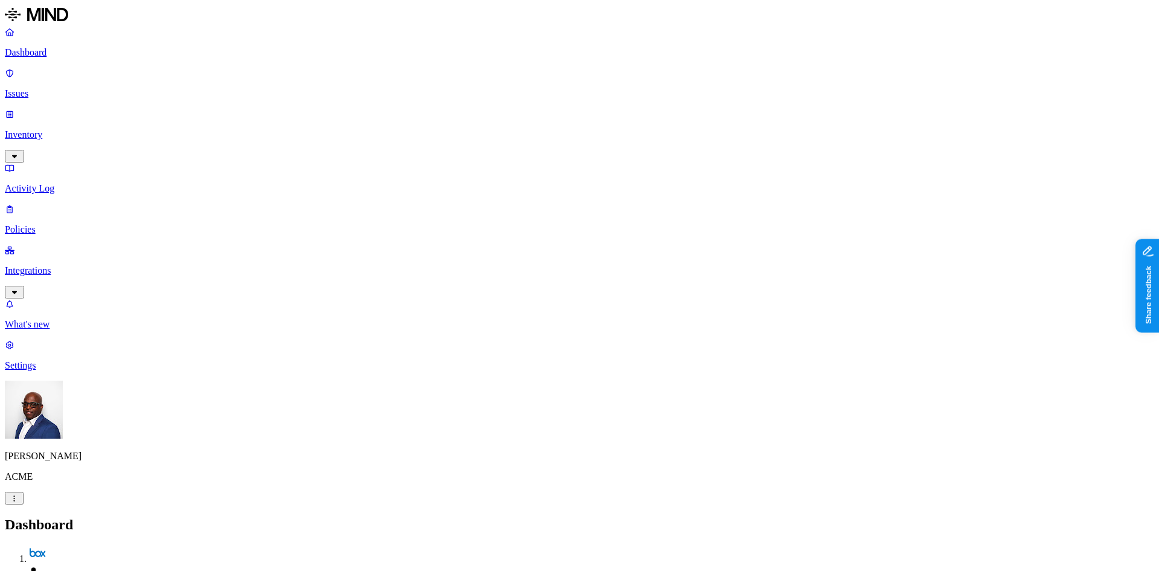
click at [48, 371] on p "Settings" at bounding box center [580, 365] width 1150 height 11
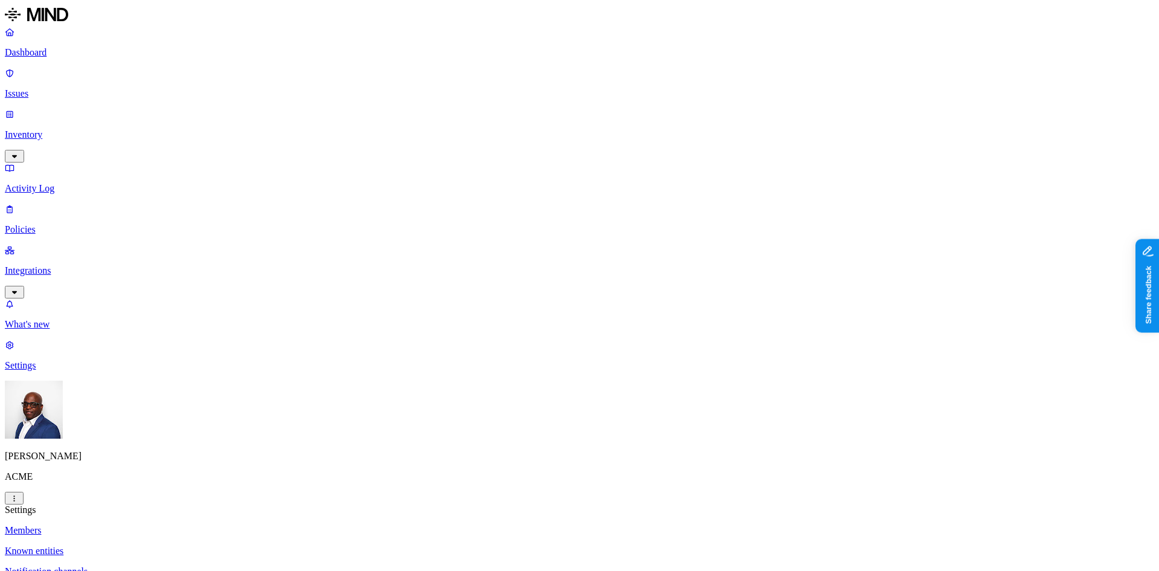
click at [170, 545] on p "Known entities" at bounding box center [580, 550] width 1150 height 11
click at [40, 50] on p "Dashboard" at bounding box center [580, 52] width 1150 height 11
click at [78, 253] on nav "Dashboard Issues Inventory Activity Log Policies Integrations What's new 1 Sett…" at bounding box center [580, 199] width 1150 height 344
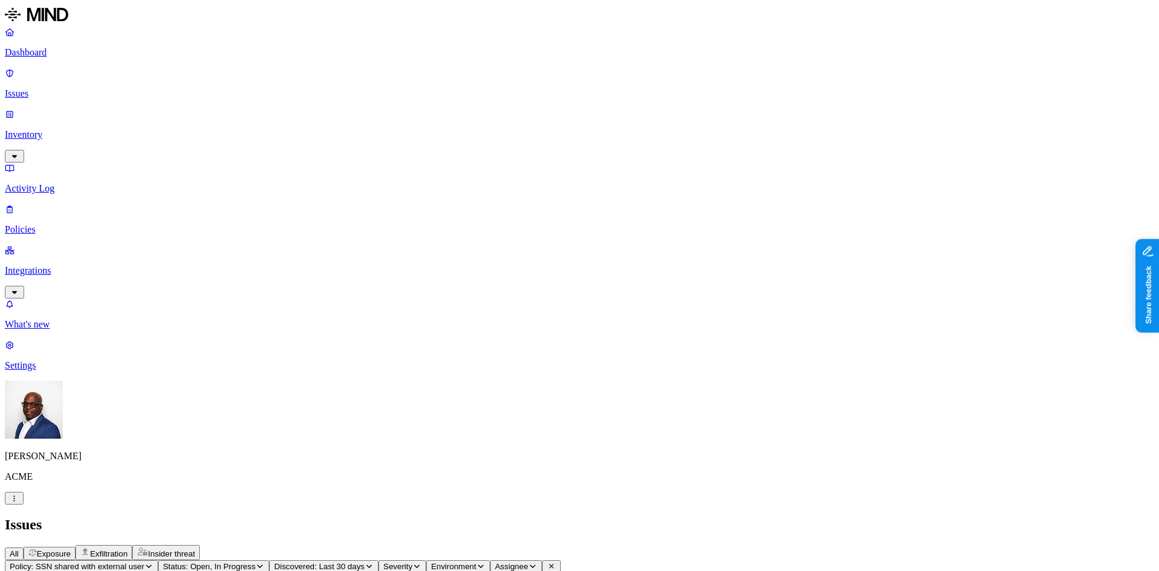
click at [195, 549] on span "Insider threat" at bounding box center [171, 553] width 47 height 9
click at [37, 129] on p "Inventory" at bounding box center [580, 134] width 1150 height 11
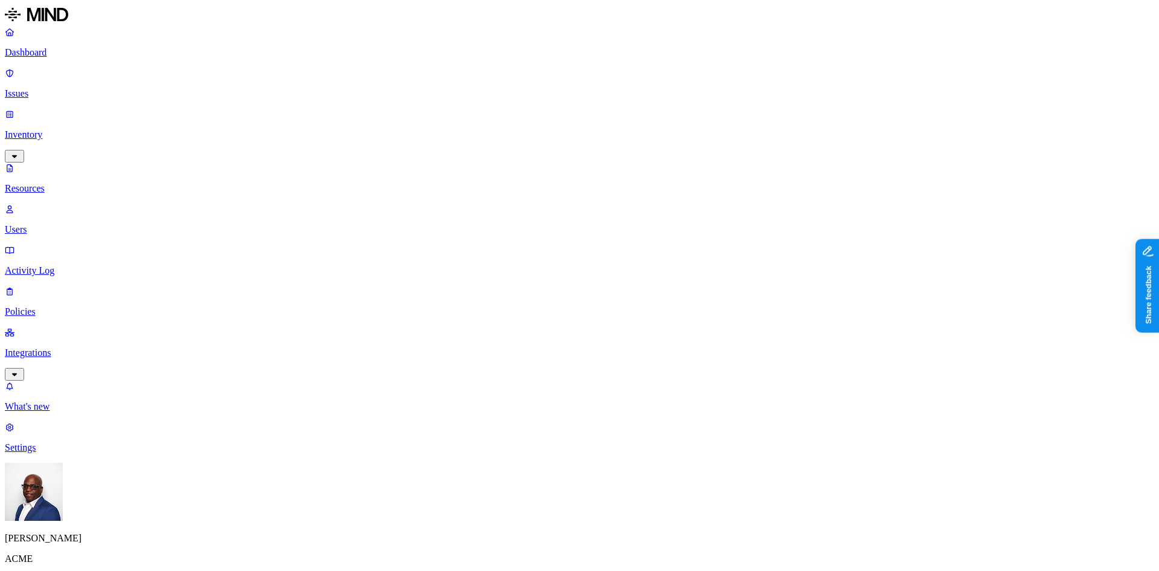
click at [38, 88] on p "Issues" at bounding box center [580, 93] width 1150 height 11
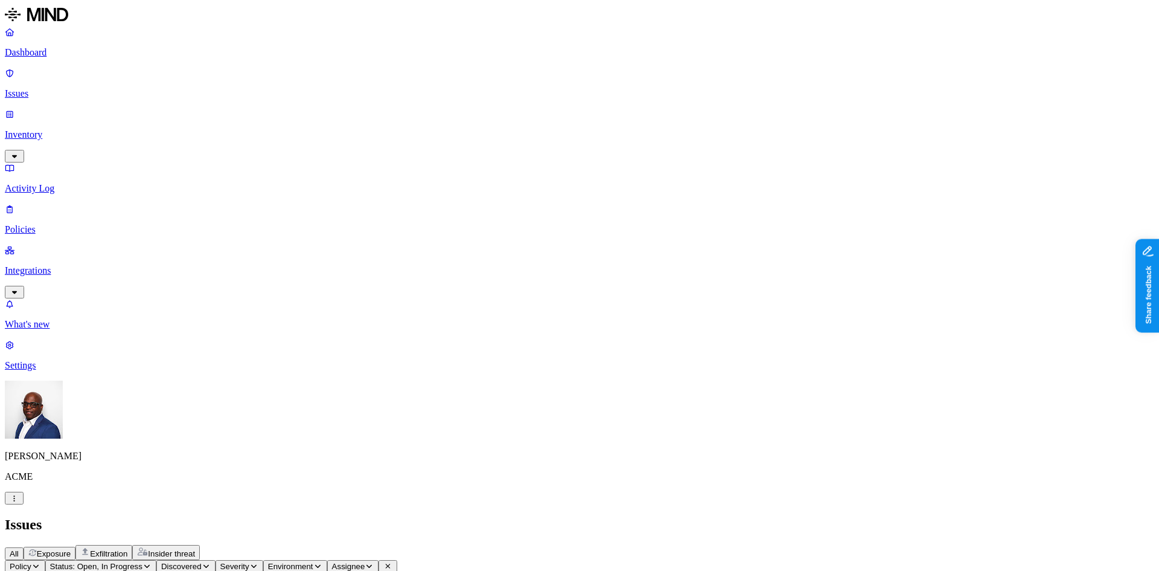
click at [71, 549] on span "Exposure" at bounding box center [54, 553] width 34 height 9
click at [46, 52] on p "Dashboard" at bounding box center [580, 52] width 1150 height 11
click at [48, 88] on p "Issues" at bounding box center [580, 93] width 1150 height 11
click at [60, 52] on p "Dashboard" at bounding box center [580, 52] width 1150 height 11
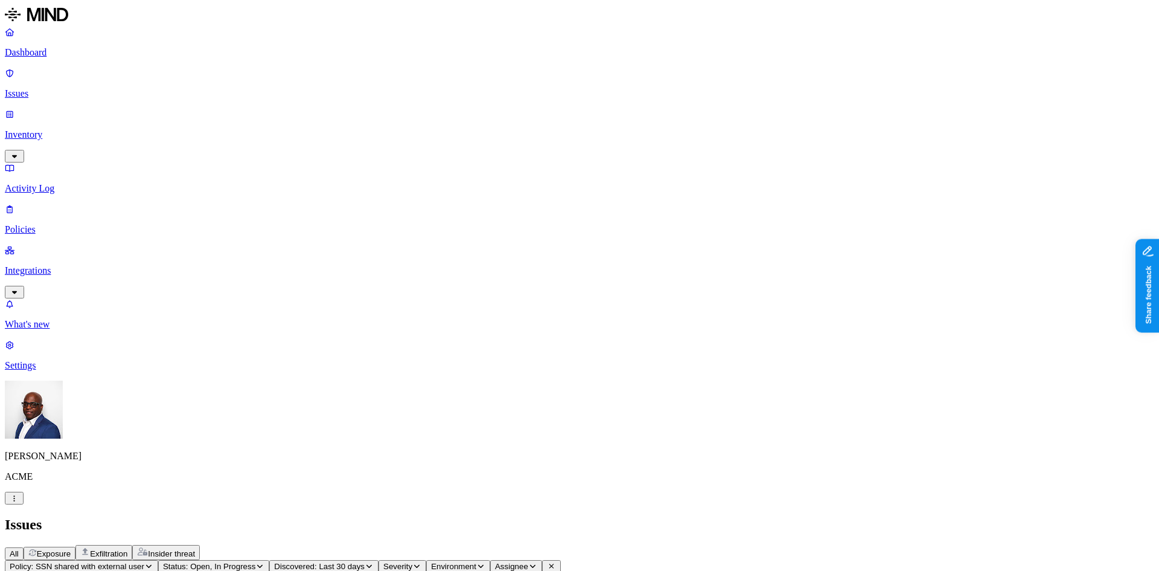
click at [42, 88] on p "Issues" at bounding box center [580, 93] width 1150 height 11
click at [19, 549] on span "All" at bounding box center [14, 553] width 9 height 9
click at [69, 129] on p "Inventory" at bounding box center [580, 134] width 1150 height 11
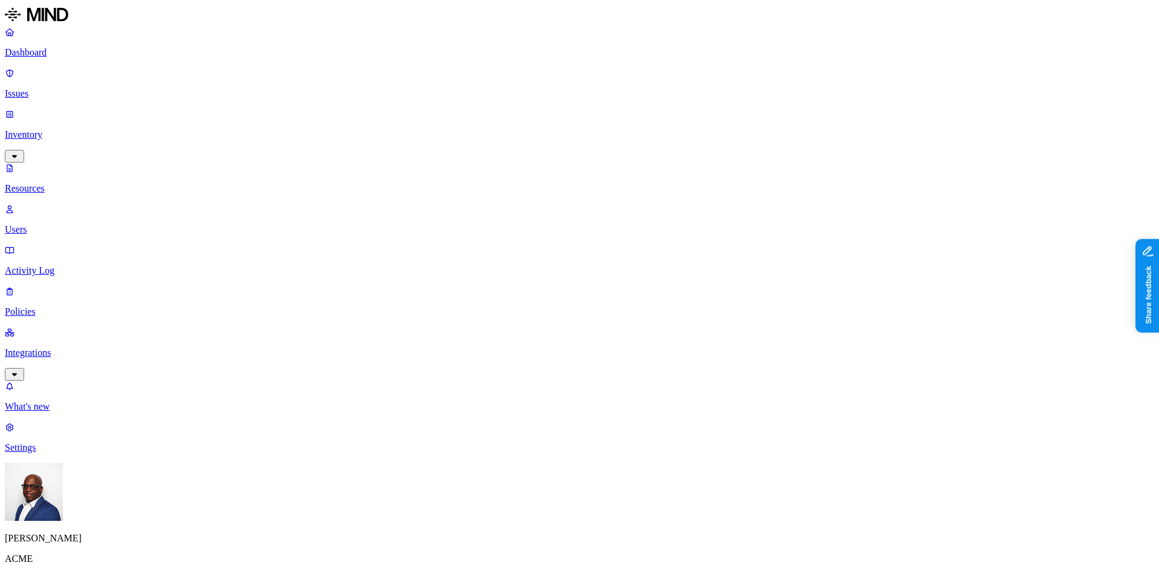
click at [60, 88] on p "Issues" at bounding box center [580, 93] width 1150 height 11
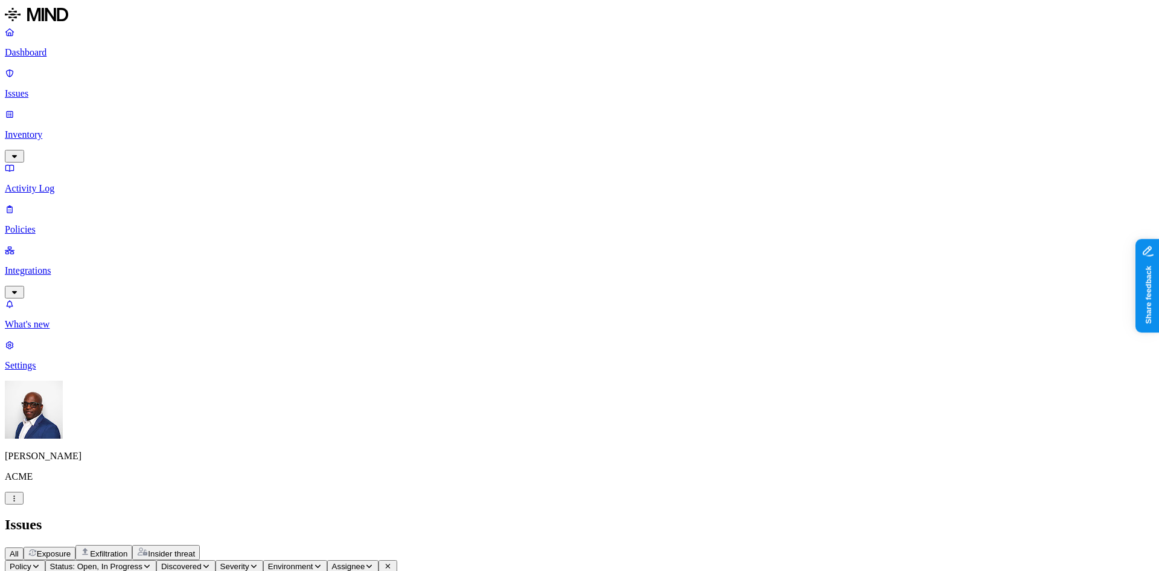
click at [71, 549] on span "Exposure" at bounding box center [54, 553] width 34 height 9
click at [46, 129] on p "Inventory" at bounding box center [580, 134] width 1150 height 11
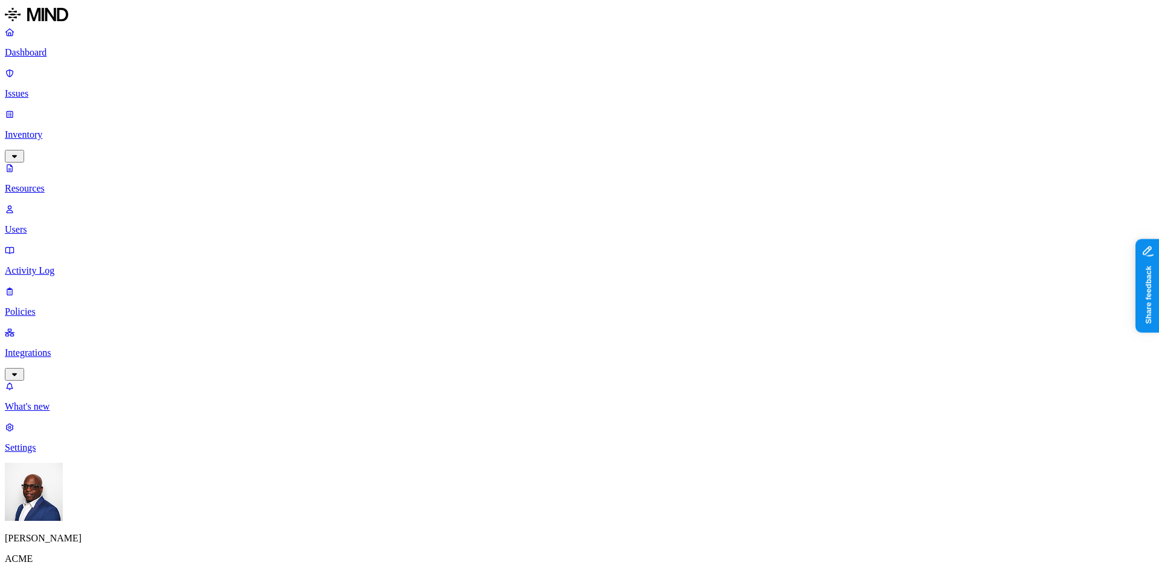
click at [360, 109] on button "button" at bounding box center [365, 107] width 10 height 4
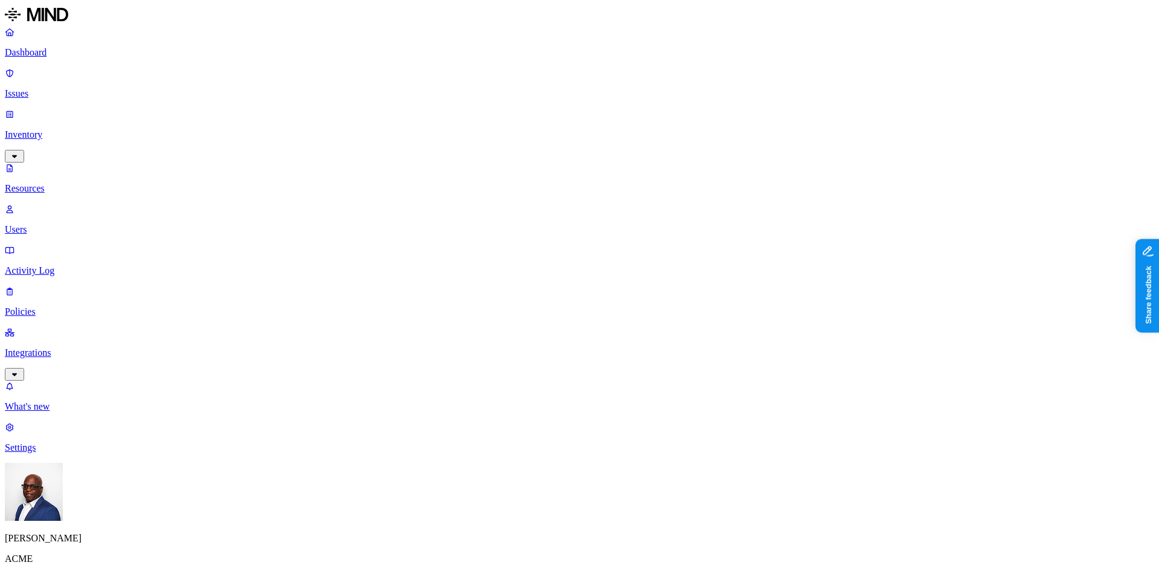
click at [617, 167] on button "button" at bounding box center [622, 169] width 10 height 4
click at [617, 148] on button "button" at bounding box center [622, 147] width 10 height 4
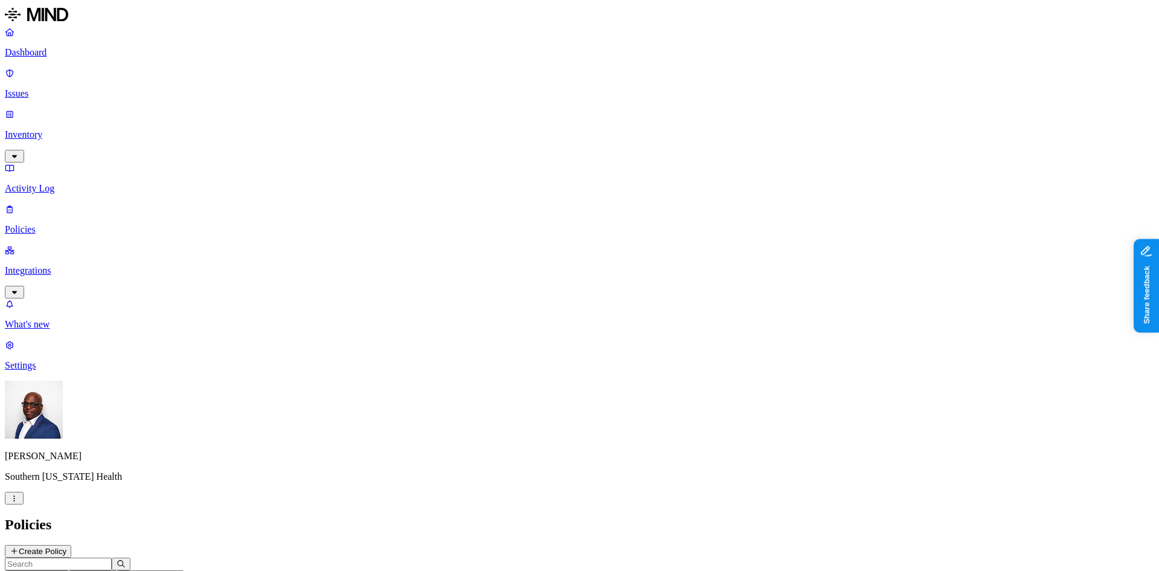
click at [46, 265] on p "Integrations" at bounding box center [580, 270] width 1150 height 11
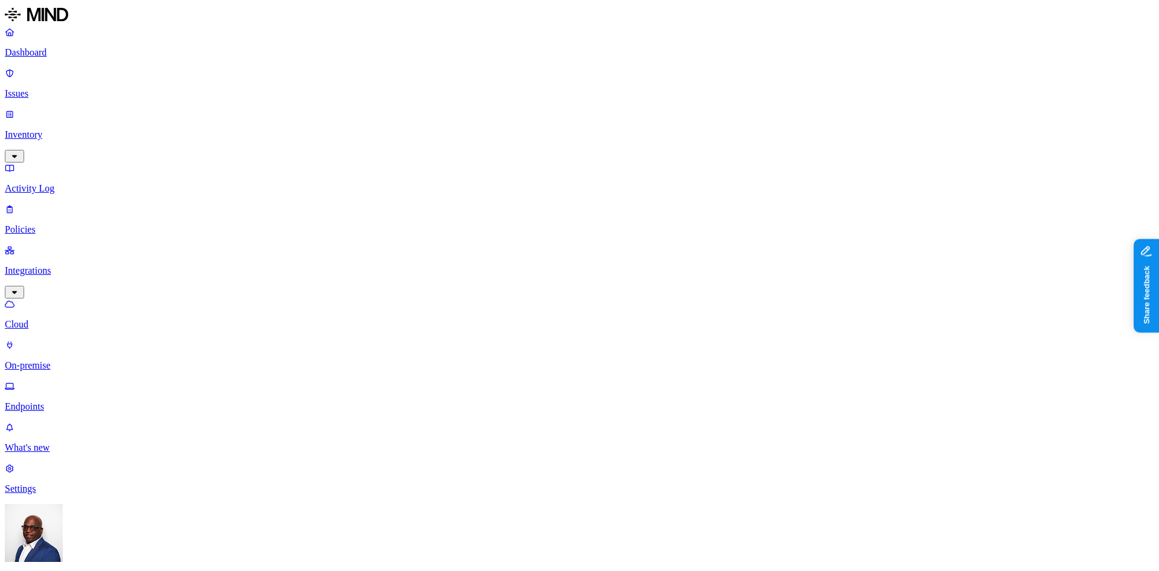
click at [57, 360] on p "On-premise" at bounding box center [580, 365] width 1150 height 11
click at [61, 319] on p "Cloud" at bounding box center [580, 324] width 1150 height 11
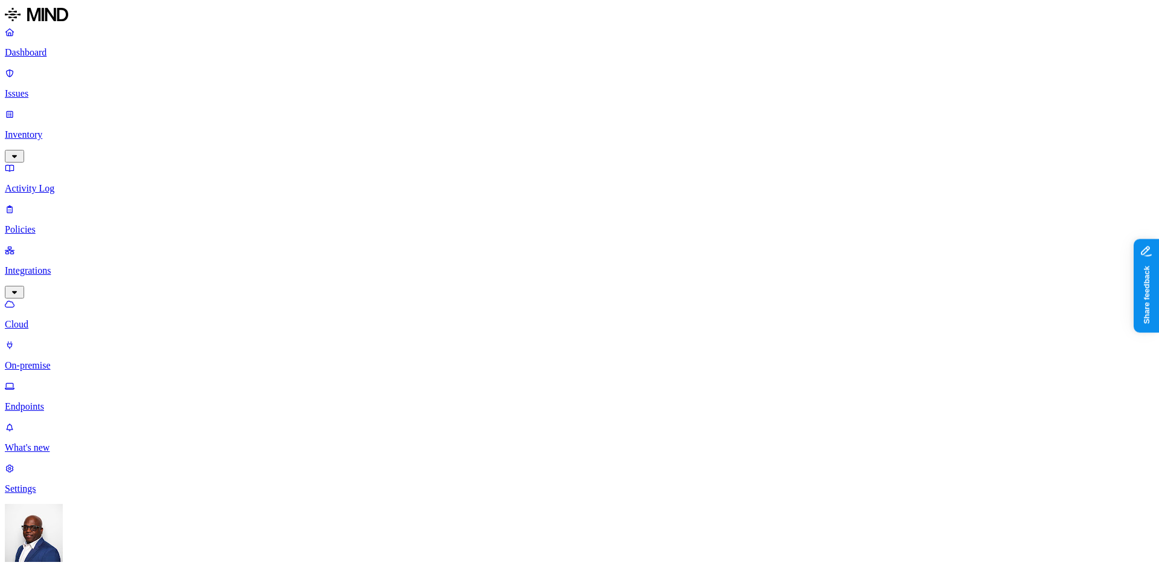
drag, startPoint x: 249, startPoint y: 83, endPoint x: 289, endPoint y: 80, distance: 39.4
click at [57, 360] on p "On-premise" at bounding box center [580, 365] width 1150 height 11
click at [52, 319] on p "Cloud" at bounding box center [580, 324] width 1150 height 11
